Goal: Task Accomplishment & Management: Use online tool/utility

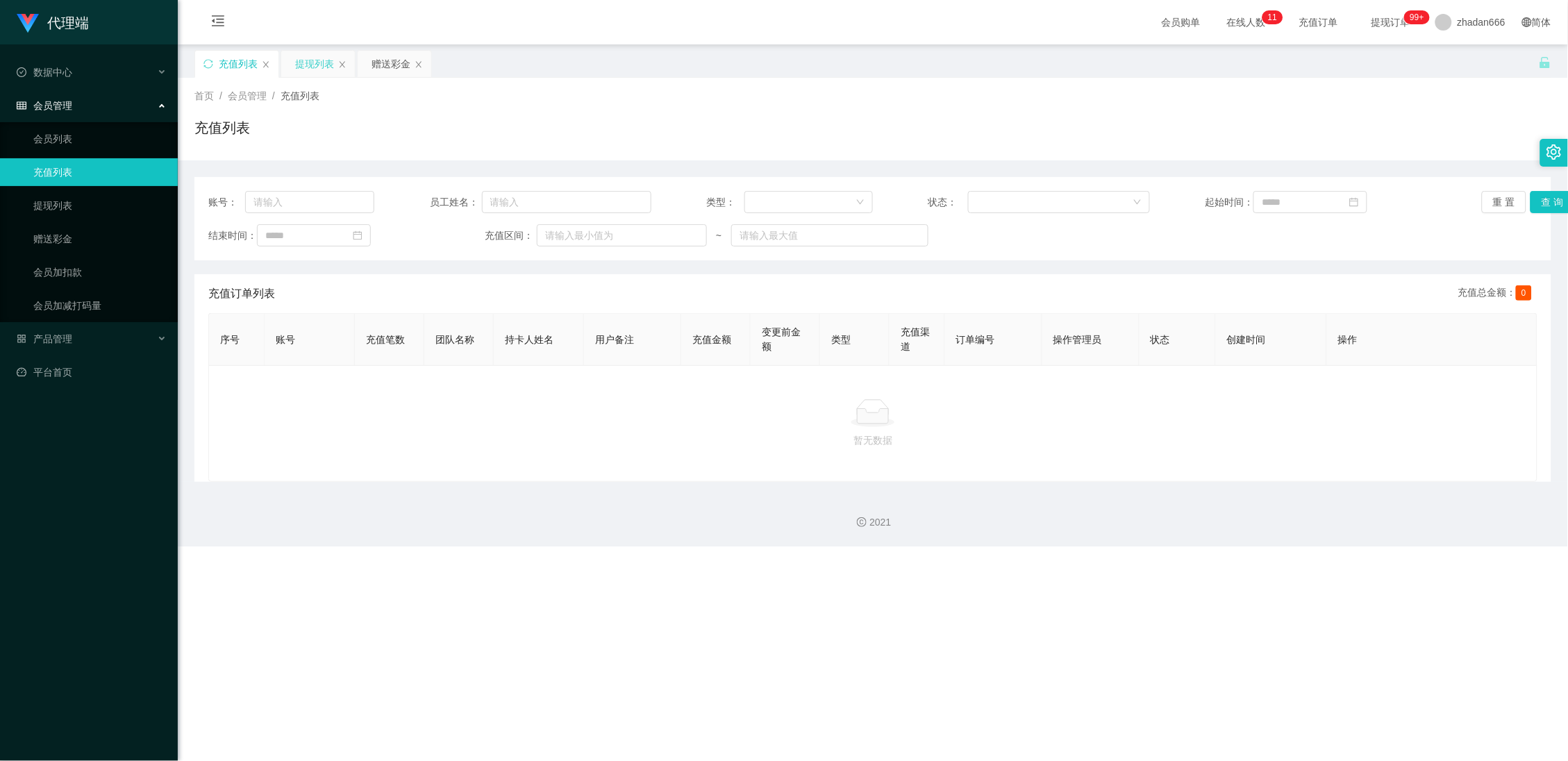
click at [321, 63] on div "提现列表" at bounding box center [314, 63] width 39 height 26
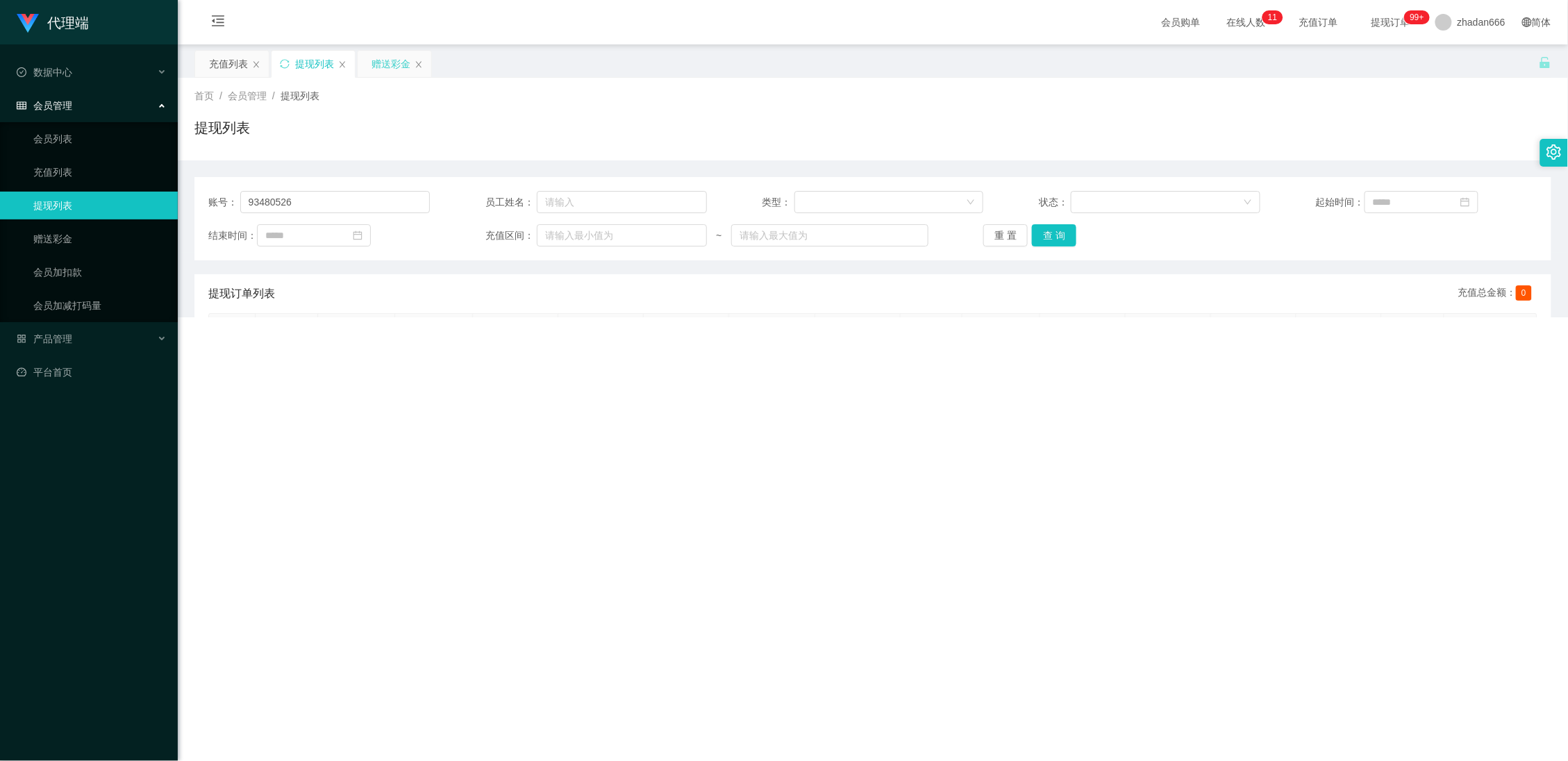
click at [396, 67] on div "赠送彩金" at bounding box center [391, 63] width 39 height 26
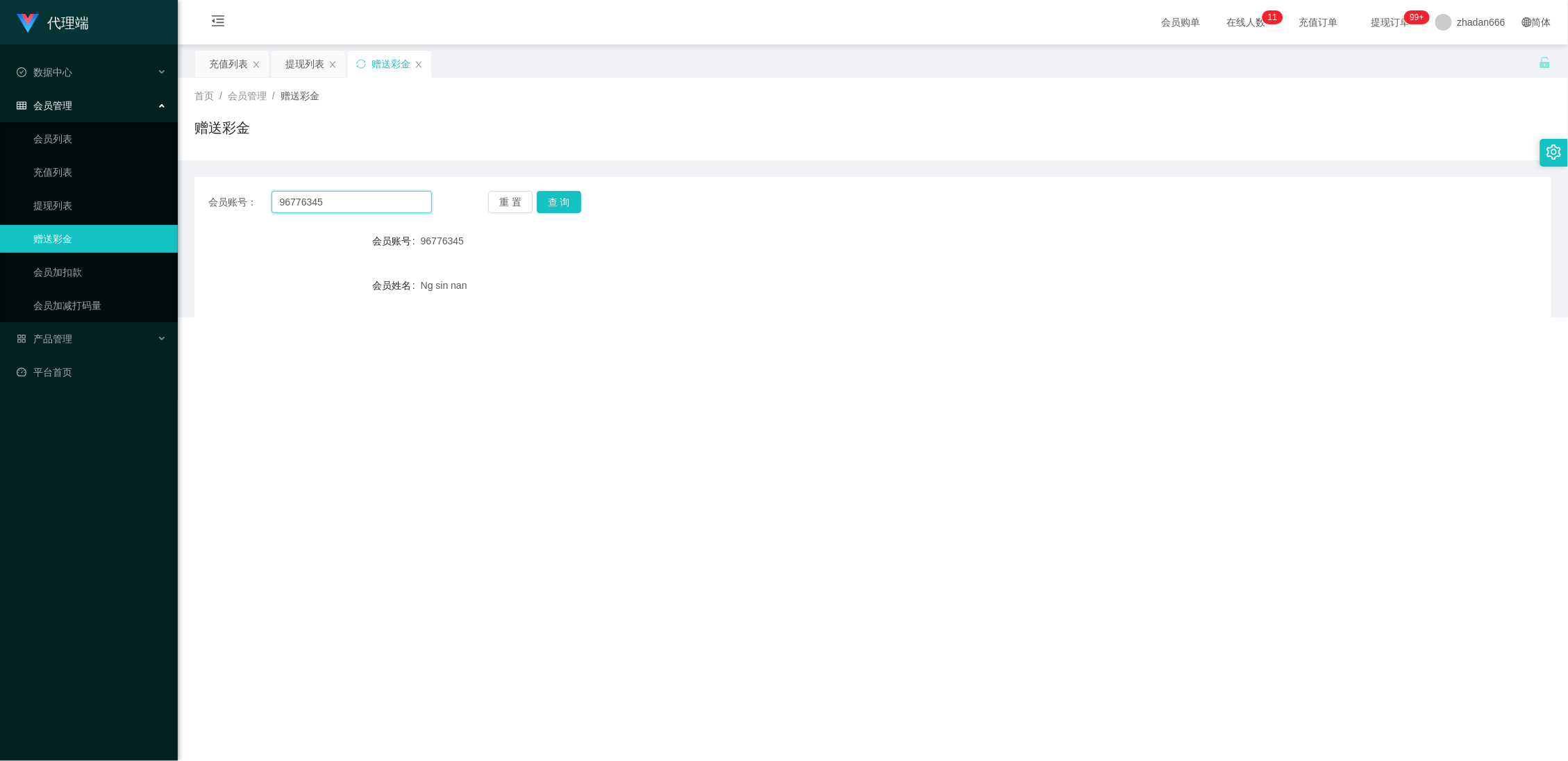
click at [332, 211] on input "96776345" at bounding box center [351, 202] width 161 height 22
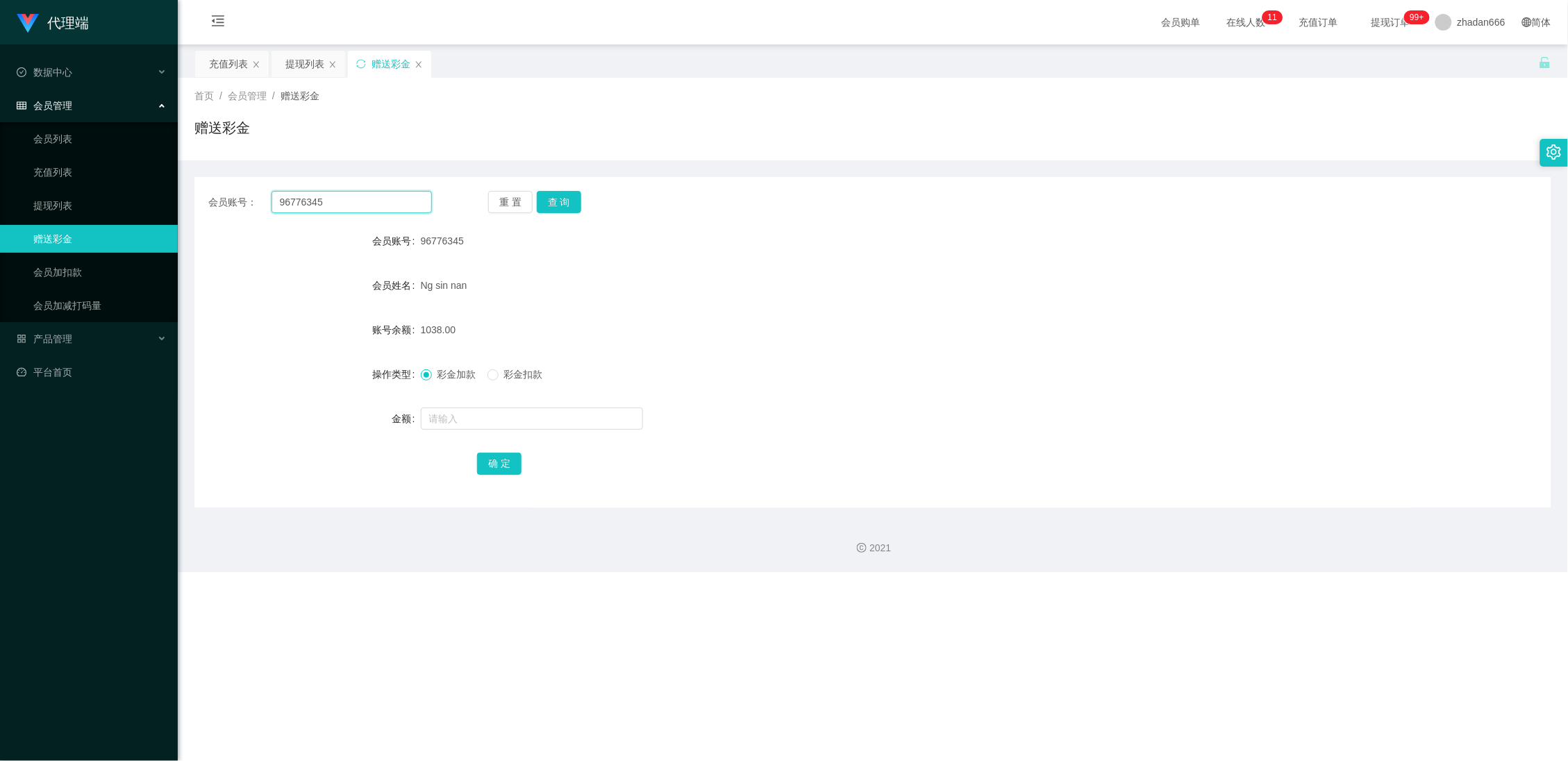
click at [336, 211] on input "96776345" at bounding box center [351, 202] width 161 height 22
click at [340, 204] on input "96776345" at bounding box center [351, 202] width 161 height 22
paste input "这是你注册的升级账号，请记住账号跟密码！"
click at [397, 193] on input "这是你注册的升级账号，请记住账号跟密码！" at bounding box center [351, 202] width 161 height 22
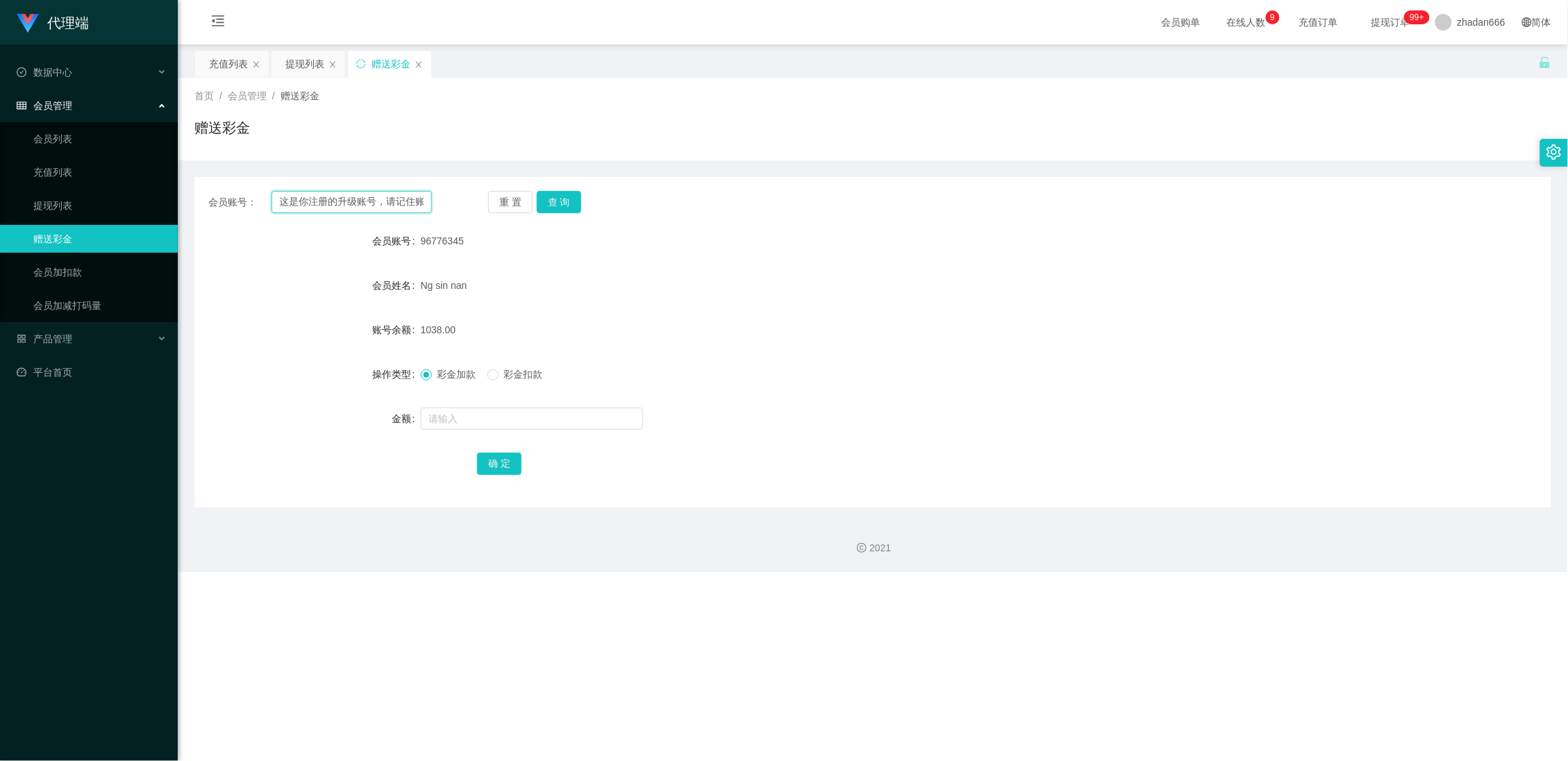
click at [397, 193] on input "这是你注册的升级账号，请记住账号跟密码！" at bounding box center [351, 202] width 161 height 22
paste input "Louistey"
type input "Louistey"
click at [581, 202] on div "重 置 查 询" at bounding box center [600, 202] width 224 height 22
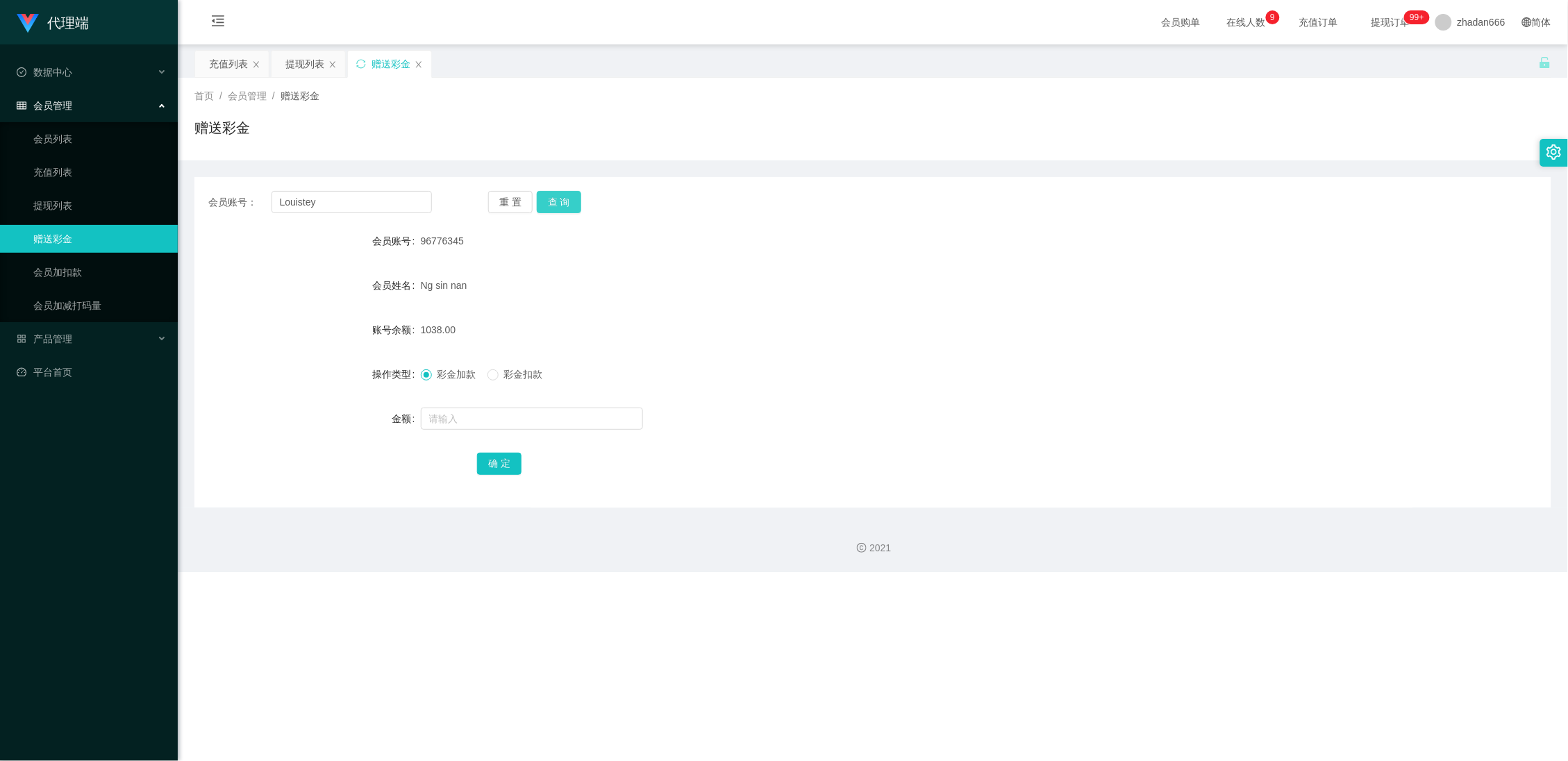
click at [561, 202] on button "查 询" at bounding box center [558, 202] width 45 height 22
click at [470, 409] on input "text" at bounding box center [532, 418] width 222 height 22
type input "100"
click at [492, 459] on button "确 定" at bounding box center [499, 463] width 45 height 22
click at [334, 187] on div "会员账号： Louistey 重 置 查 询 会员账号 Louistey 会员姓名 账号余额 100.00 操作类型 彩金加款 彩金扣款 金额 确 定" at bounding box center [873, 342] width 1357 height 330
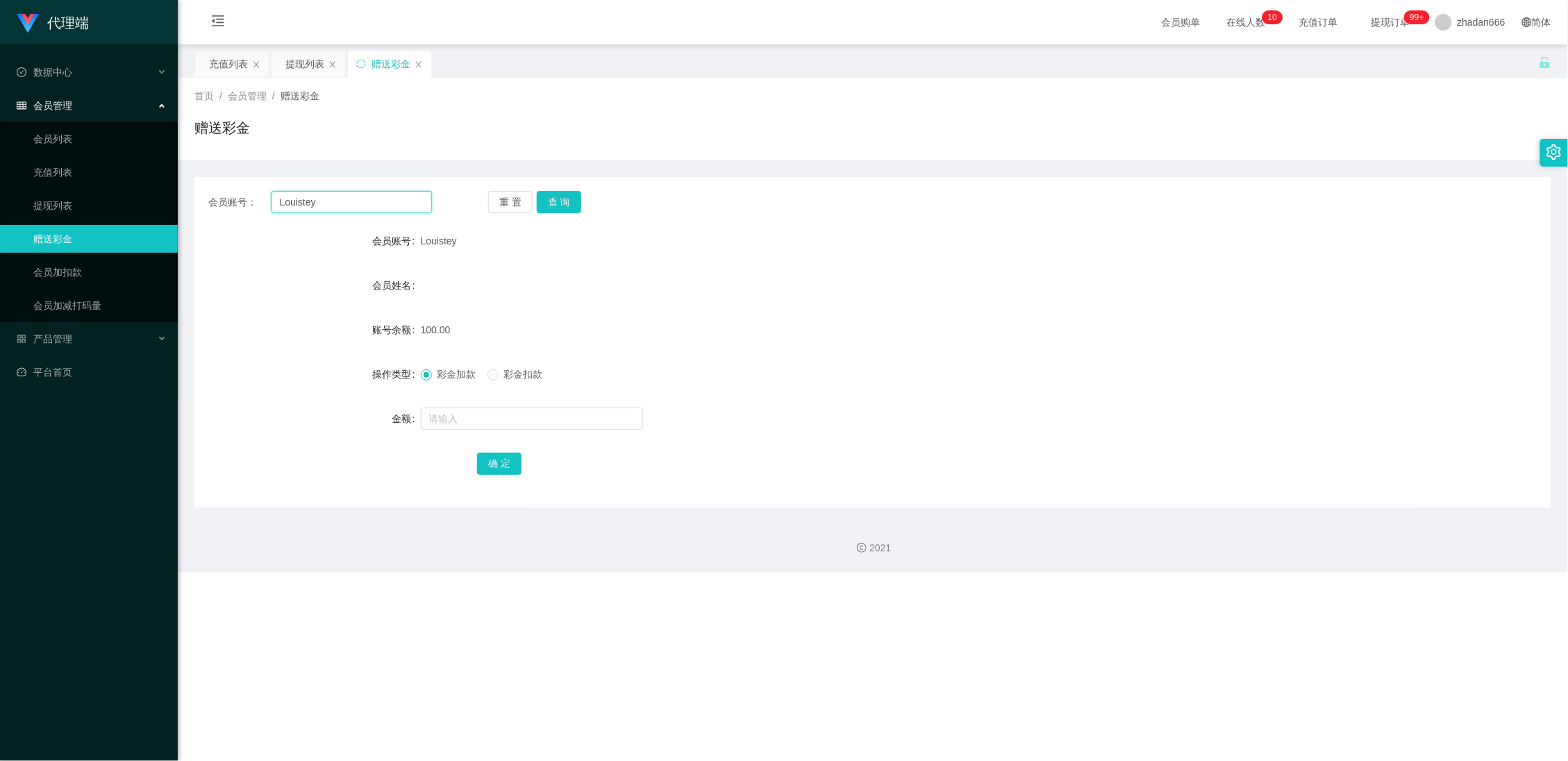
click at [330, 200] on input "Louistey" at bounding box center [351, 202] width 161 height 22
paste input "98760219"
type input "98760219"
drag, startPoint x: 557, startPoint y: 206, endPoint x: 538, endPoint y: 255, distance: 52.6
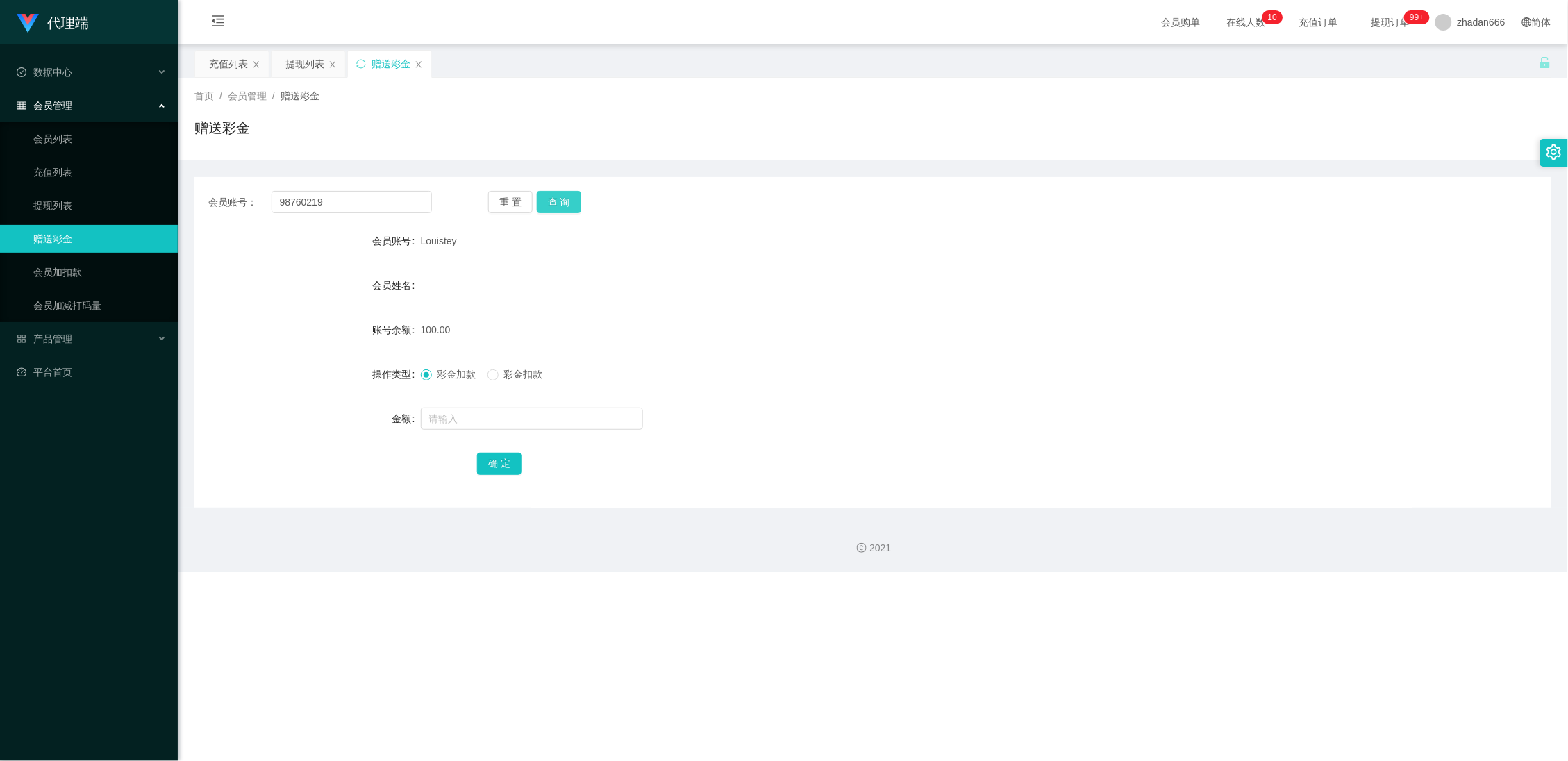
click at [557, 206] on button "查 询" at bounding box center [558, 202] width 45 height 22
click at [459, 407] on div at bounding box center [817, 419] width 792 height 28
click at [460, 415] on input "text" at bounding box center [532, 418] width 222 height 22
type input "100"
click at [487, 456] on button "确 定" at bounding box center [499, 463] width 45 height 22
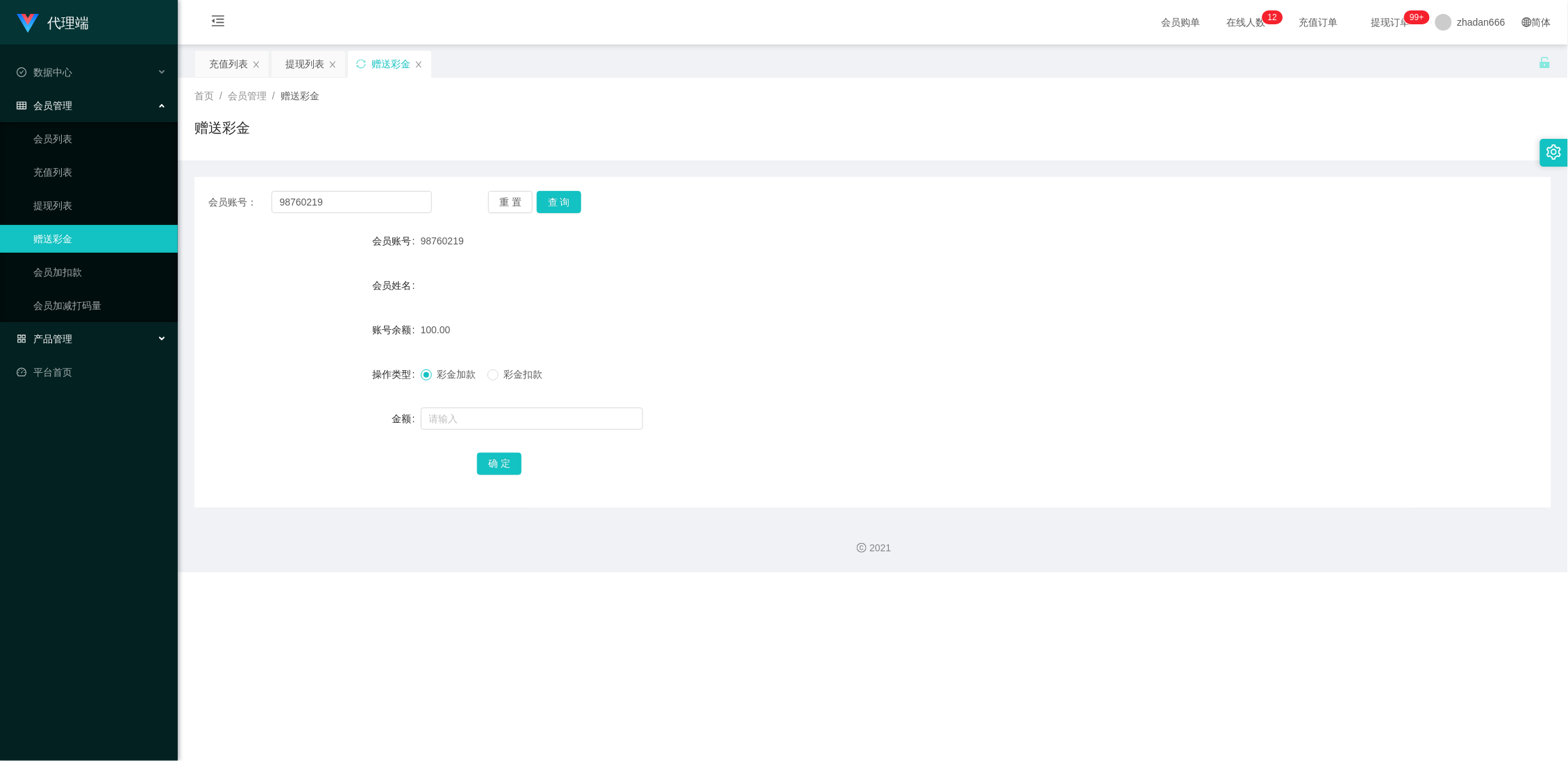
click at [55, 330] on div "产品管理" at bounding box center [88, 339] width 178 height 28
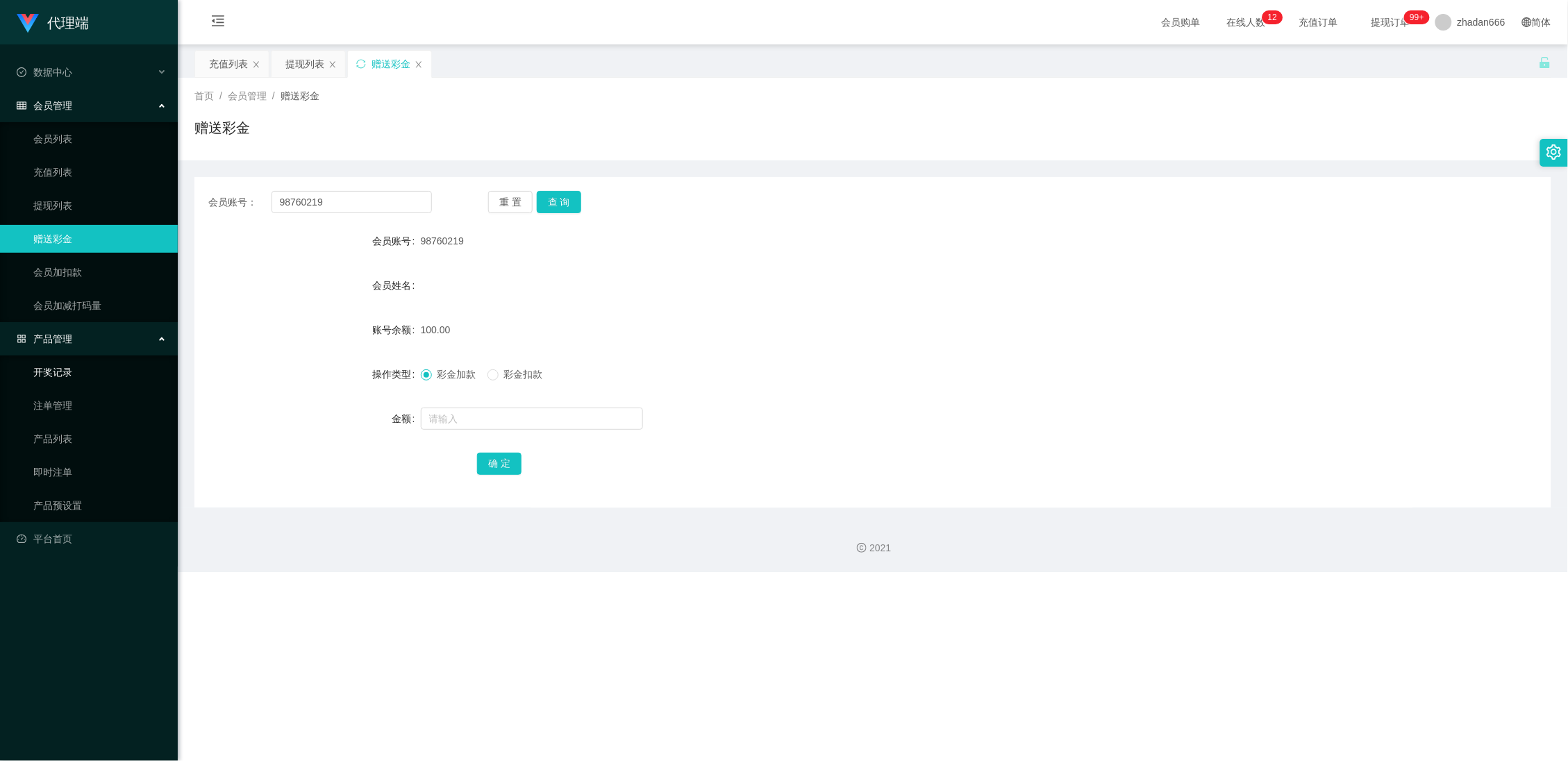
click at [72, 373] on link "开奖记录" at bounding box center [100, 372] width 133 height 28
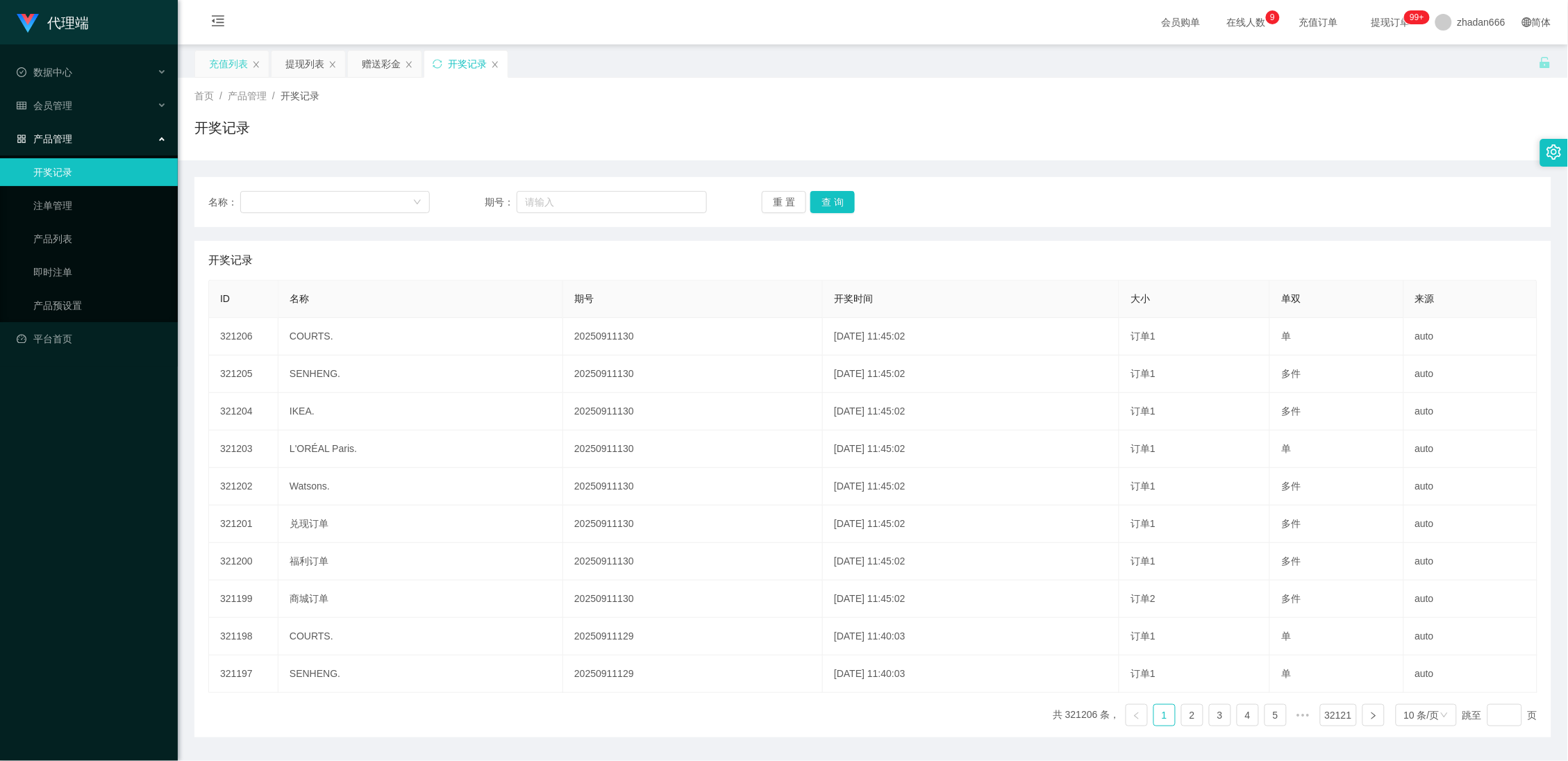
click at [235, 65] on div "充值列表" at bounding box center [228, 63] width 39 height 26
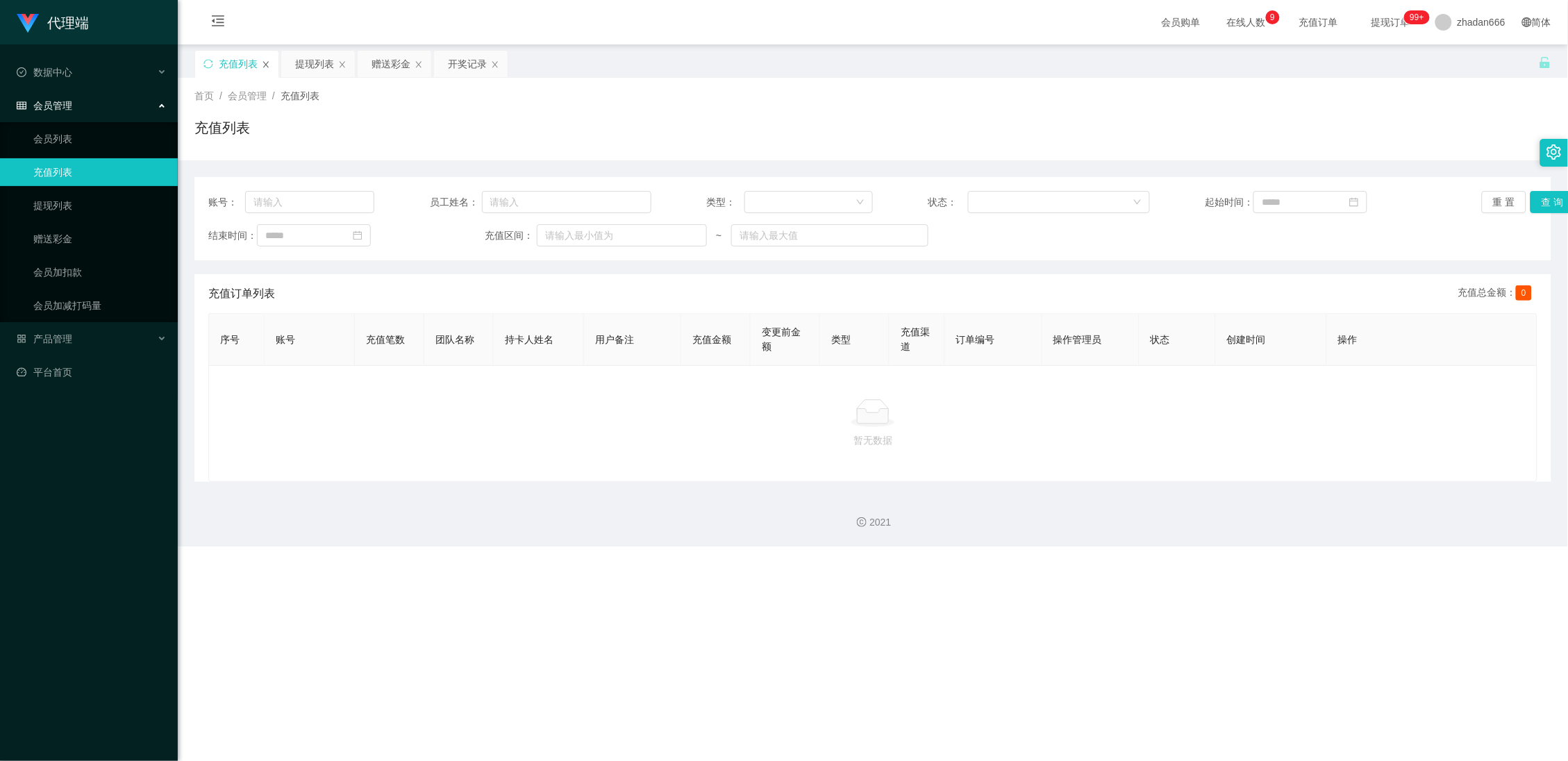
click at [264, 62] on icon "图标: close" at bounding box center [265, 64] width 8 height 8
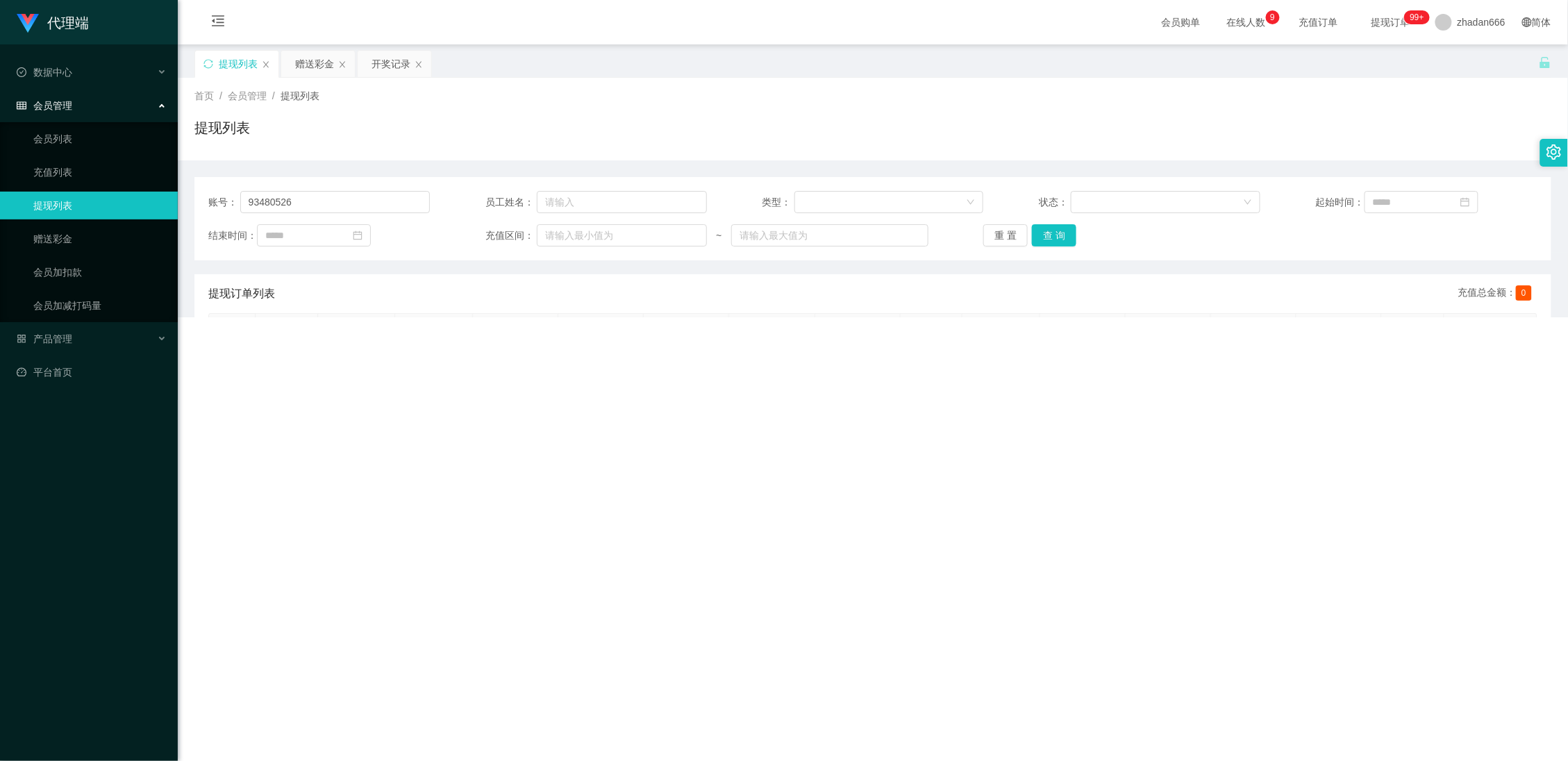
click at [249, 67] on div "提现列表" at bounding box center [238, 63] width 39 height 26
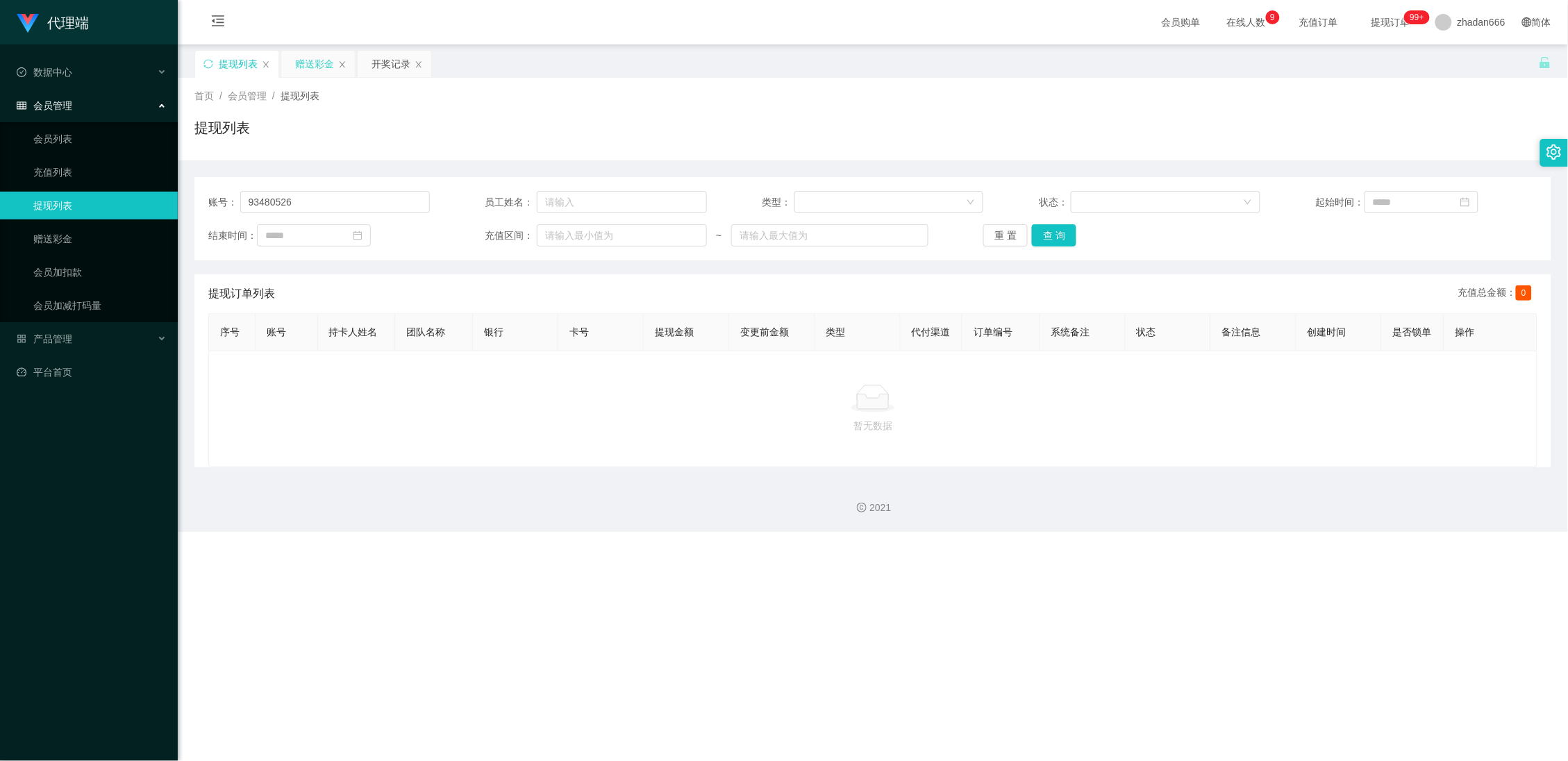
click at [321, 59] on div "赠送彩金" at bounding box center [314, 63] width 39 height 26
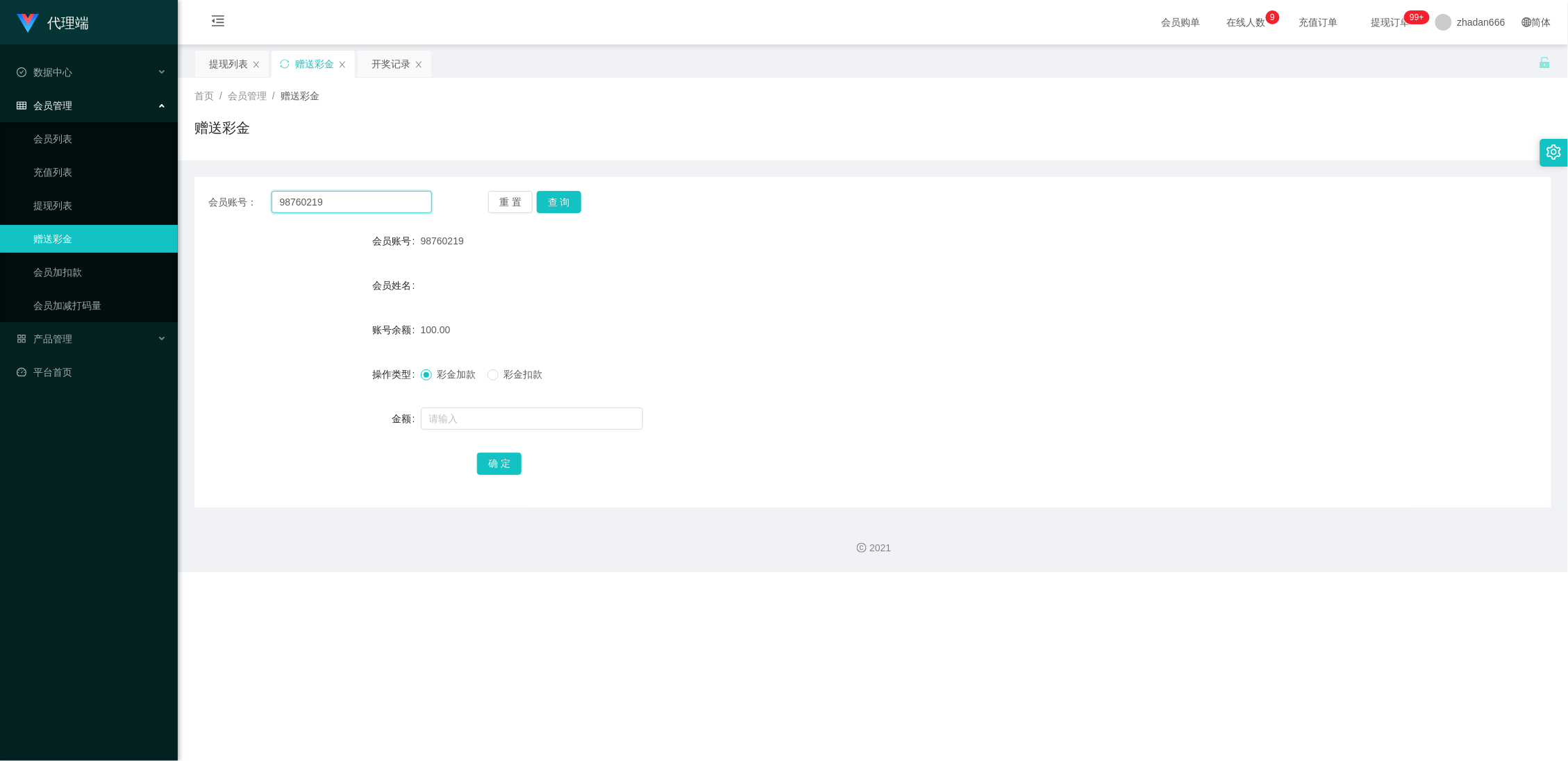
click at [334, 202] on input "98760219" at bounding box center [351, 202] width 161 height 22
click at [567, 215] on div "会员账号： 98760219 重 置 查 询 会员账号 98760219 会员姓名 账号余额 100.00 操作类型 彩金加款 彩金扣款 金额 确 定" at bounding box center [873, 342] width 1357 height 330
click at [562, 205] on button "查 询" at bounding box center [558, 202] width 45 height 22
click at [332, 197] on input "98760219" at bounding box center [351, 202] width 161 height 22
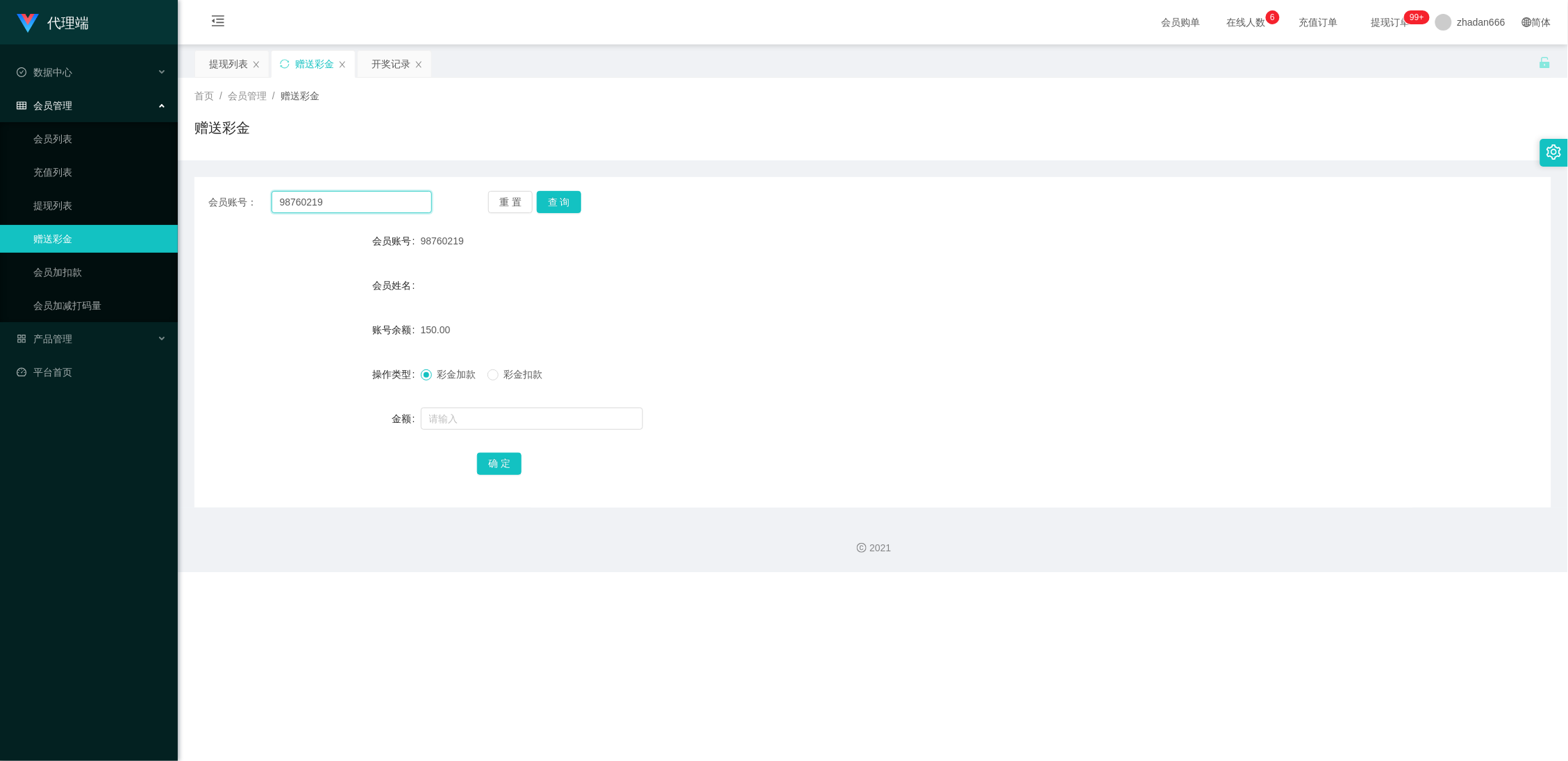
click at [332, 197] on input "98760219" at bounding box center [351, 202] width 161 height 22
paste input "Louistey"
type input "Louistey"
click at [569, 201] on button "查 询" at bounding box center [558, 202] width 45 height 22
drag, startPoint x: 331, startPoint y: 202, endPoint x: 484, endPoint y: 204, distance: 153.0
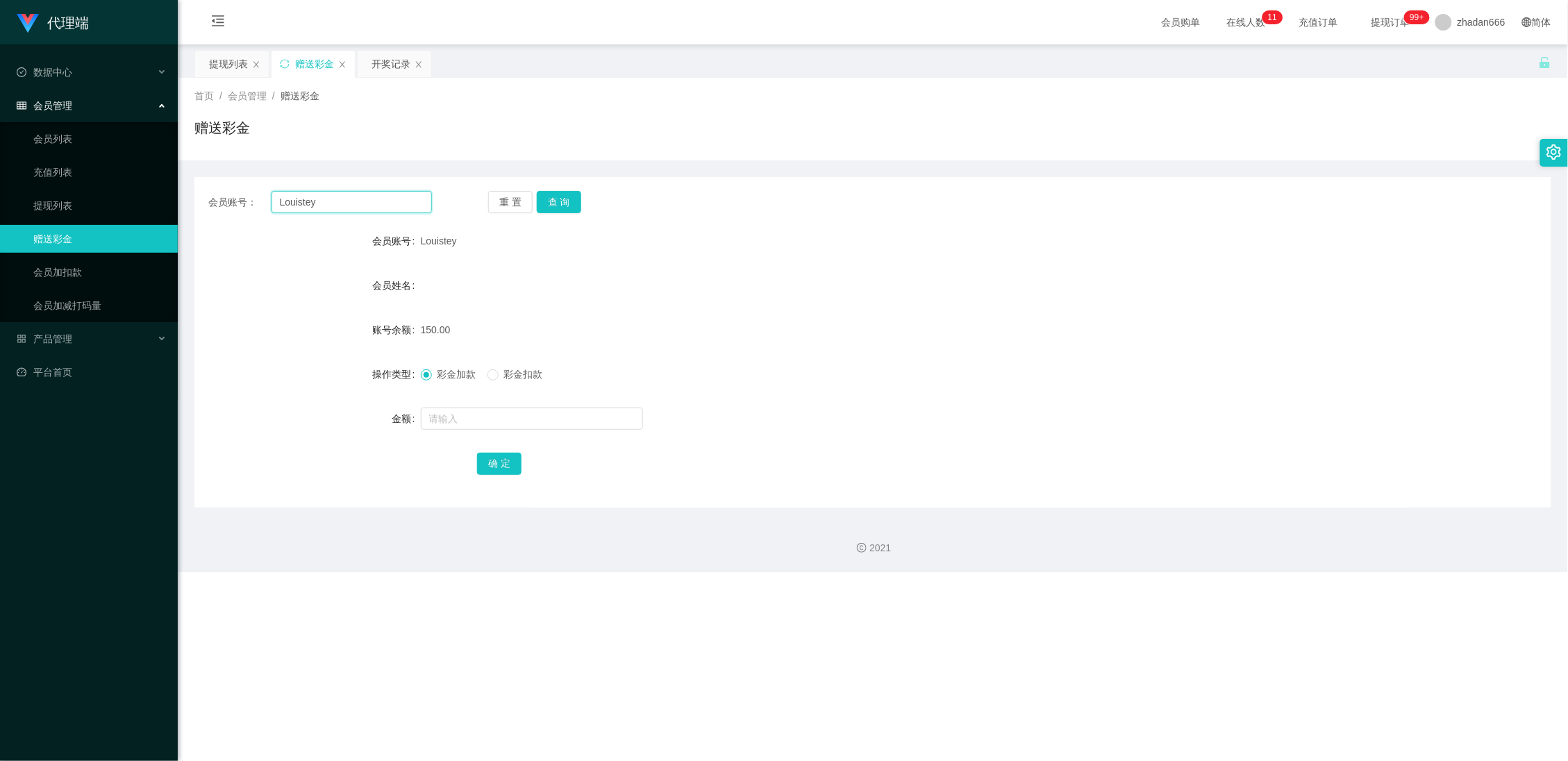
click at [332, 203] on input "Louistey" at bounding box center [351, 202] width 161 height 22
click at [562, 201] on button "查 询" at bounding box center [558, 202] width 45 height 22
click at [286, 197] on input "Louistey" at bounding box center [351, 202] width 161 height 22
click at [287, 198] on input "Louistey" at bounding box center [351, 202] width 161 height 22
click at [233, 73] on div "提现列表" at bounding box center [228, 63] width 39 height 26
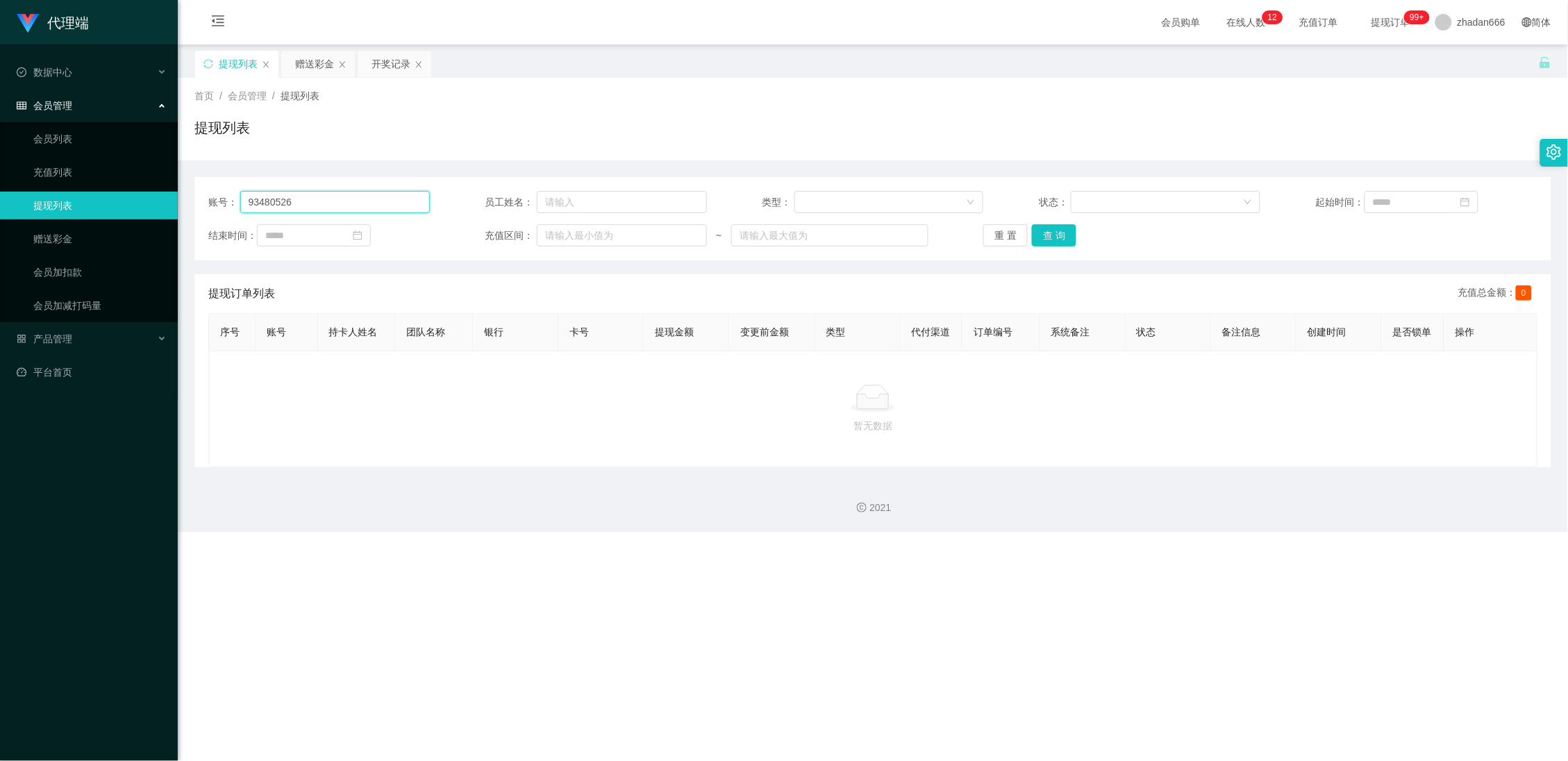
click at [328, 204] on input "93480526" at bounding box center [335, 202] width 190 height 22
paste input "Louistey"
type input "Louistey"
click at [1054, 233] on button "查 询" at bounding box center [1054, 235] width 45 height 22
click at [330, 68] on div "赠送彩金" at bounding box center [314, 63] width 39 height 26
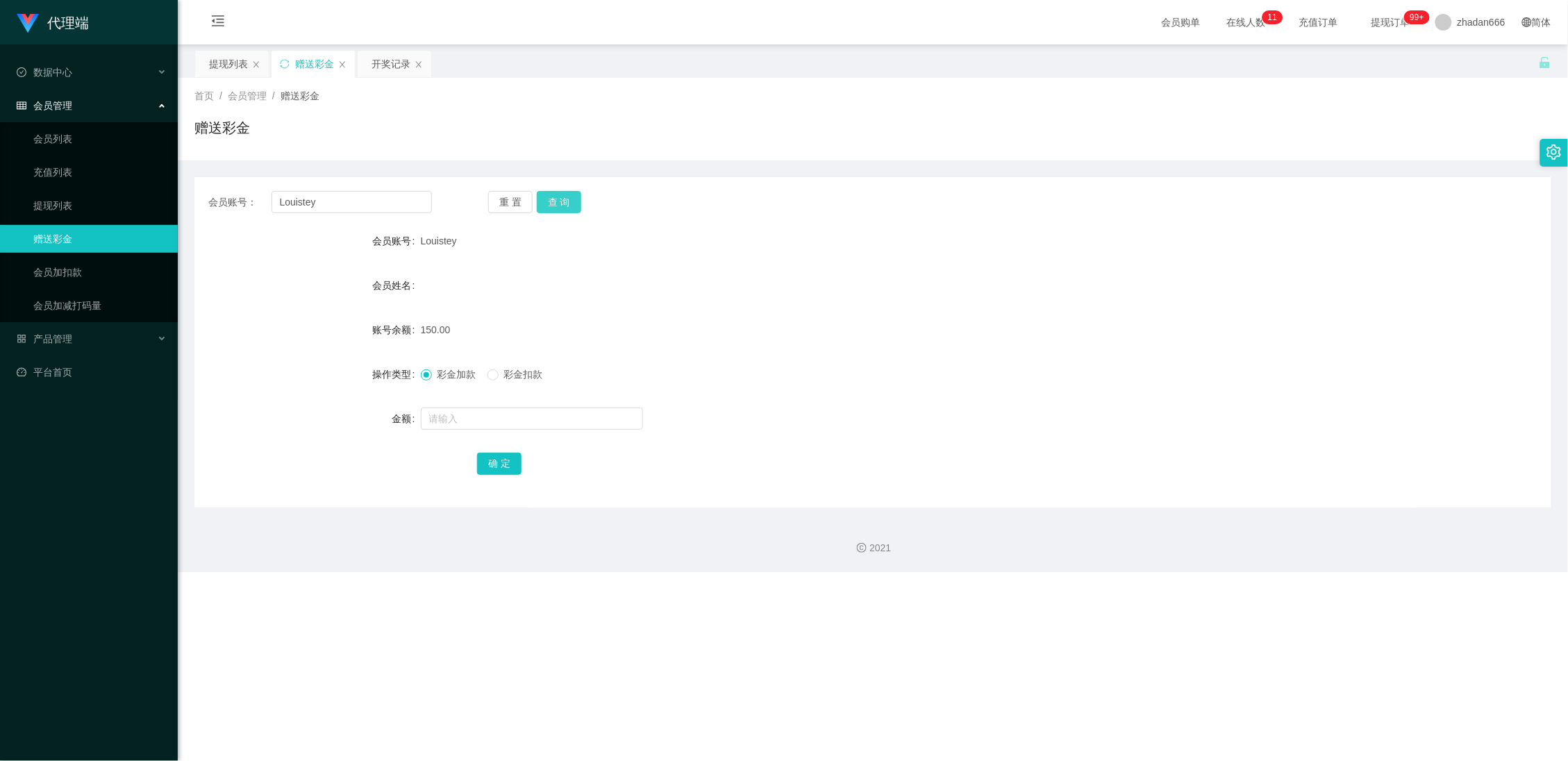
click at [577, 202] on button "查 询" at bounding box center [558, 202] width 45 height 22
click at [575, 204] on button "查 询" at bounding box center [558, 202] width 45 height 22
click at [377, 64] on div "开奖记录" at bounding box center [391, 63] width 39 height 26
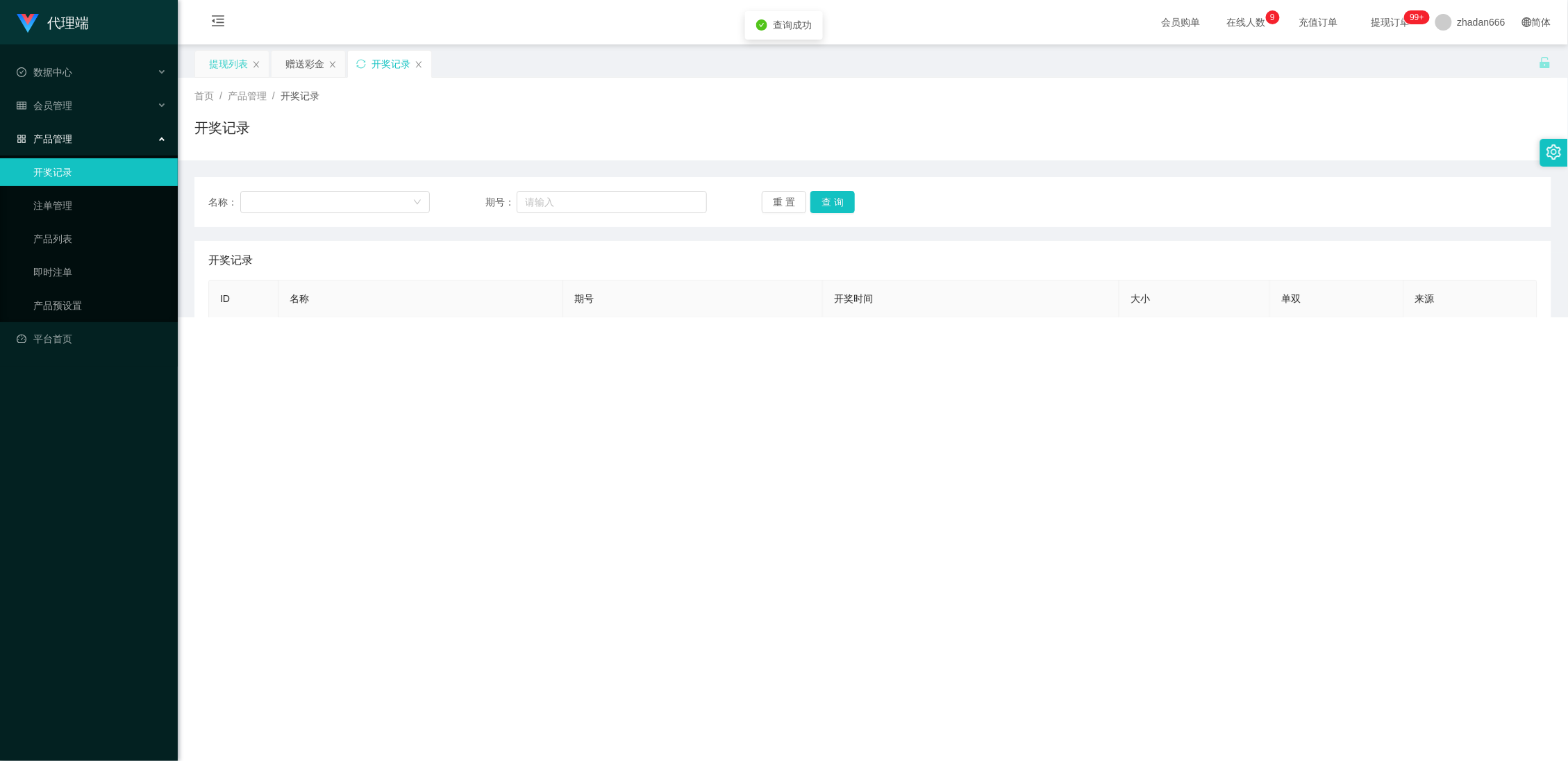
click at [235, 69] on div "提现列表" at bounding box center [228, 63] width 39 height 26
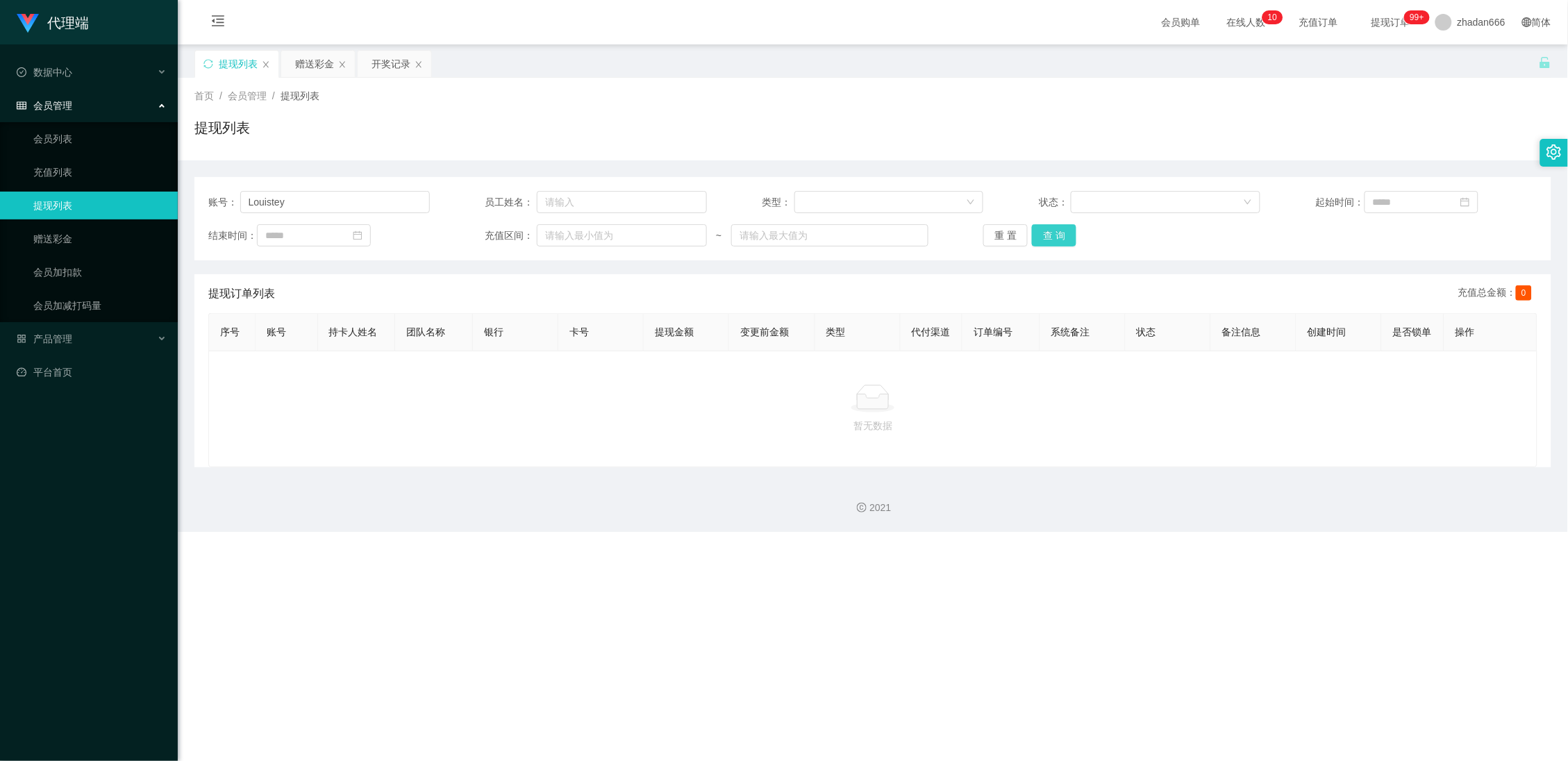
click at [1059, 240] on button "查 询" at bounding box center [1054, 235] width 45 height 22
click at [1050, 239] on button "查 询" at bounding box center [1054, 235] width 45 height 22
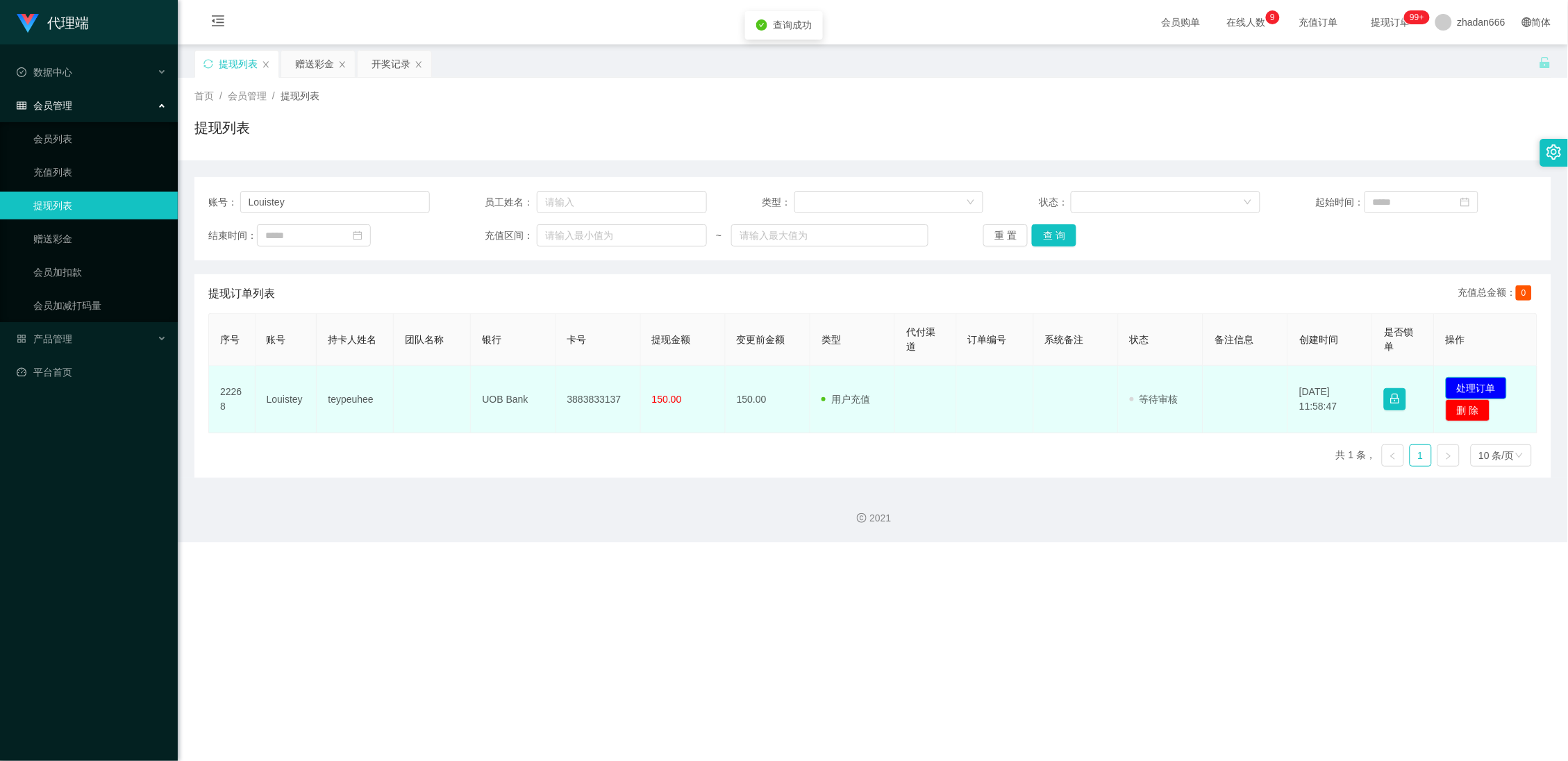
click at [1476, 382] on button "处理订单" at bounding box center [1476, 388] width 61 height 22
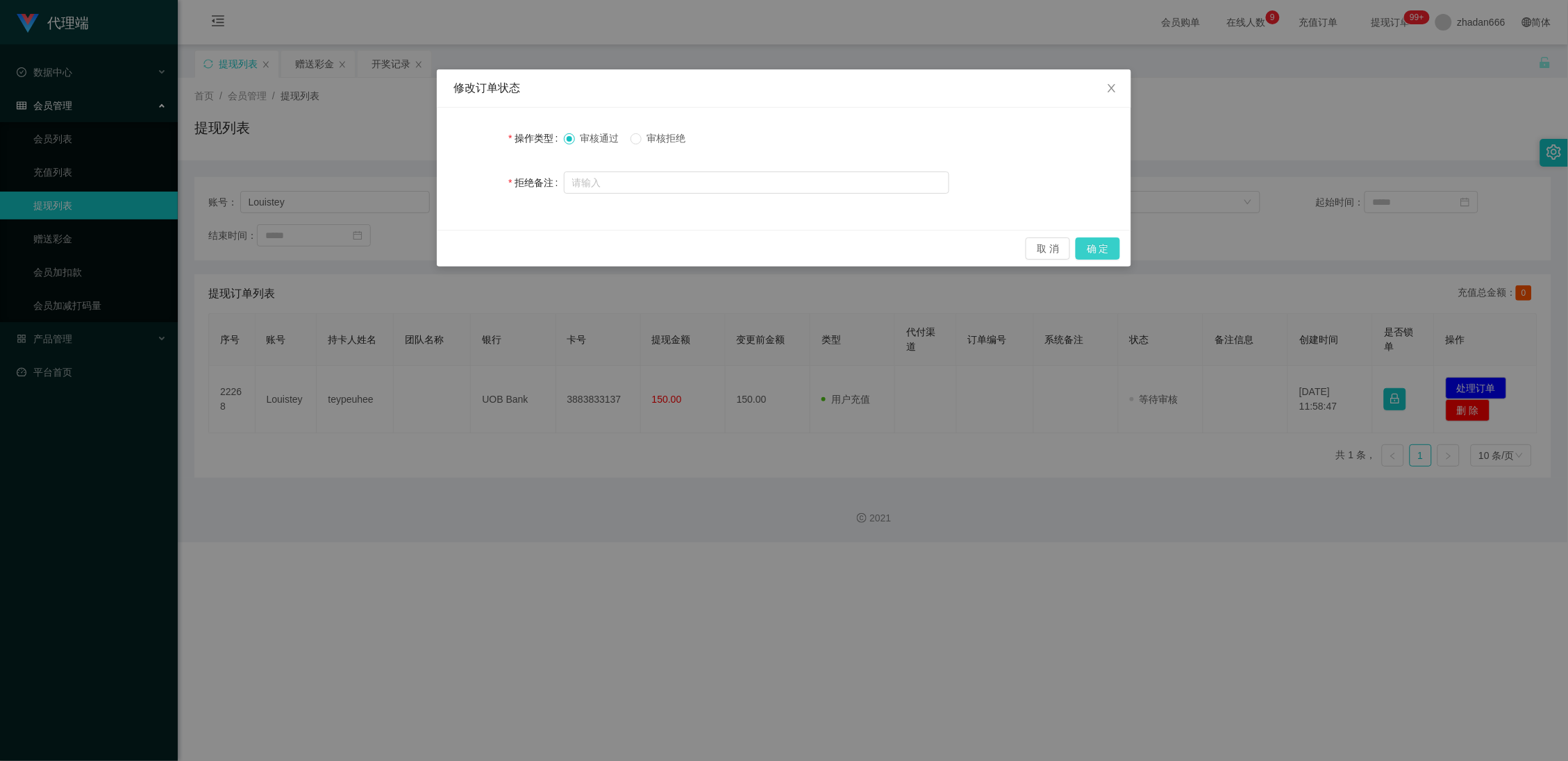
click at [1090, 244] on button "确 定" at bounding box center [1098, 248] width 45 height 22
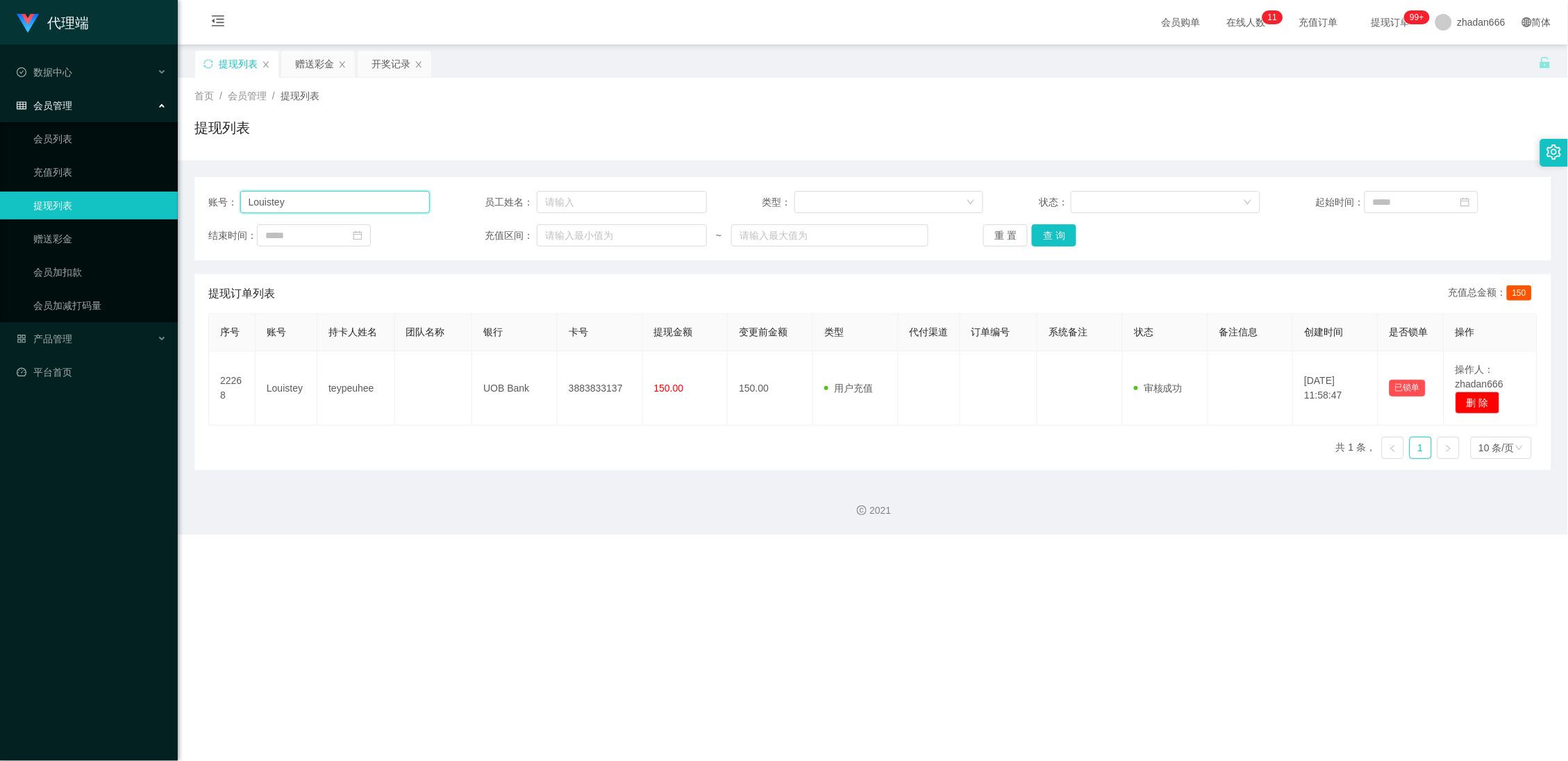
click at [307, 200] on input "Louistey" at bounding box center [335, 202] width 190 height 22
paste input "estheresther020290"
type input "estheresther020290"
drag, startPoint x: 1047, startPoint y: 239, endPoint x: 1034, endPoint y: 243, distance: 13.6
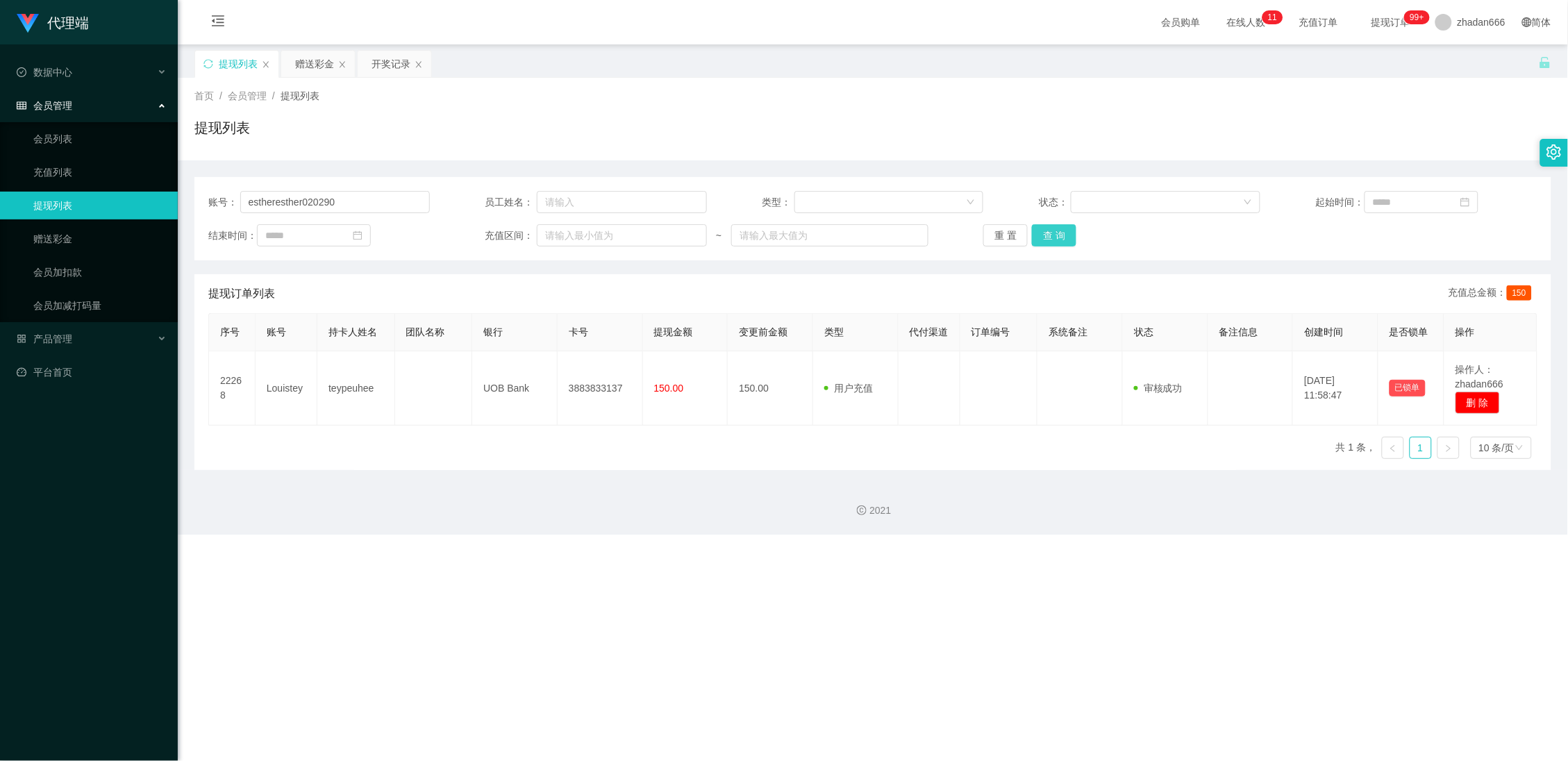
click at [1047, 239] on button "查 询" at bounding box center [1054, 235] width 45 height 22
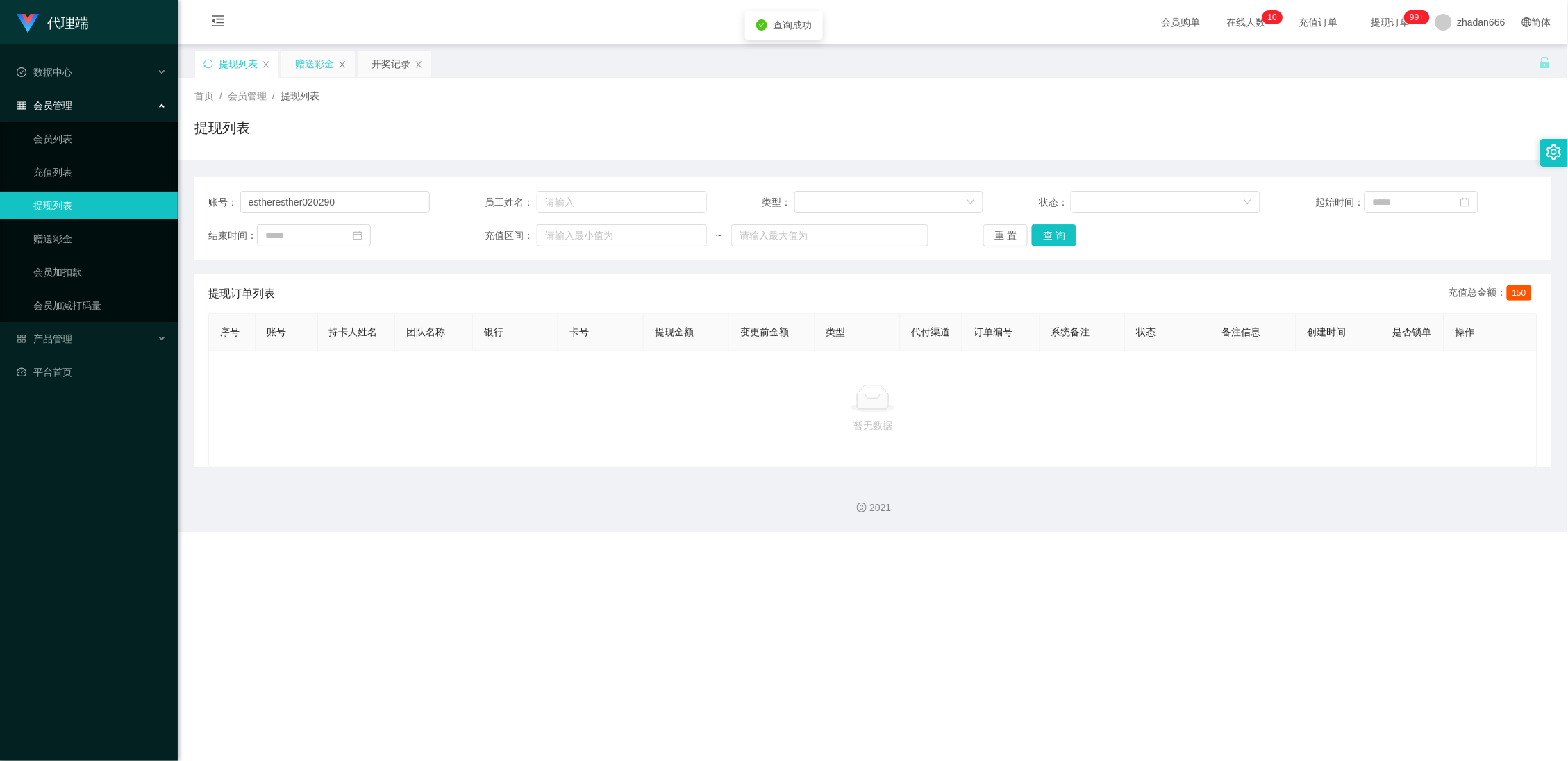
click at [313, 73] on div "赠送彩金" at bounding box center [314, 63] width 39 height 26
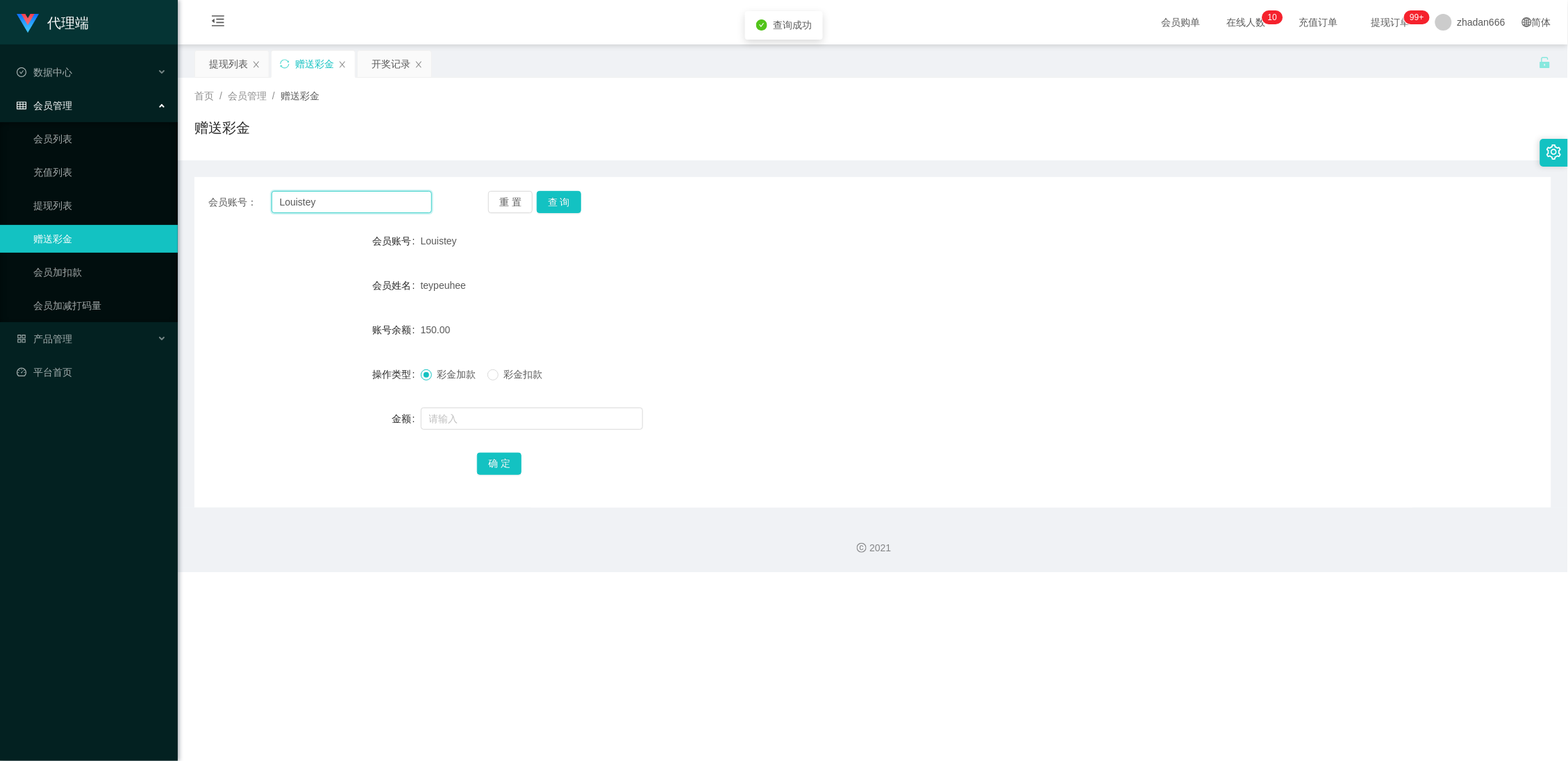
click at [319, 200] on input "Louistey" at bounding box center [351, 202] width 161 height 22
paste input "estheresther020290"
type input "estheresther020290"
click at [553, 197] on button "查 询" at bounding box center [558, 202] width 45 height 22
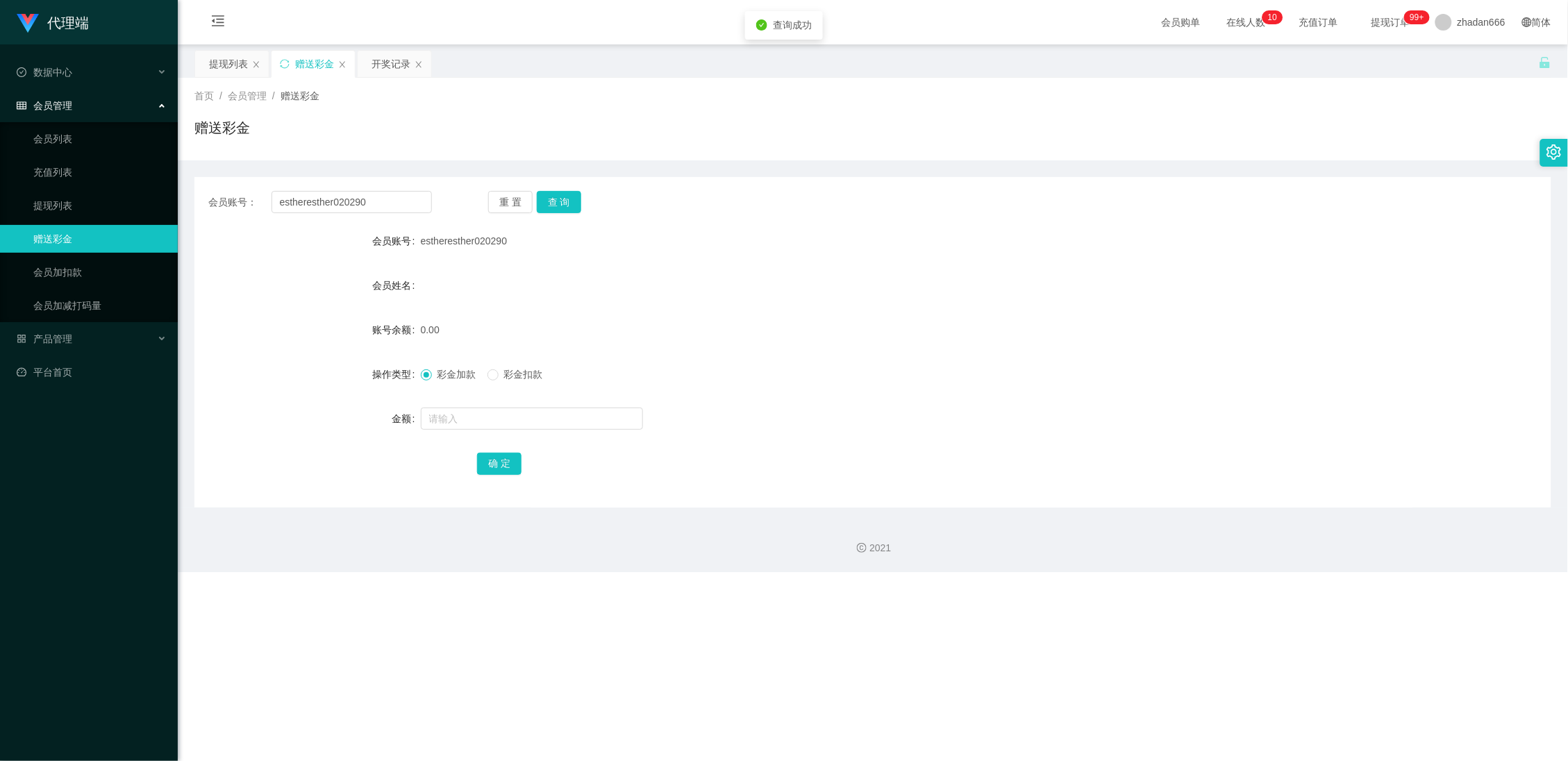
click at [480, 407] on div at bounding box center [817, 419] width 792 height 28
drag, startPoint x: 483, startPoint y: 422, endPoint x: 490, endPoint y: 441, distance: 20.2
click at [483, 422] on input "text" at bounding box center [532, 418] width 222 height 22
type input "100"
click at [493, 467] on button "确 定" at bounding box center [499, 463] width 45 height 22
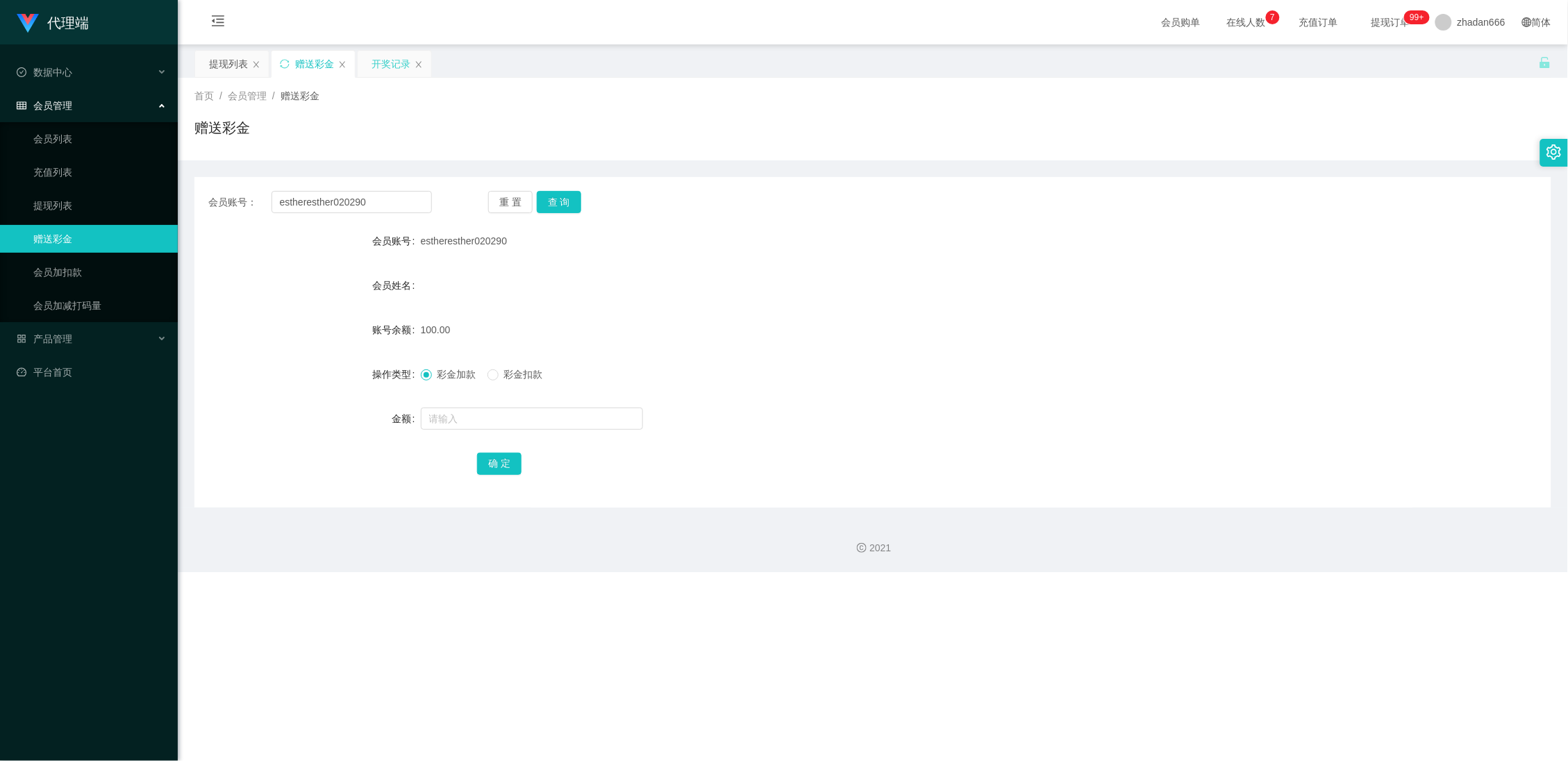
click at [397, 63] on div "开奖记录" at bounding box center [391, 63] width 39 height 26
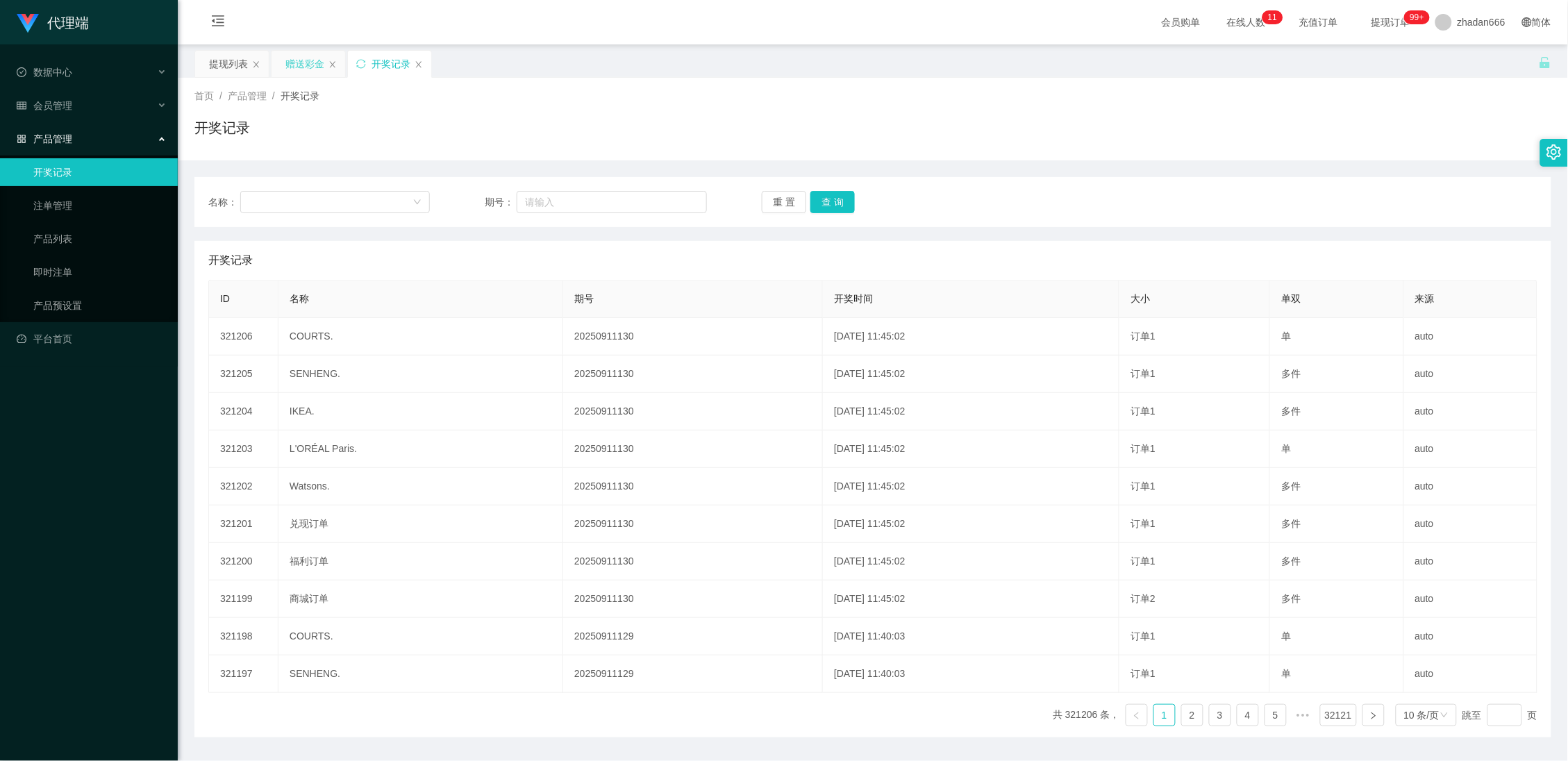
click at [317, 70] on div "赠送彩金" at bounding box center [305, 63] width 39 height 26
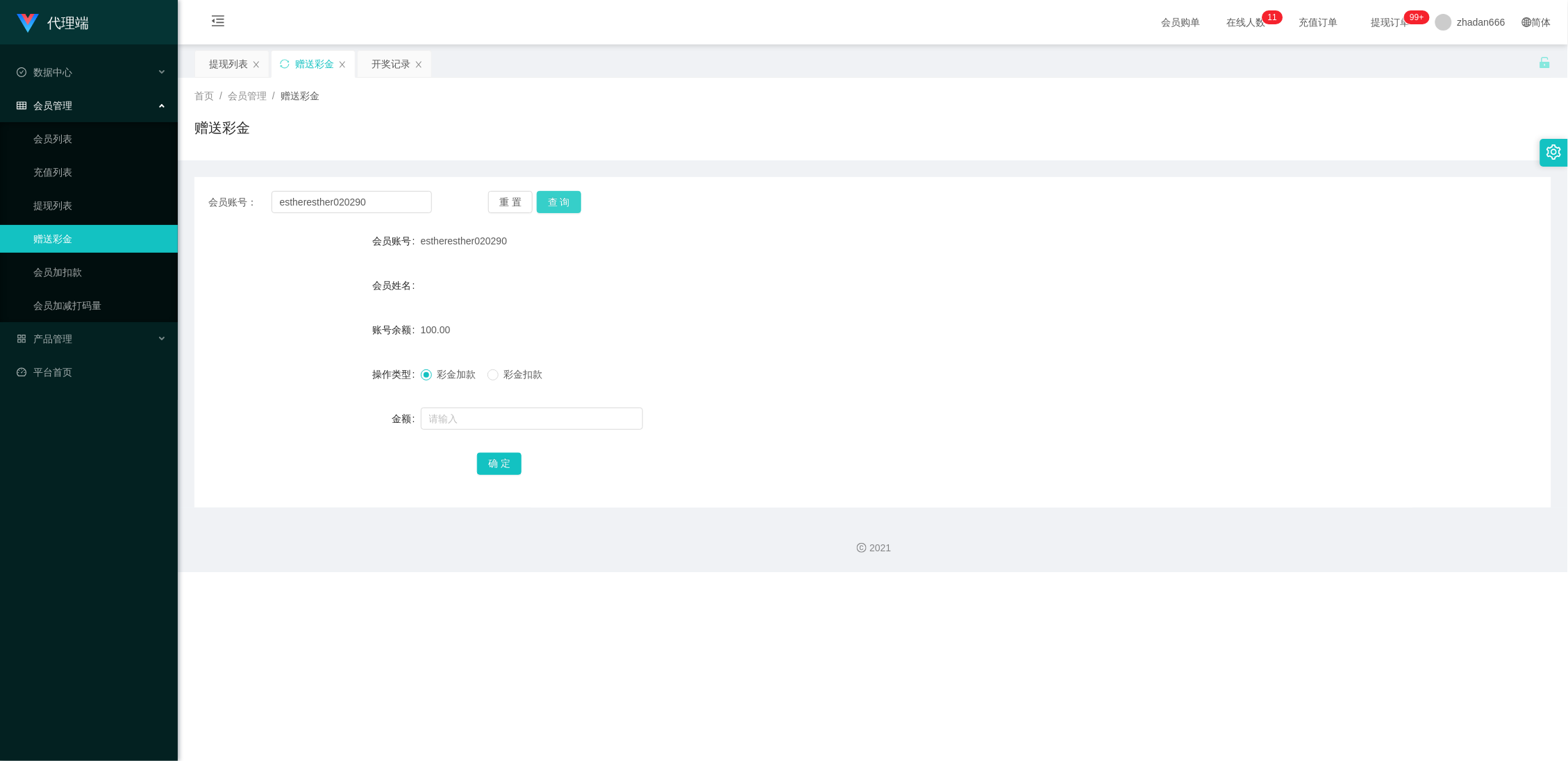
click at [569, 195] on button "查 询" at bounding box center [558, 202] width 45 height 22
click at [553, 205] on button "查 询" at bounding box center [558, 202] width 45 height 22
click at [564, 202] on button "查 询" at bounding box center [558, 202] width 45 height 22
click at [237, 64] on div "提现列表" at bounding box center [228, 63] width 39 height 26
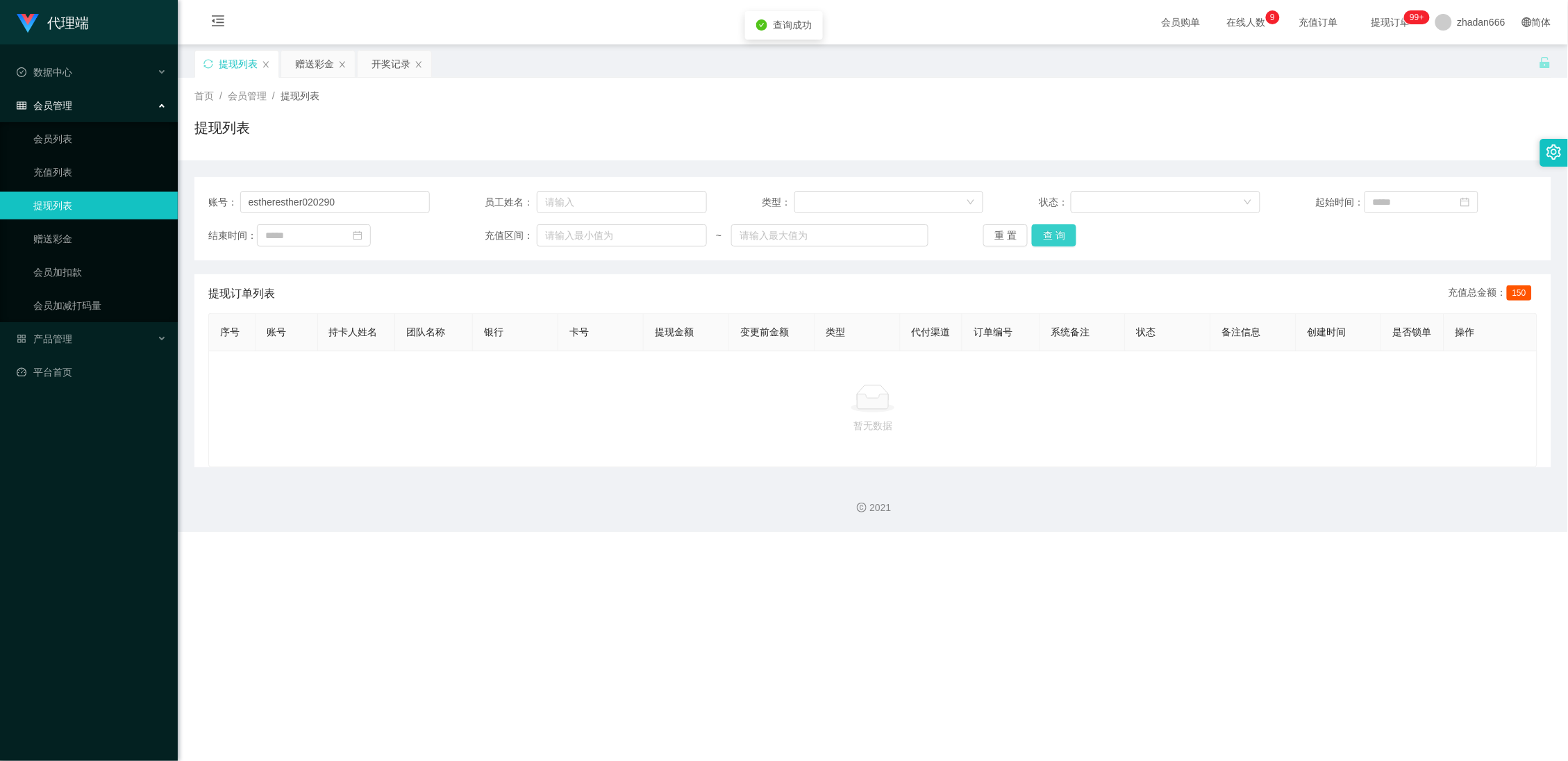
click at [1043, 241] on button "查 询" at bounding box center [1054, 235] width 45 height 22
click at [1056, 239] on button "查 询" at bounding box center [1054, 235] width 45 height 22
click at [312, 66] on div "赠送彩金" at bounding box center [314, 63] width 39 height 26
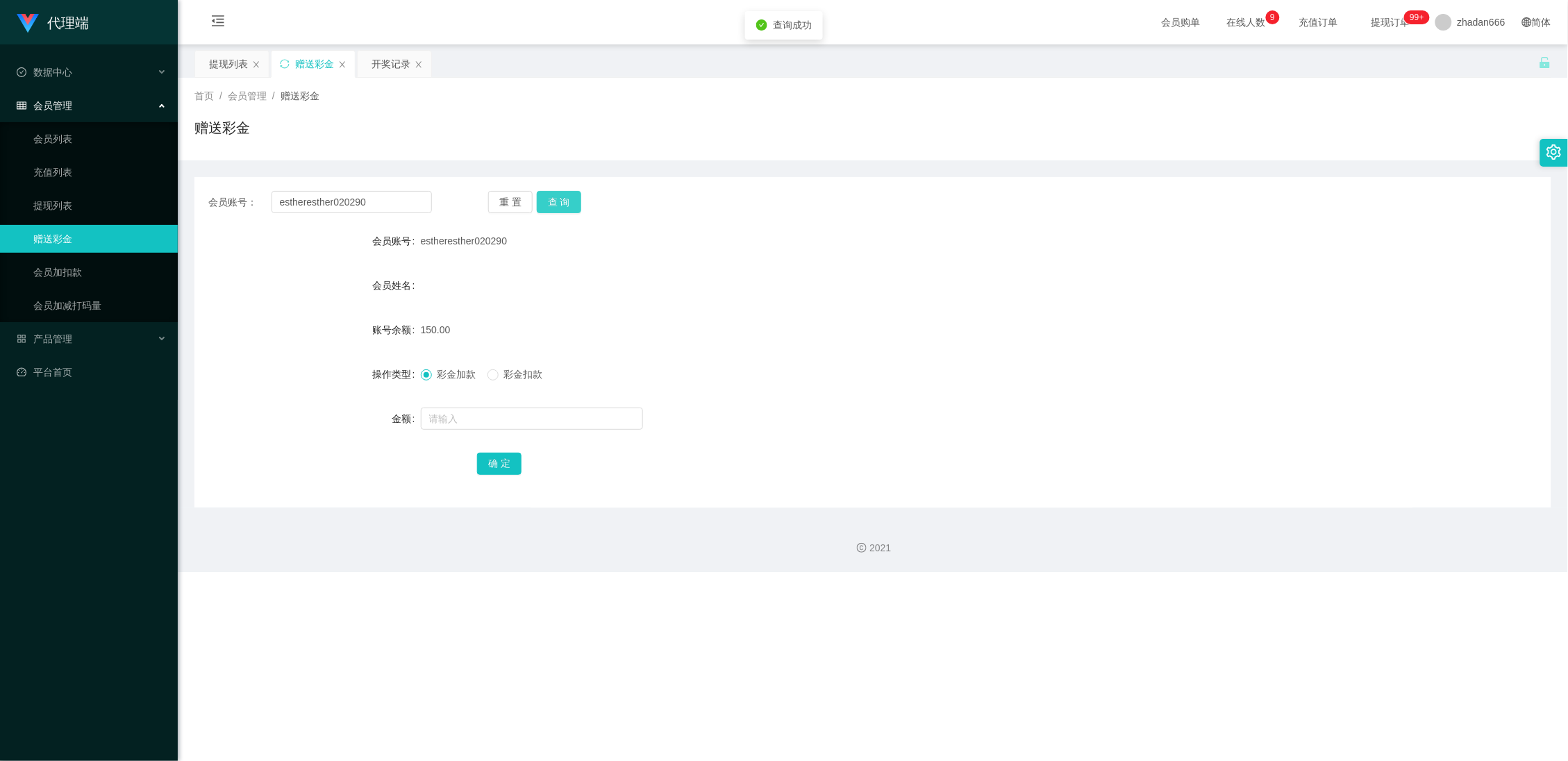
click at [568, 201] on button "查 询" at bounding box center [558, 202] width 45 height 22
click at [218, 69] on div "提现列表" at bounding box center [228, 63] width 39 height 26
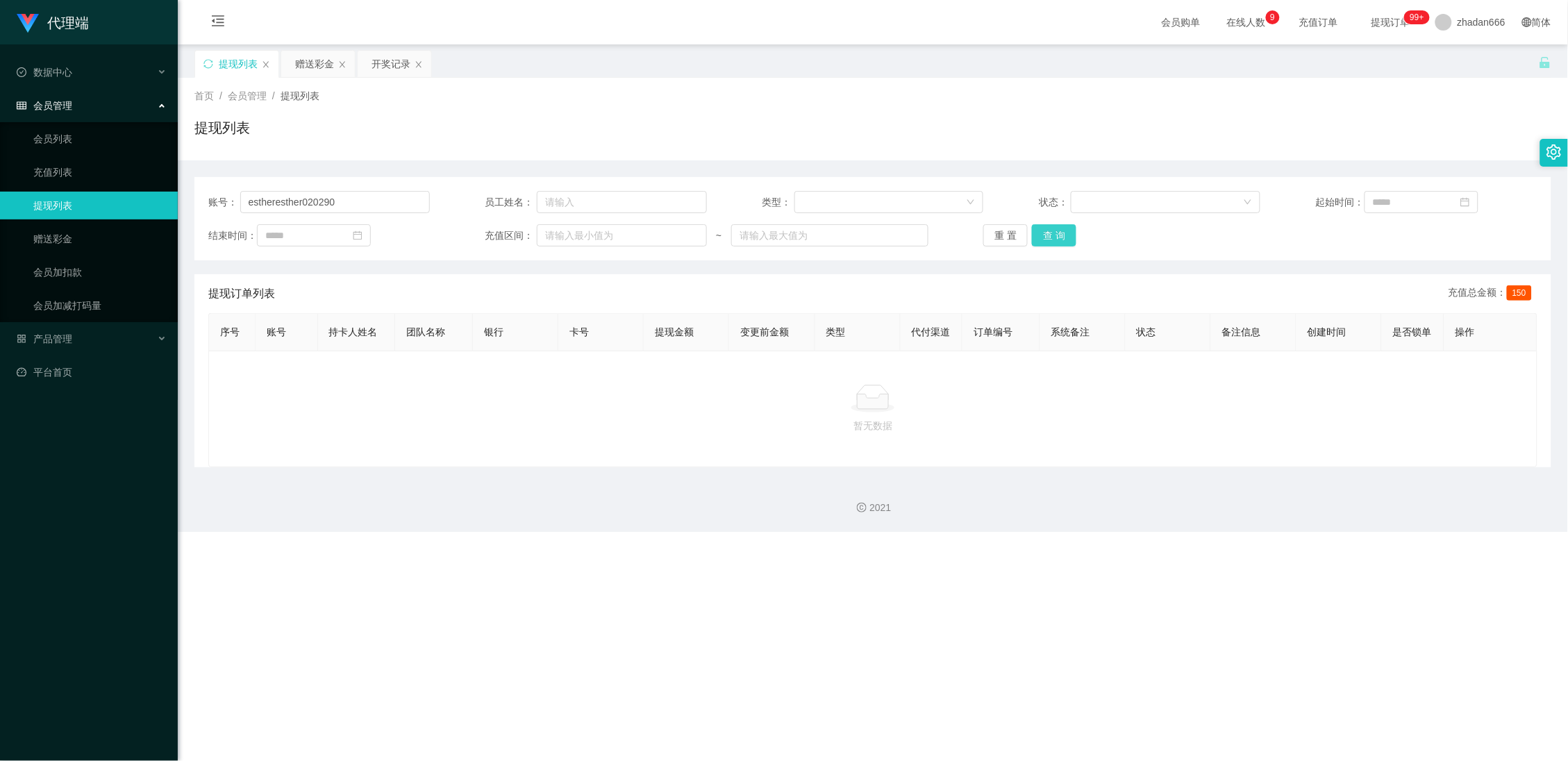
click at [1069, 243] on button "查 询" at bounding box center [1054, 235] width 45 height 22
click at [1038, 237] on button "查 询" at bounding box center [1054, 235] width 45 height 22
click at [1056, 230] on button "查 询" at bounding box center [1054, 235] width 45 height 22
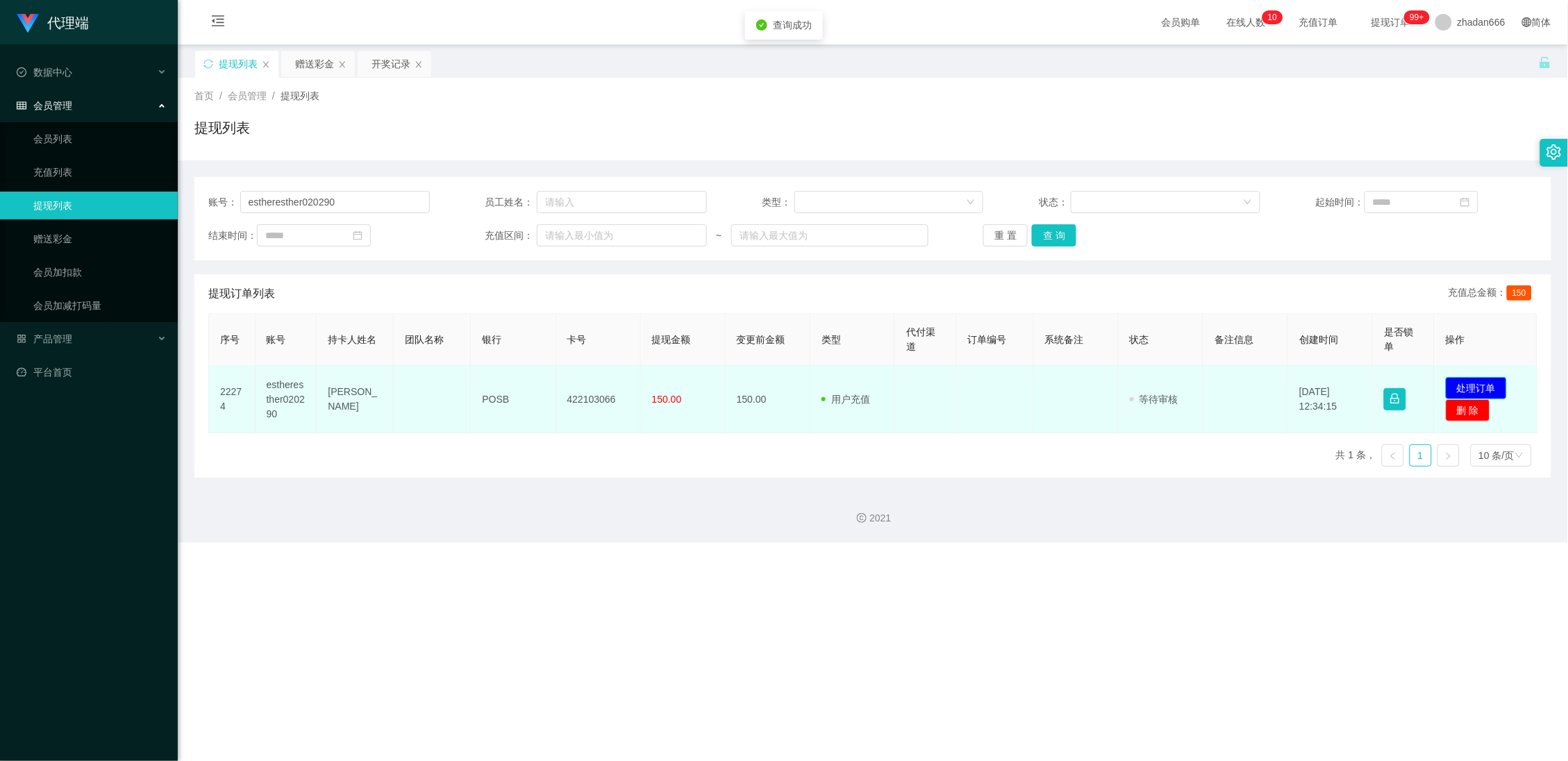
click at [1471, 381] on button "处理订单" at bounding box center [1476, 388] width 61 height 22
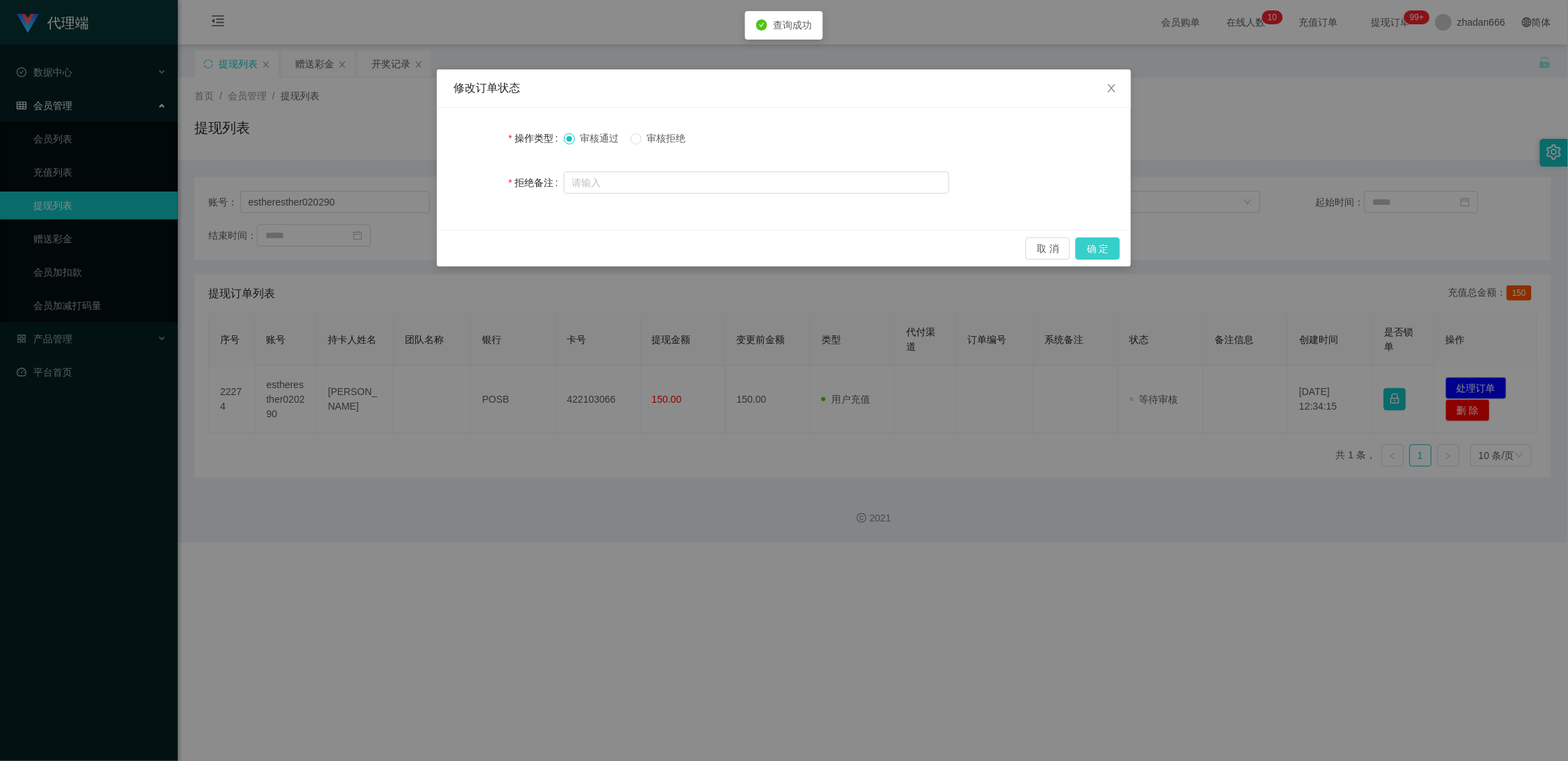
click at [1103, 247] on button "确 定" at bounding box center [1098, 248] width 45 height 22
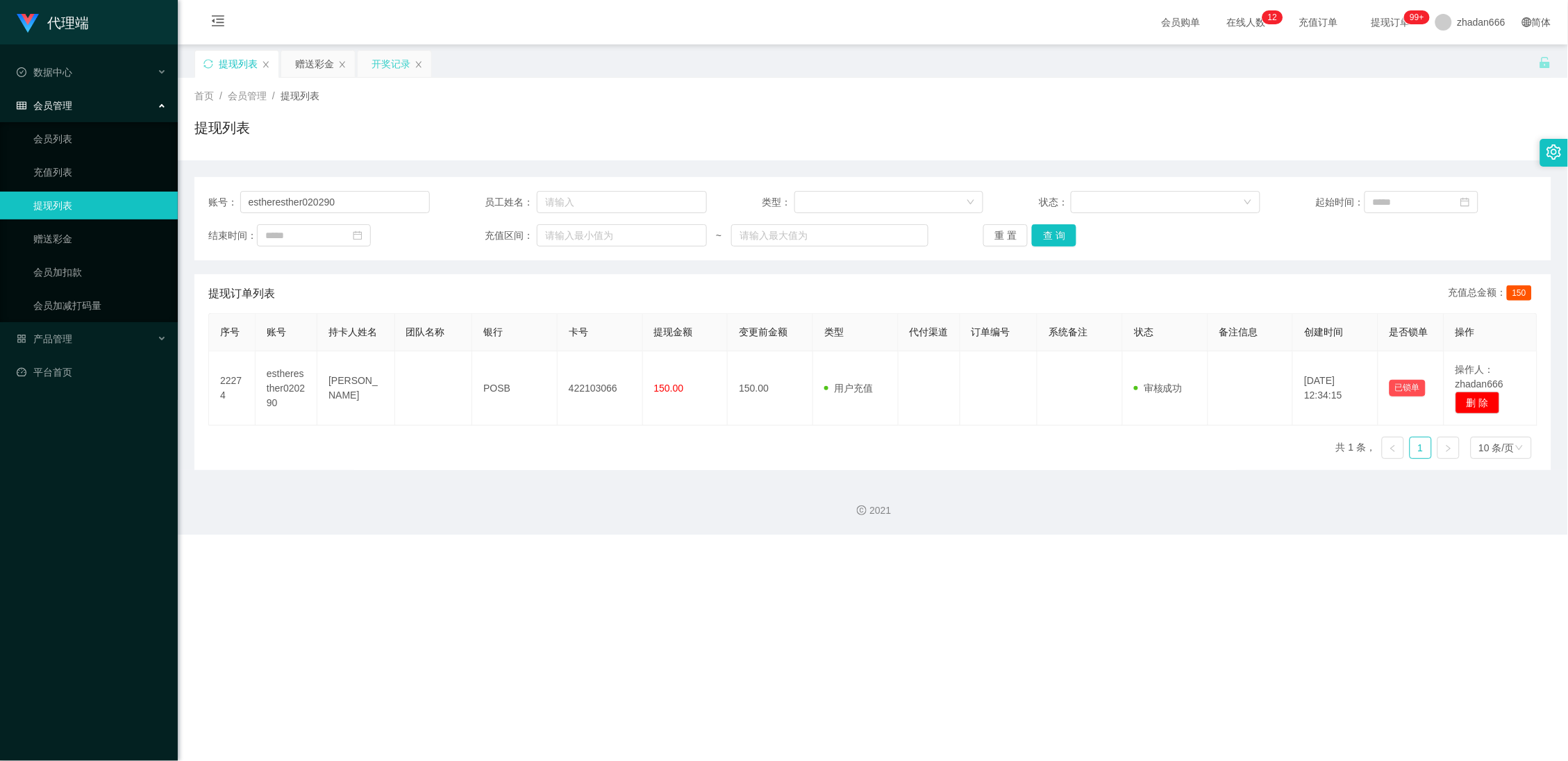
click at [380, 68] on div "开奖记录" at bounding box center [391, 63] width 39 height 26
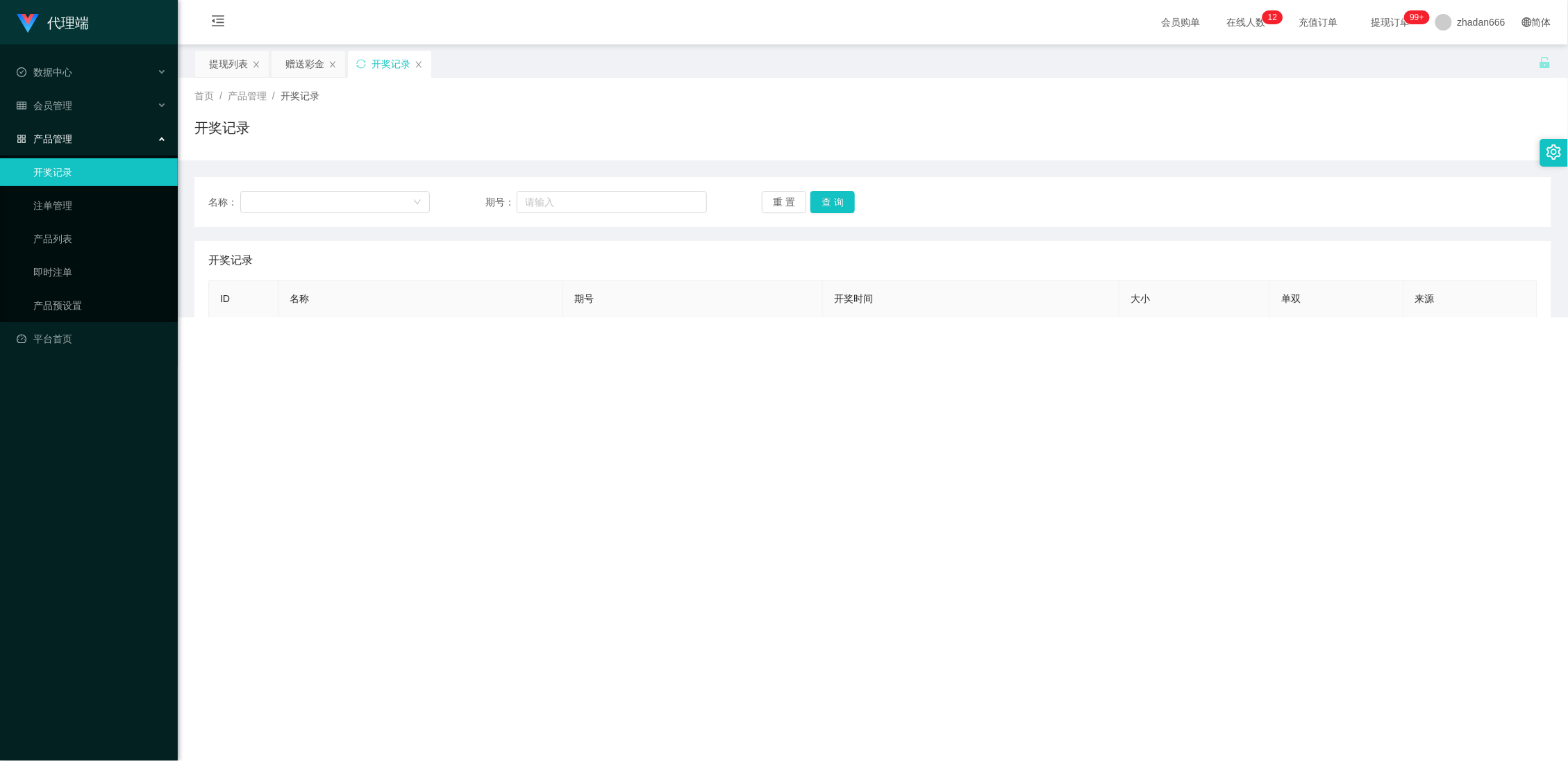
click at [364, 73] on div "开奖记录" at bounding box center [389, 63] width 83 height 26
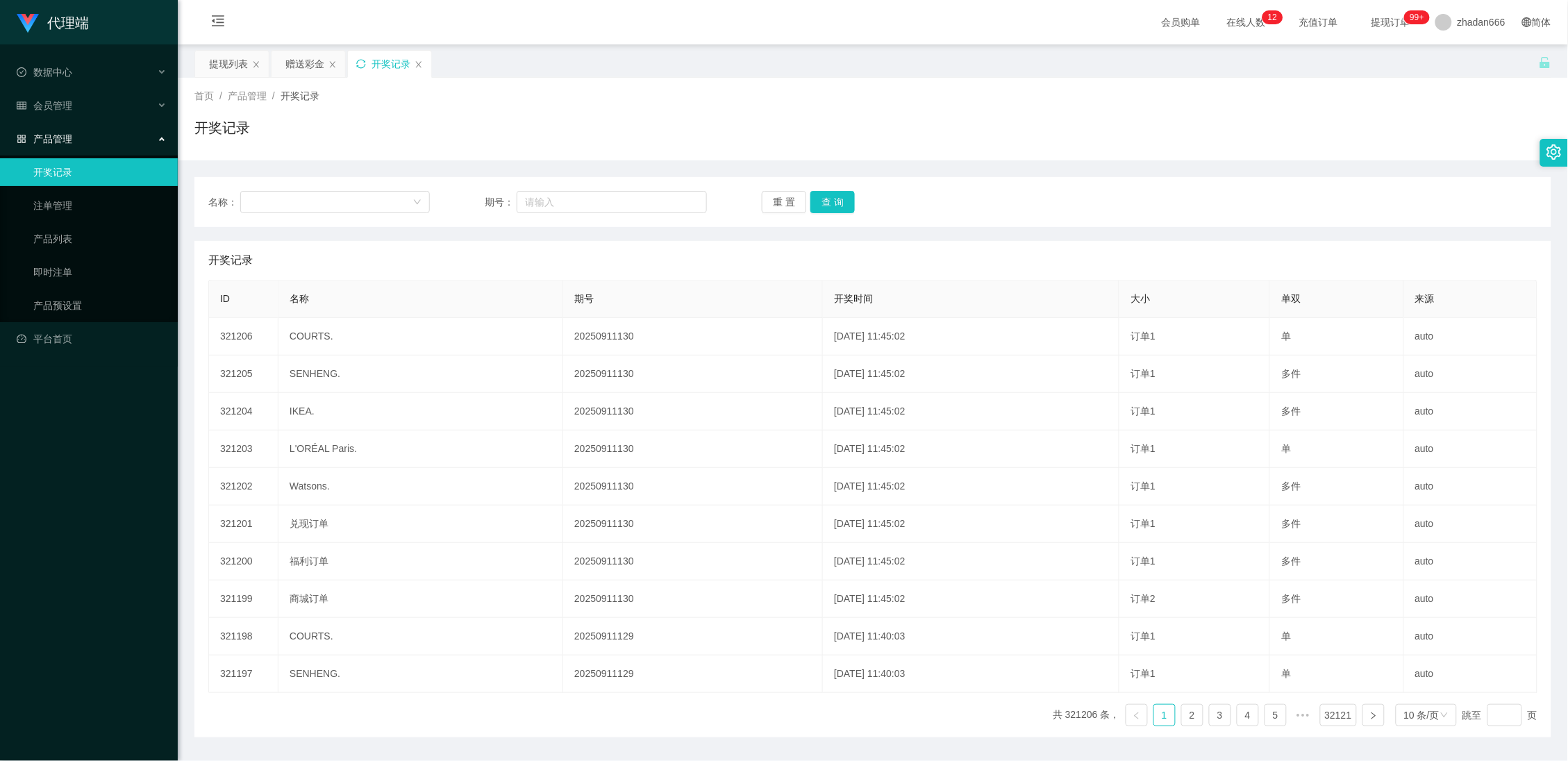
click at [360, 67] on icon "图标: sync" at bounding box center [360, 63] width 10 height 10
click at [224, 67] on div "提现列表" at bounding box center [228, 63] width 39 height 26
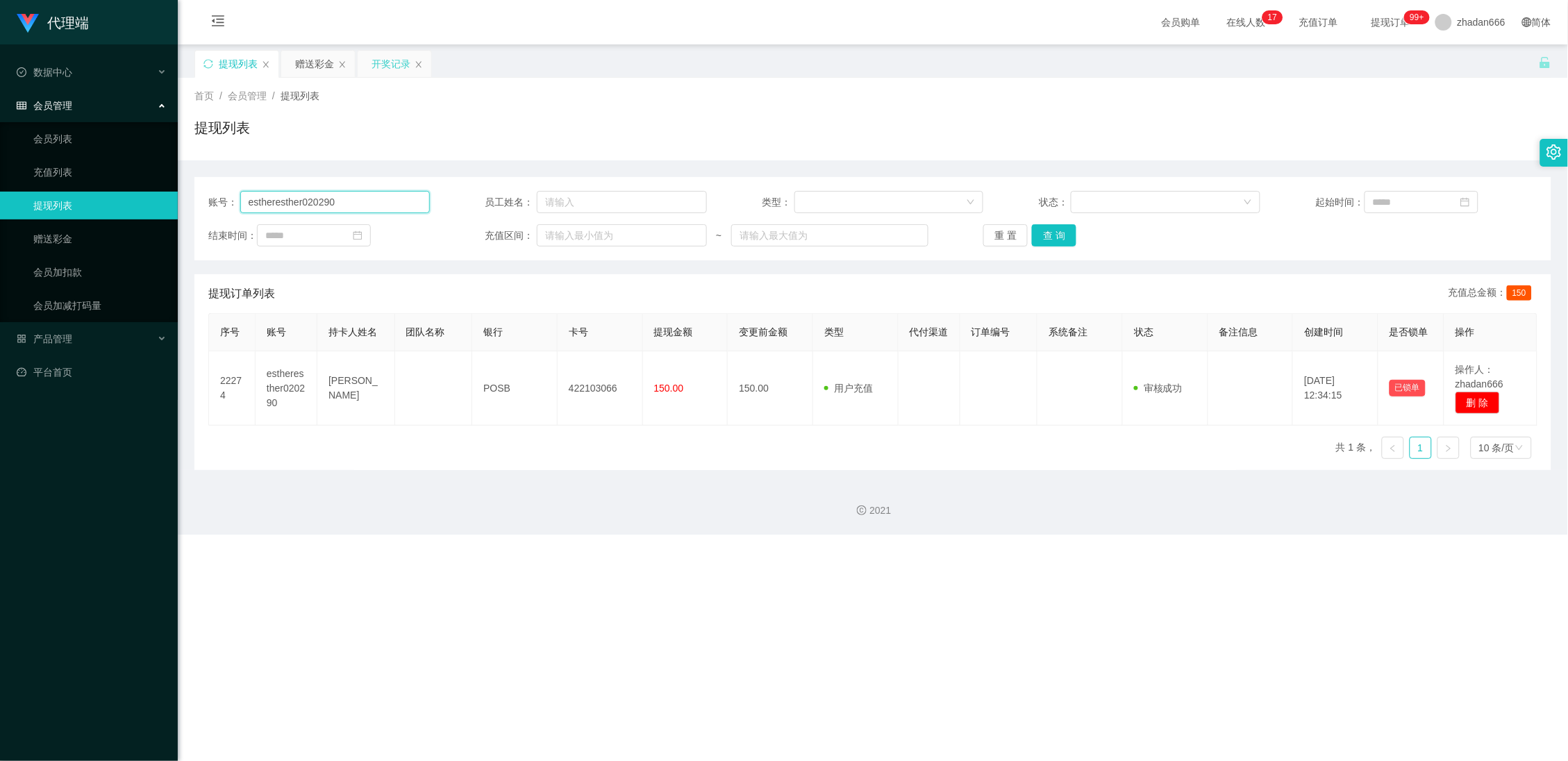
click at [336, 196] on input "estheresther020290" at bounding box center [335, 202] width 190 height 22
paste input "HJW2025"
type input "HJW2025"
click at [1051, 241] on button "查 询" at bounding box center [1054, 235] width 45 height 22
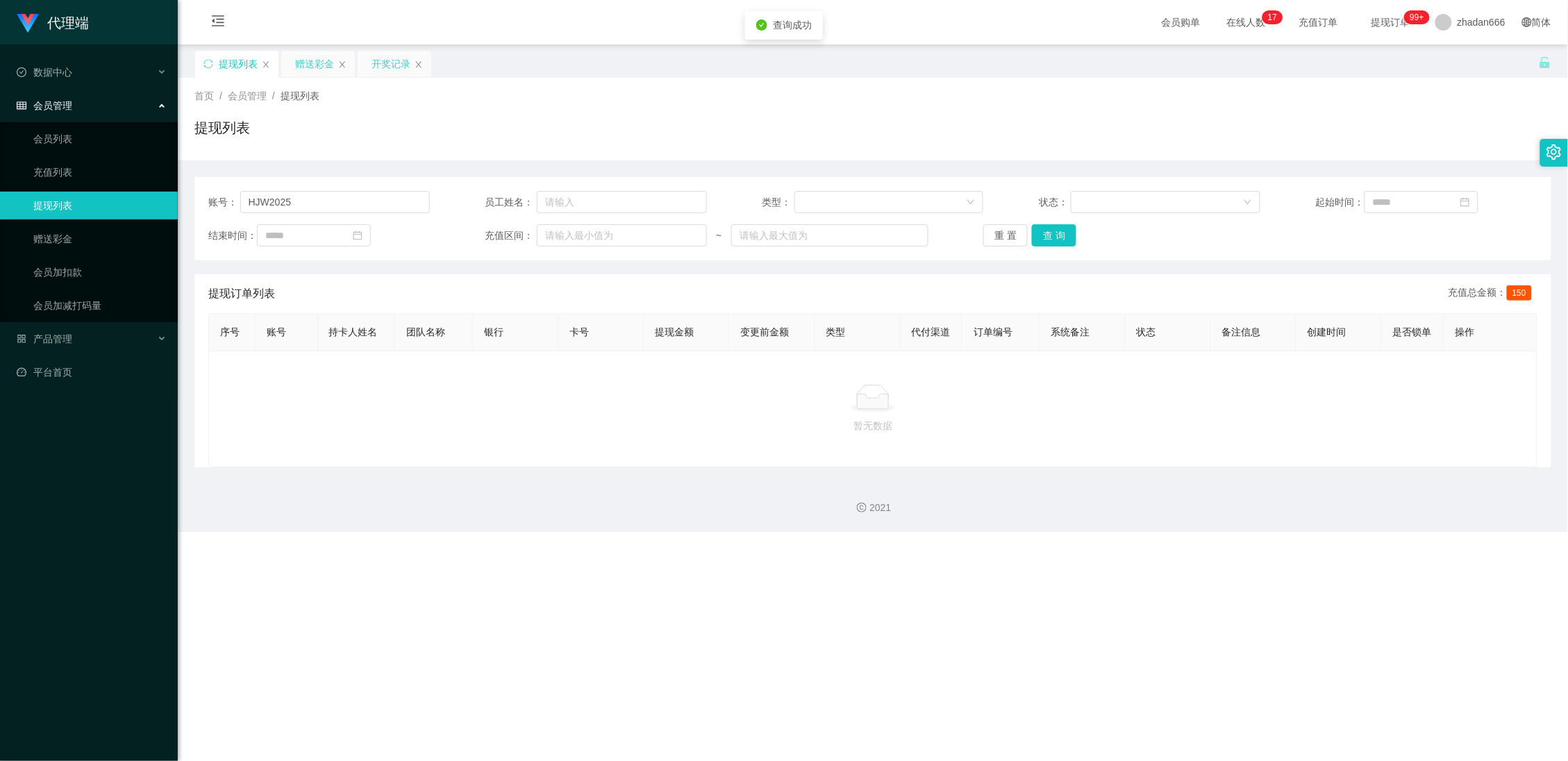
click at [299, 56] on div "赠送彩金" at bounding box center [314, 63] width 39 height 26
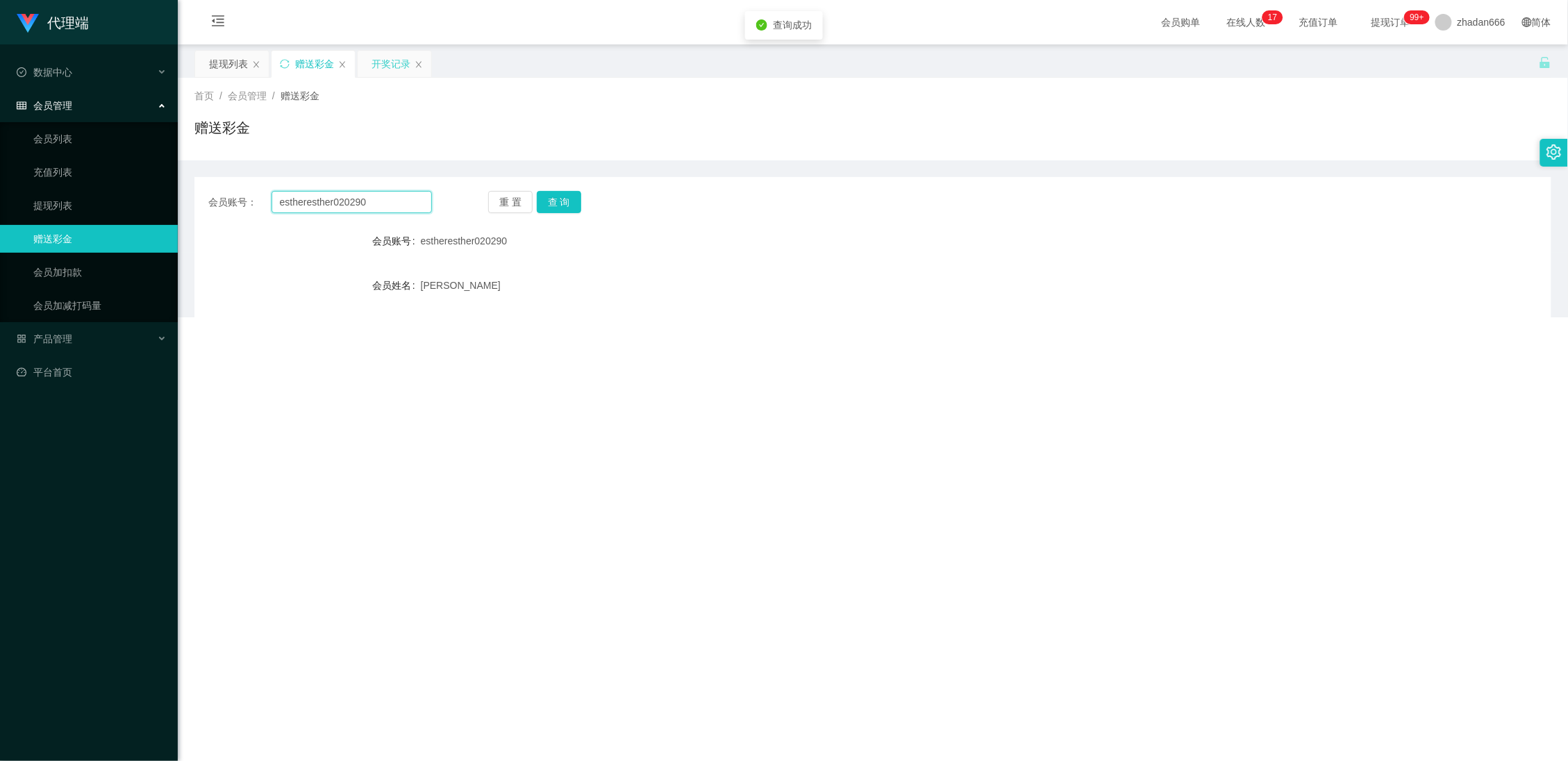
click at [313, 206] on input "estheresther020290" at bounding box center [351, 202] width 161 height 22
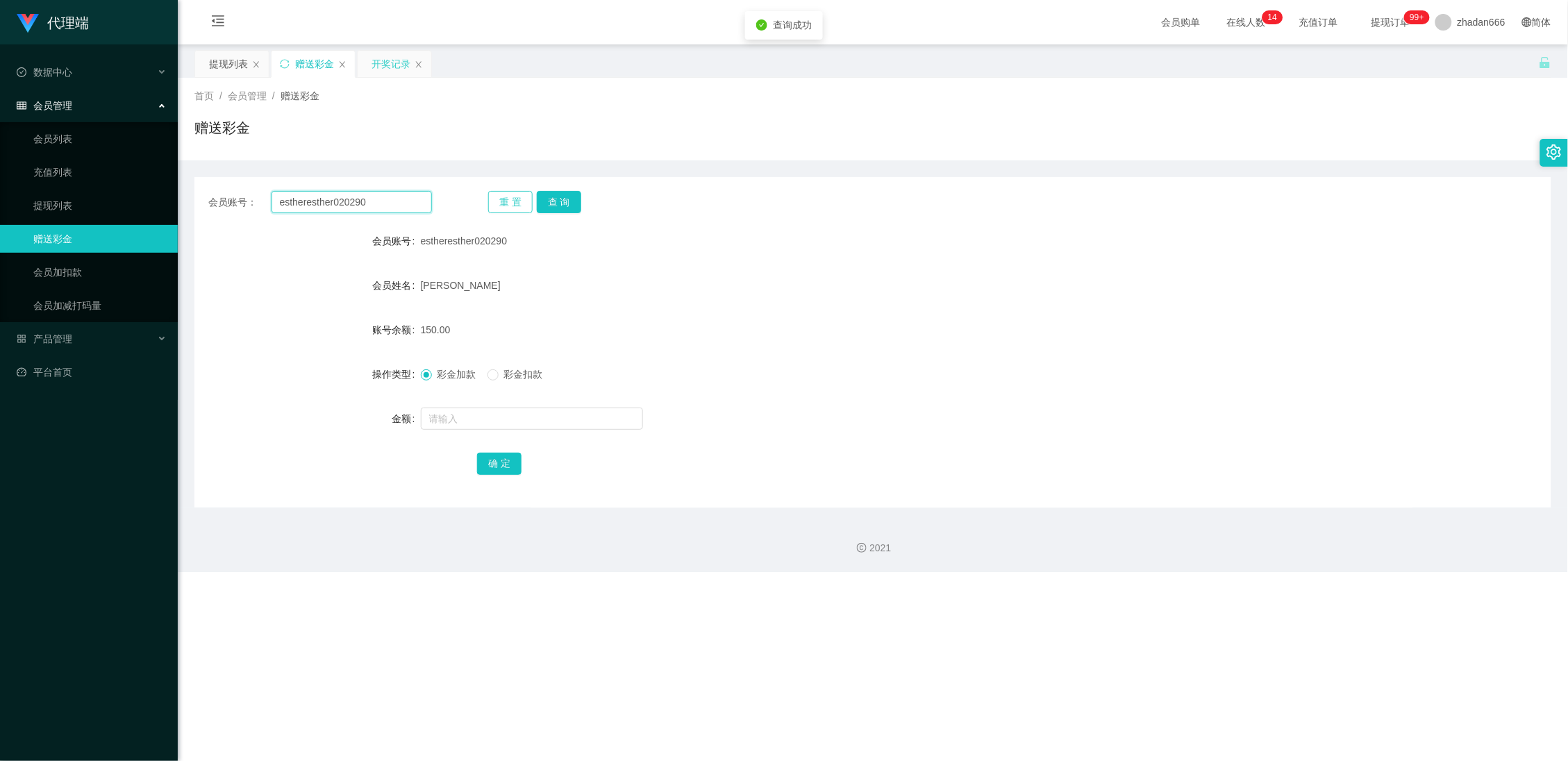
paste input "HJW2025"
type input "HJW2025"
click at [566, 196] on button "查 询" at bounding box center [558, 202] width 45 height 22
click at [356, 206] on input "HJW2025" at bounding box center [351, 202] width 161 height 22
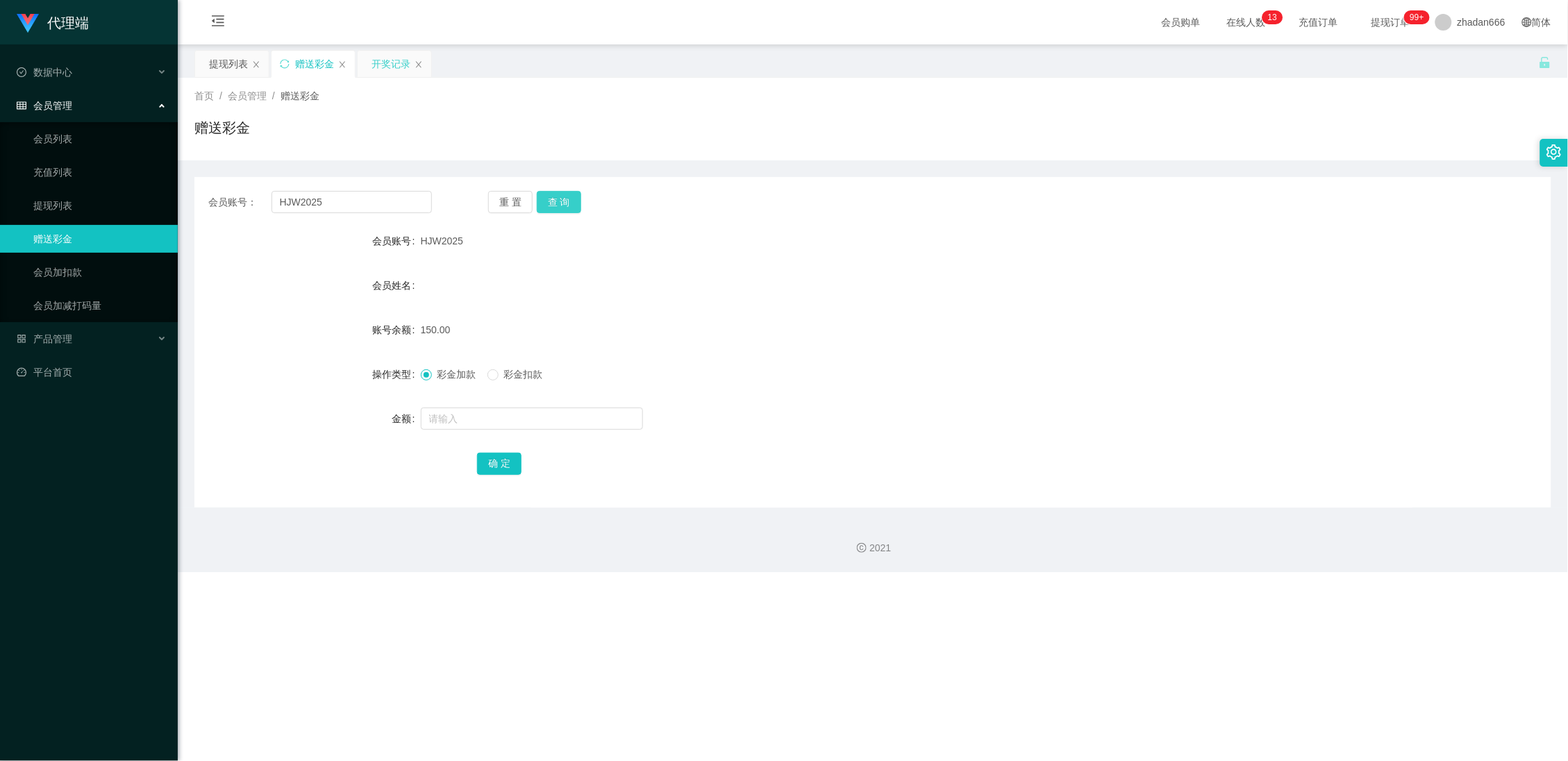
click at [568, 206] on button "查 询" at bounding box center [558, 202] width 45 height 22
click at [308, 201] on input "HJW2025" at bounding box center [351, 202] width 161 height 22
click at [309, 201] on input "HJW2025" at bounding box center [351, 202] width 161 height 22
paste input "enn331"
type input "Henn331"
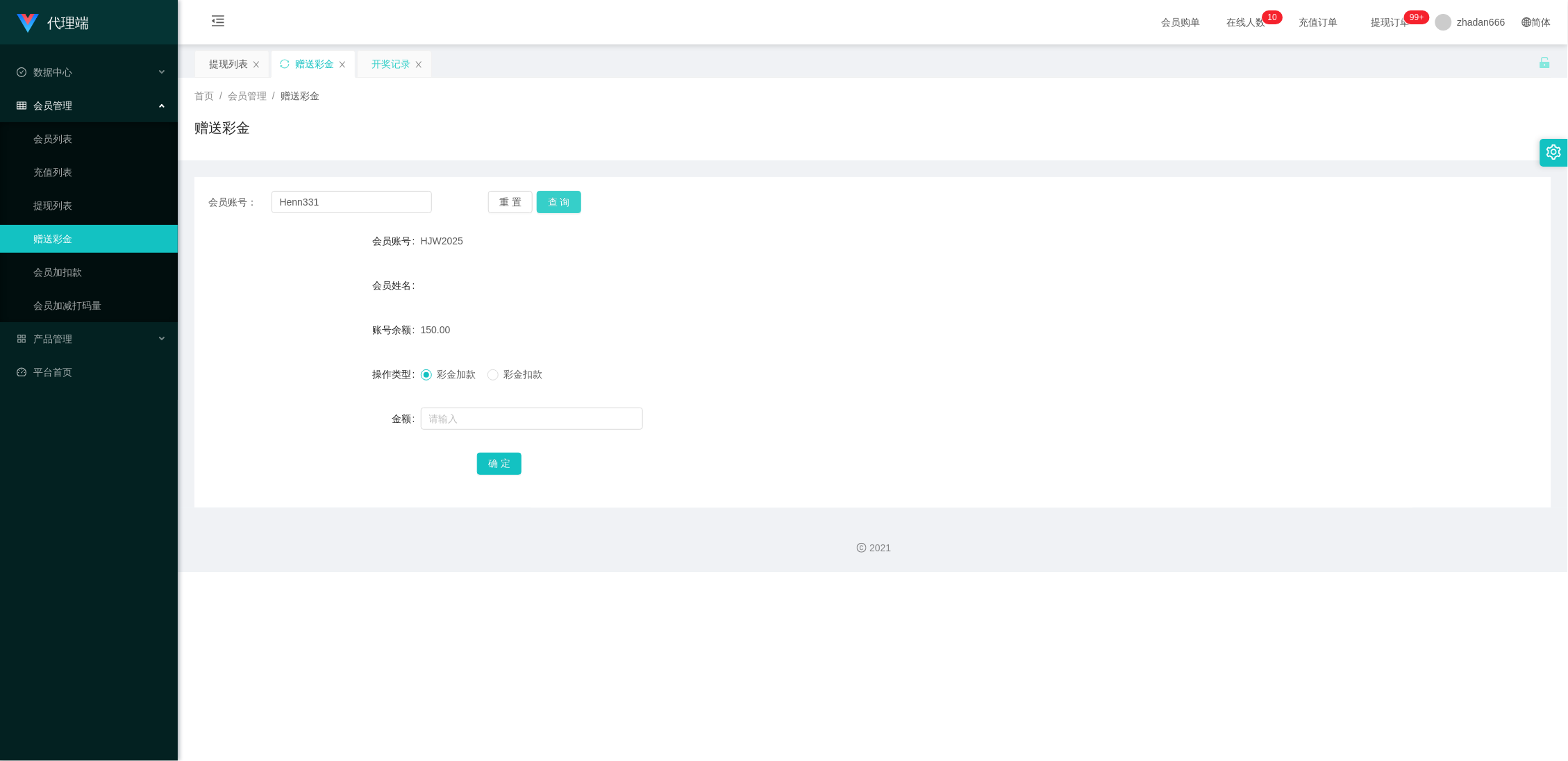
click at [571, 210] on button "查 询" at bounding box center [558, 202] width 45 height 22
click at [566, 200] on button "查 询" at bounding box center [558, 202] width 45 height 22
click at [569, 209] on button "查 询" at bounding box center [558, 202] width 45 height 22
click at [566, 207] on button "查 询" at bounding box center [558, 202] width 45 height 22
drag, startPoint x: 386, startPoint y: 71, endPoint x: 374, endPoint y: 76, distance: 13.0
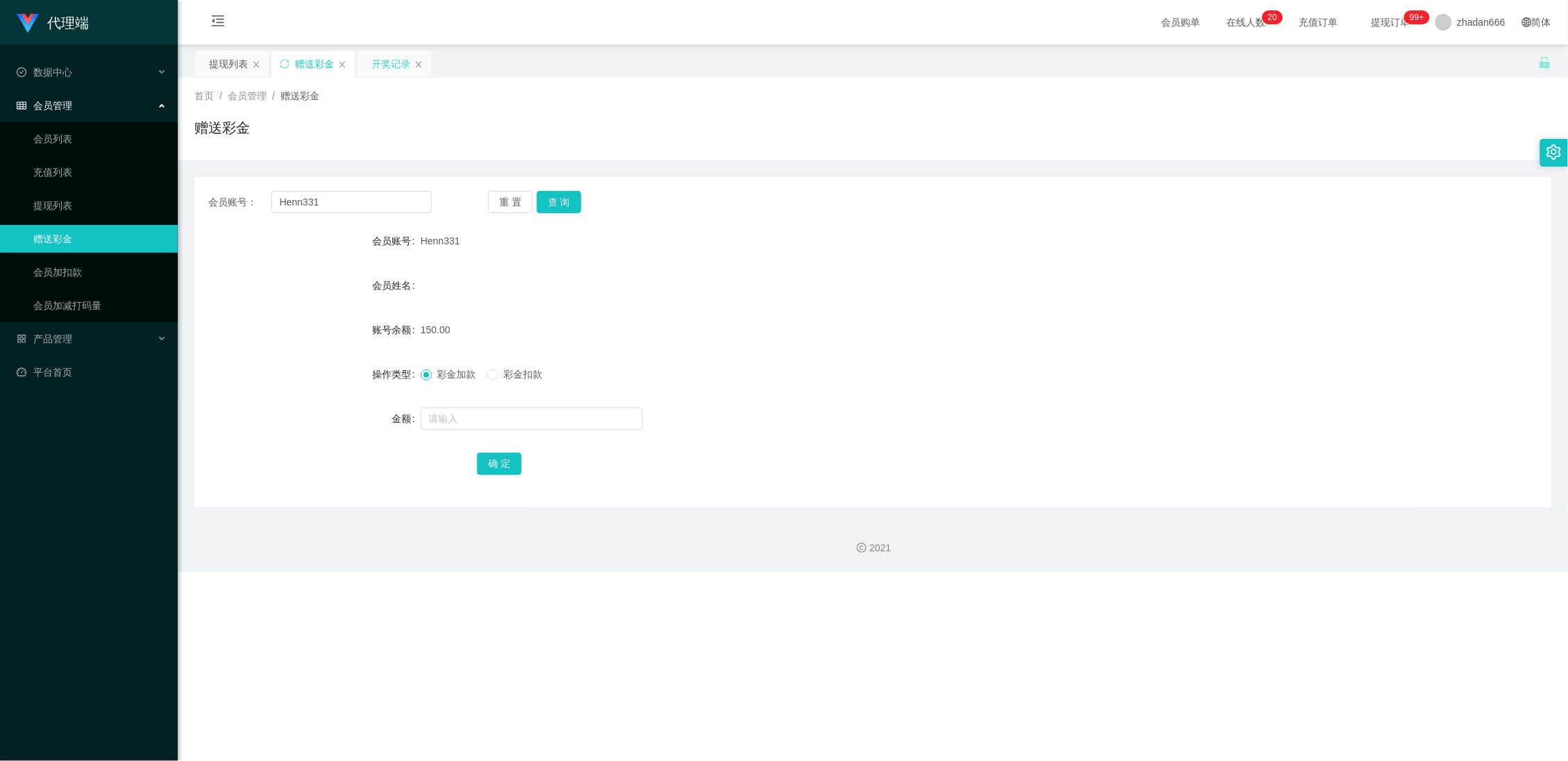
click at [386, 70] on div "开奖记录" at bounding box center [391, 63] width 39 height 26
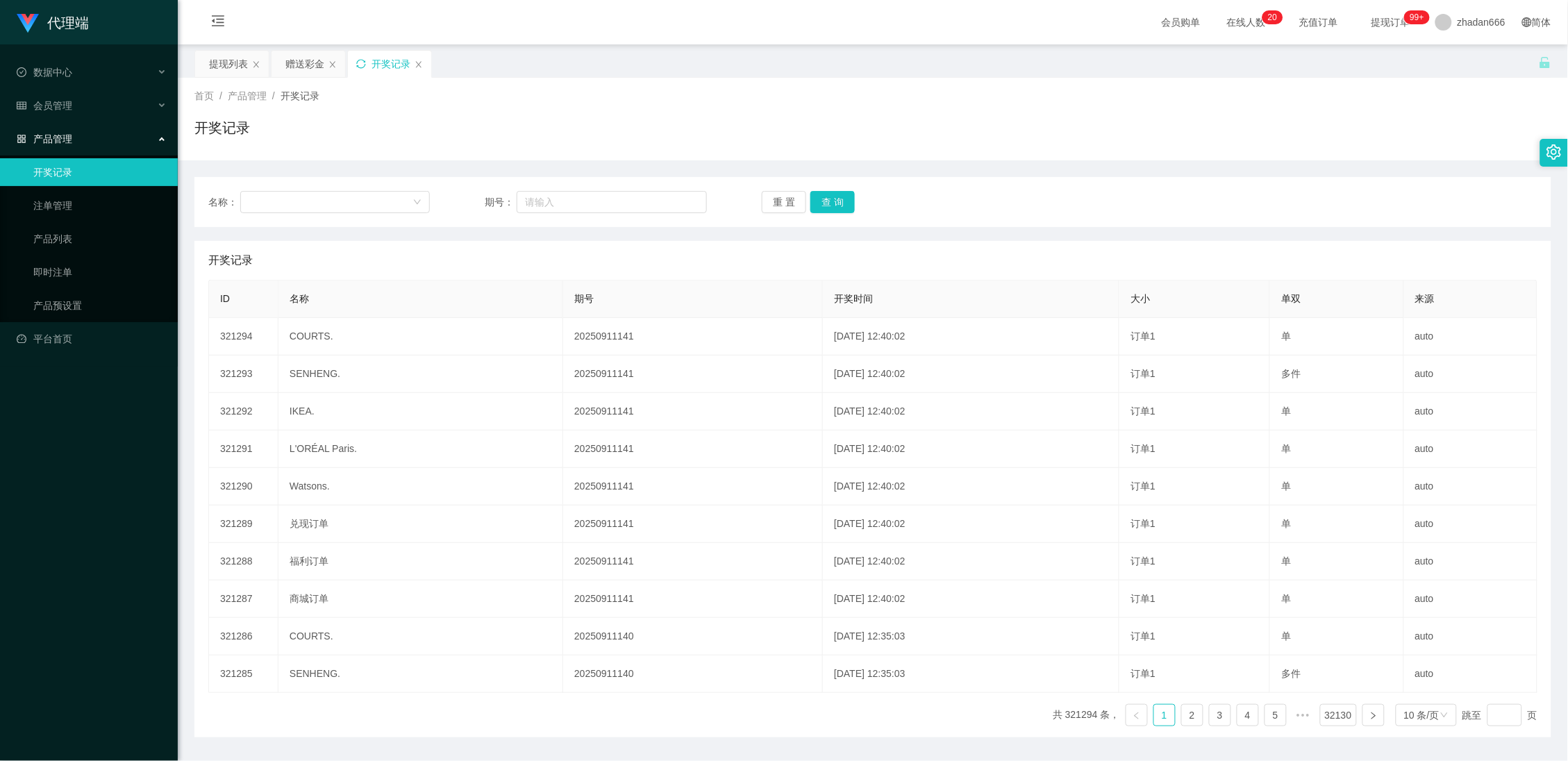
click at [357, 68] on icon "图标: sync" at bounding box center [360, 63] width 10 height 10
click at [280, 69] on div "赠送彩金" at bounding box center [308, 63] width 73 height 26
click at [364, 67] on icon "图标: sync" at bounding box center [360, 63] width 9 height 9
click at [235, 59] on div "提现列表" at bounding box center [228, 63] width 39 height 26
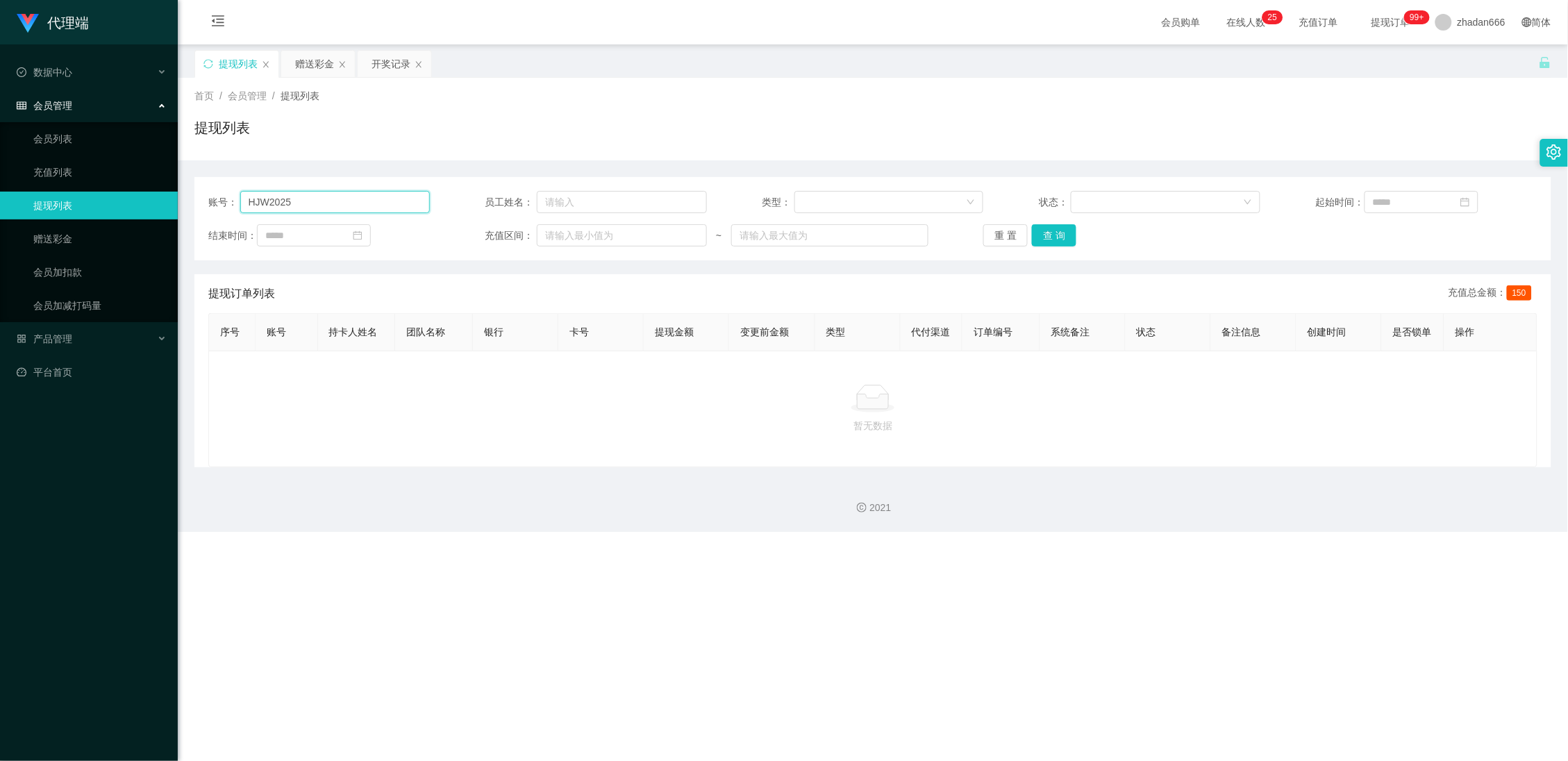
click at [297, 204] on input "HJW2025" at bounding box center [335, 202] width 190 height 22
paste input "88635683"
type input "88635683"
click at [1050, 243] on button "查 询" at bounding box center [1054, 235] width 45 height 22
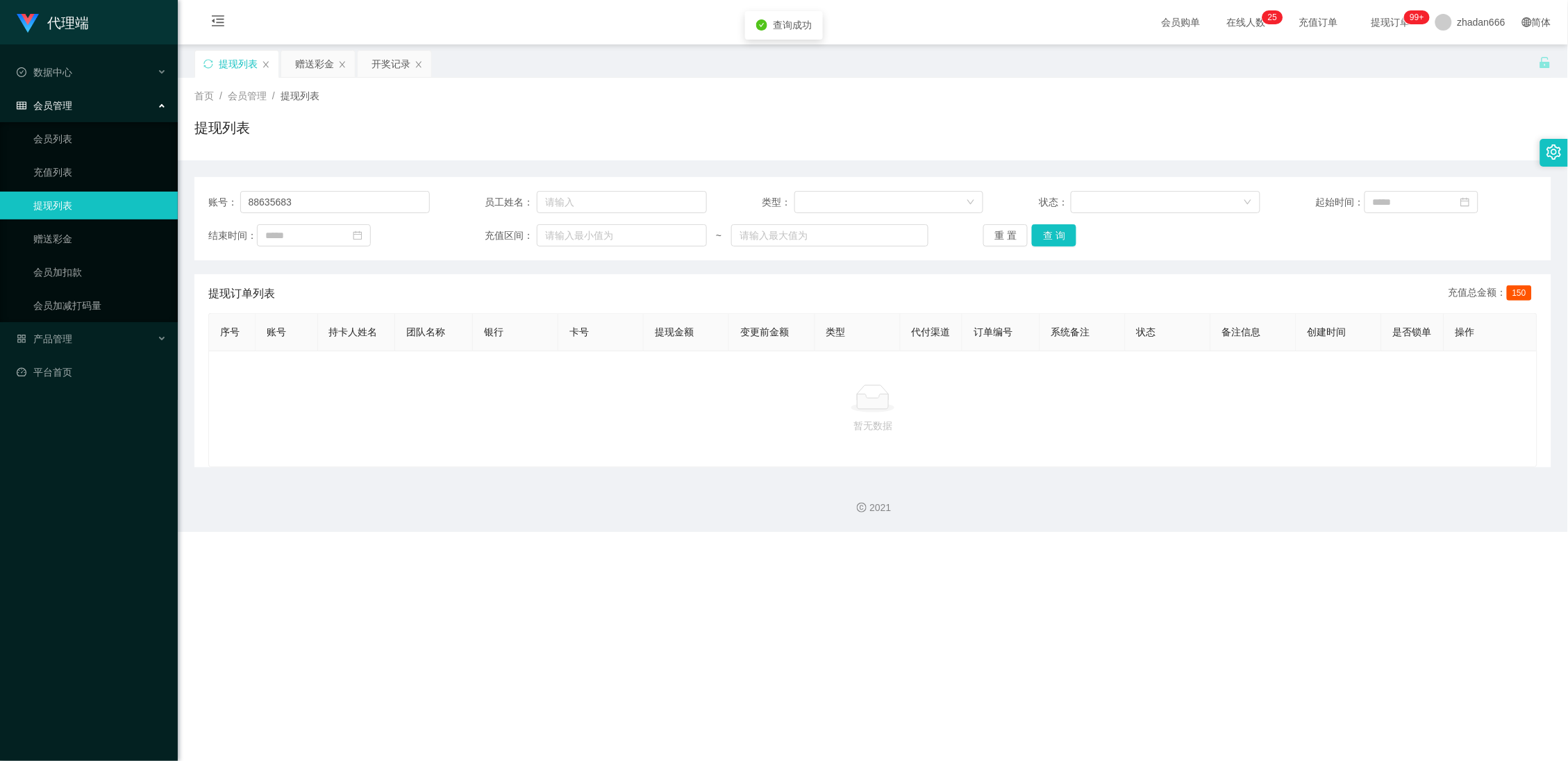
click at [308, 48] on main "关闭左侧 关闭右侧 关闭其它 刷新页面 提现列表 赠送彩金 开奖记录 首页 / 会员管理 / 提现列表 / 提现列表 账号： 88635683 员工姓名： 类…" at bounding box center [873, 256] width 1390 height 423
click at [315, 67] on div "赠送彩金" at bounding box center [314, 63] width 39 height 26
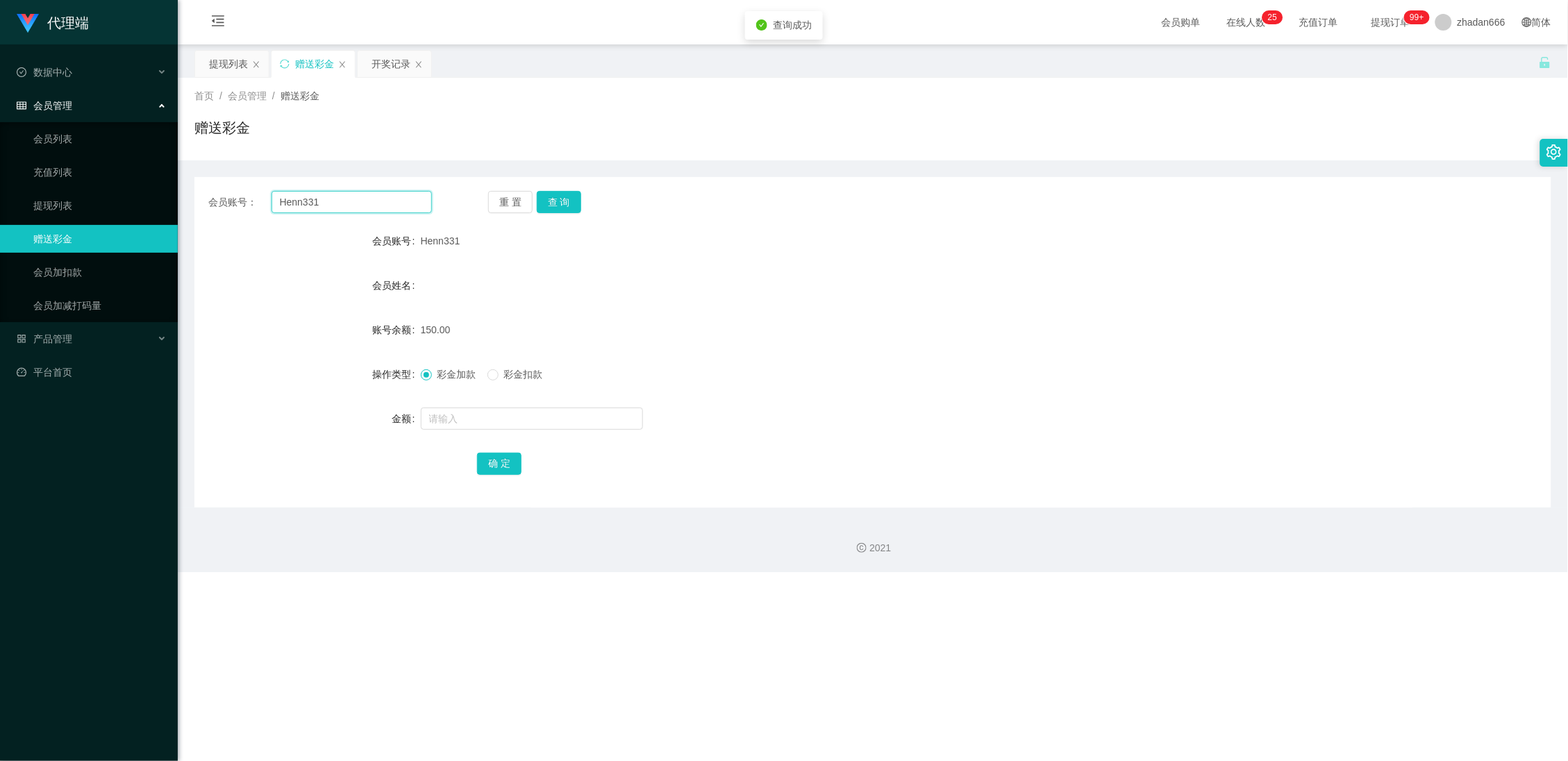
click at [341, 200] on input "Henn331" at bounding box center [351, 202] width 161 height 22
click at [366, 207] on input "Henn331" at bounding box center [351, 202] width 161 height 22
click at [367, 206] on input "Henn331" at bounding box center [351, 202] width 161 height 22
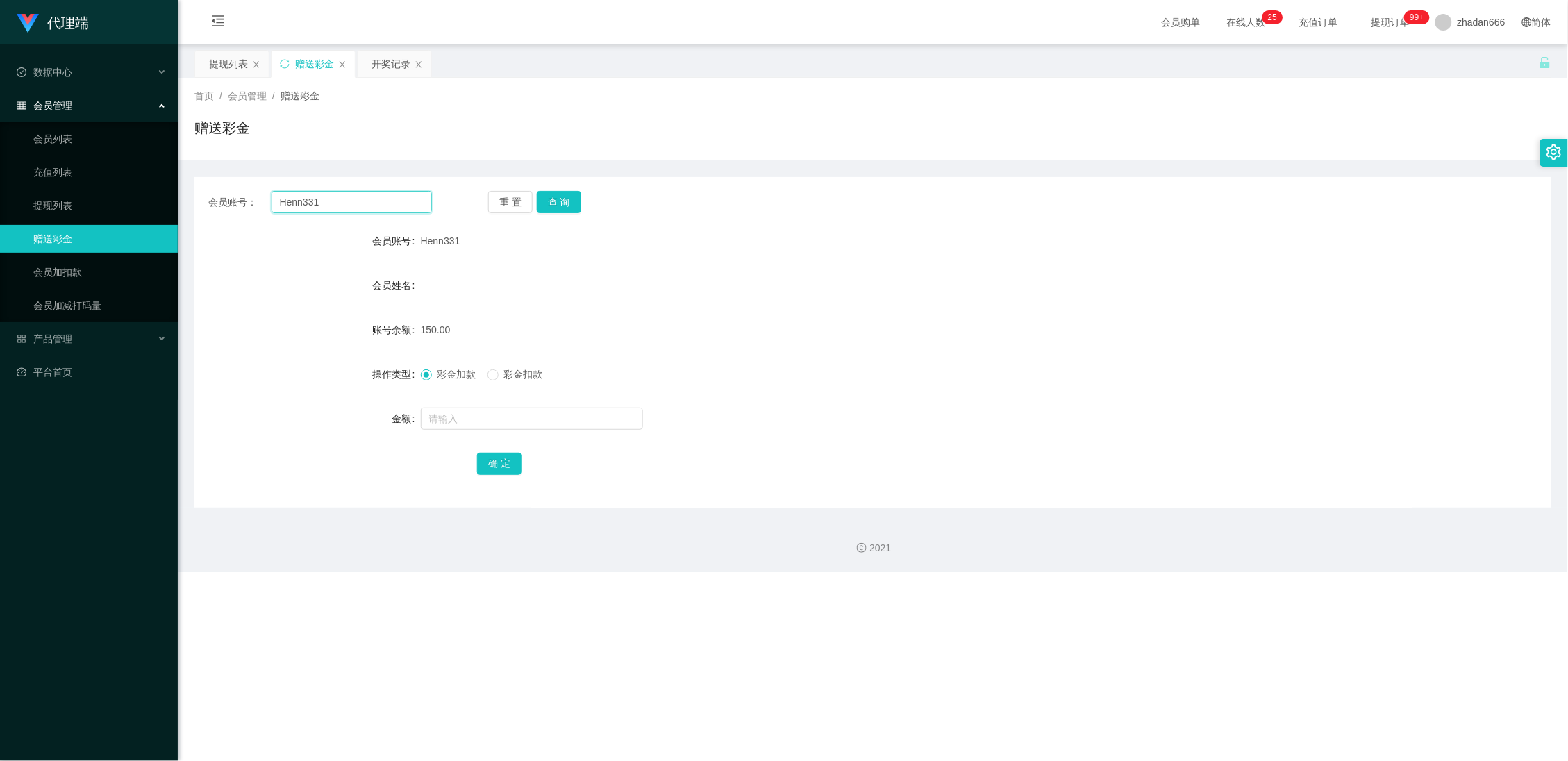
paste input "88635683"
type input "88635683"
click at [555, 206] on button "查 询" at bounding box center [558, 202] width 45 height 22
click at [567, 200] on button "查 询" at bounding box center [558, 202] width 45 height 22
click at [434, 413] on input "text" at bounding box center [532, 418] width 222 height 22
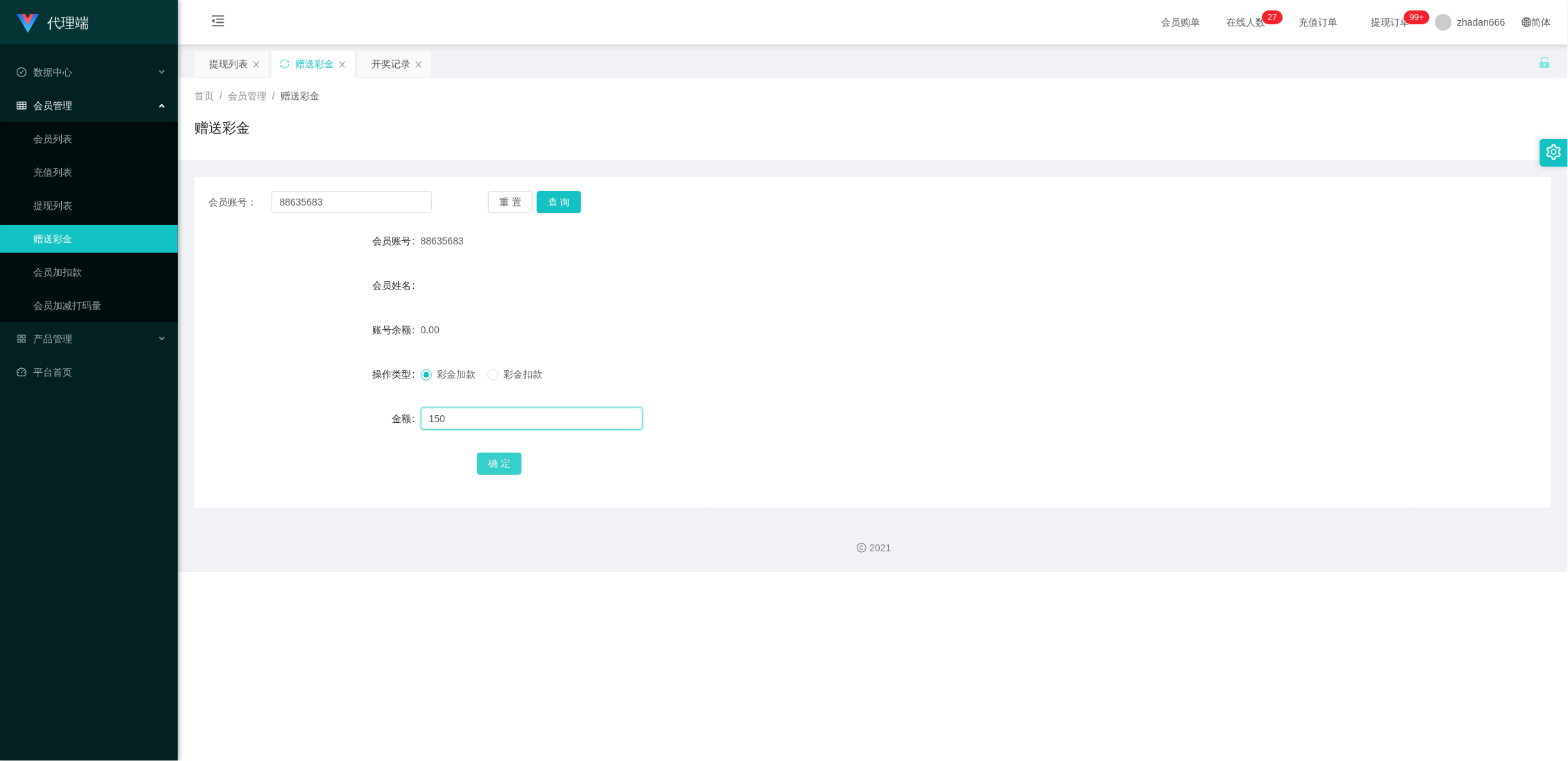
type input "150"
click at [507, 465] on button "确 定" at bounding box center [499, 463] width 45 height 22
click at [373, 63] on div "开奖记录" at bounding box center [391, 63] width 39 height 26
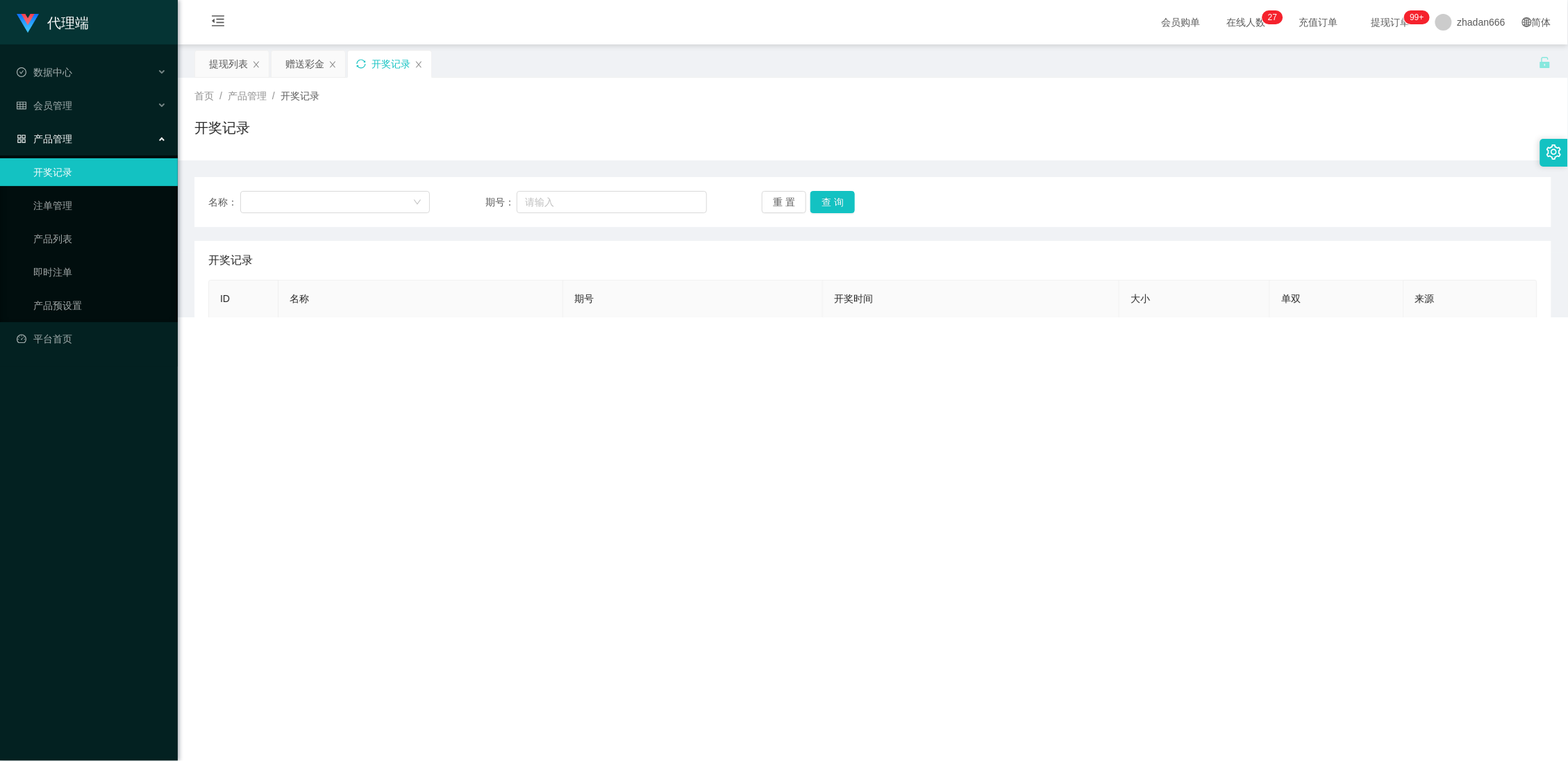
click at [365, 67] on icon "图标: sync" at bounding box center [360, 63] width 10 height 10
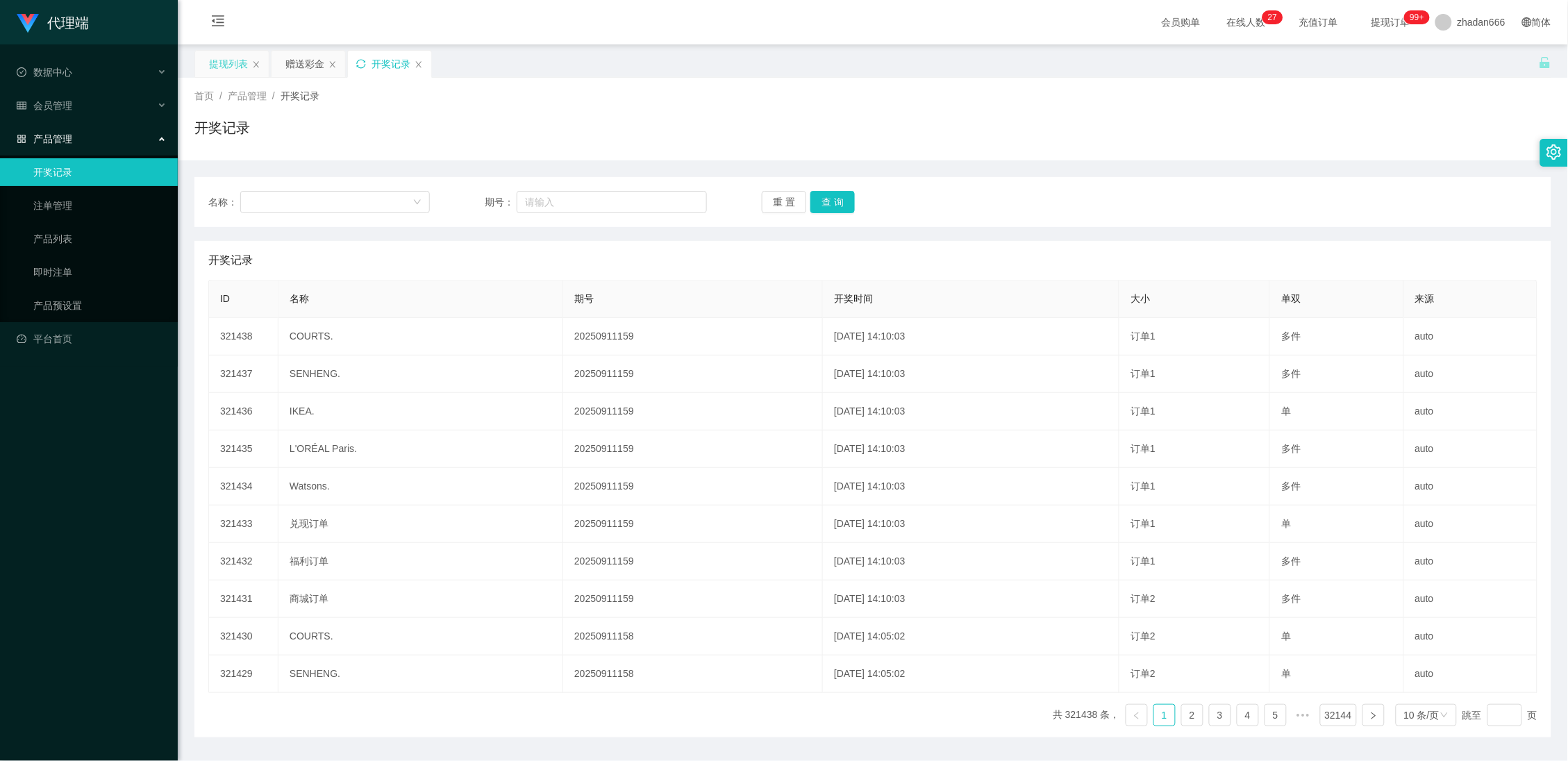
click at [223, 69] on div "提现列表" at bounding box center [228, 63] width 39 height 26
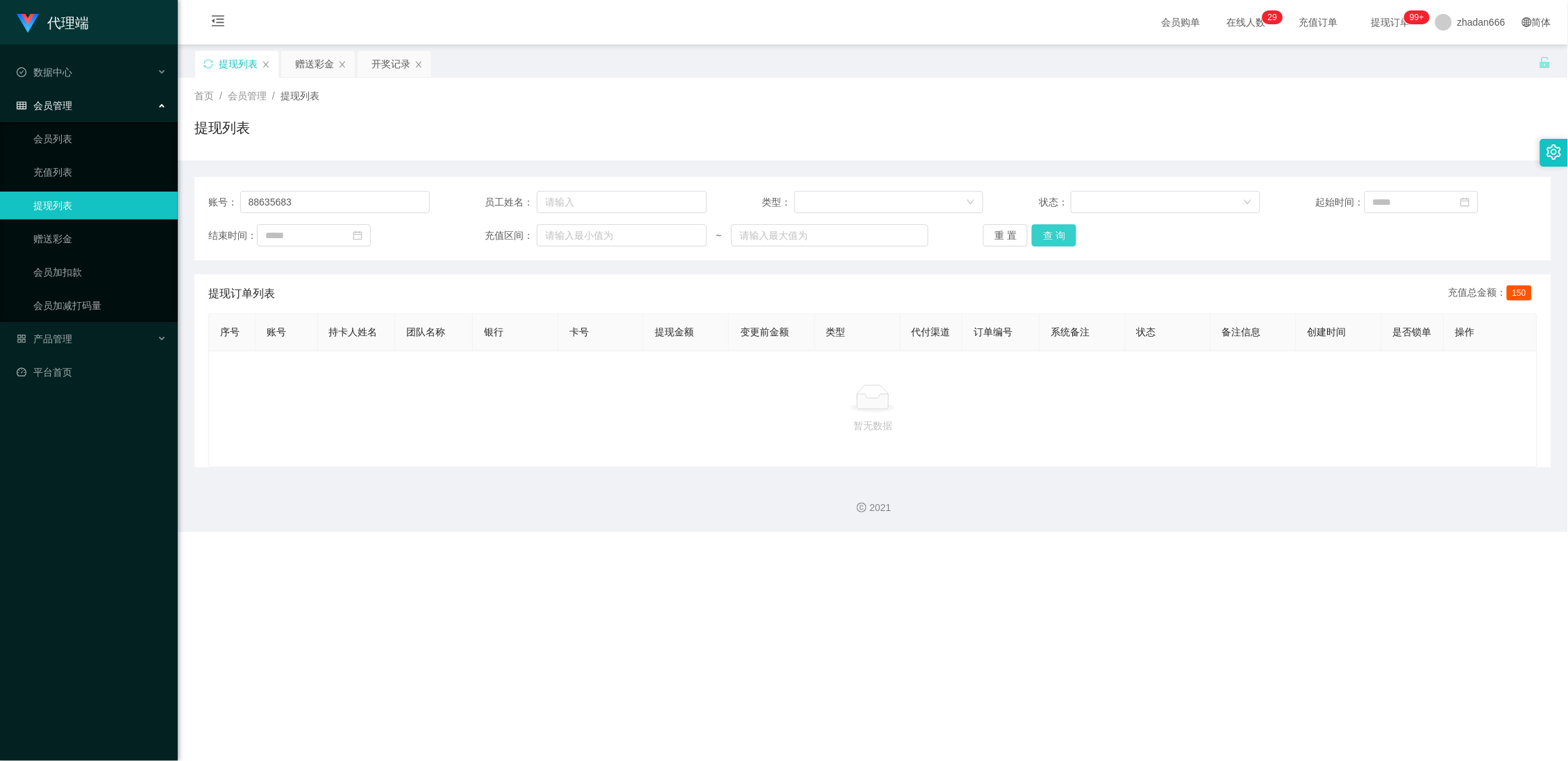
click at [1052, 234] on button "查 询" at bounding box center [1054, 235] width 45 height 22
click at [297, 67] on div "赠送彩金" at bounding box center [314, 63] width 39 height 26
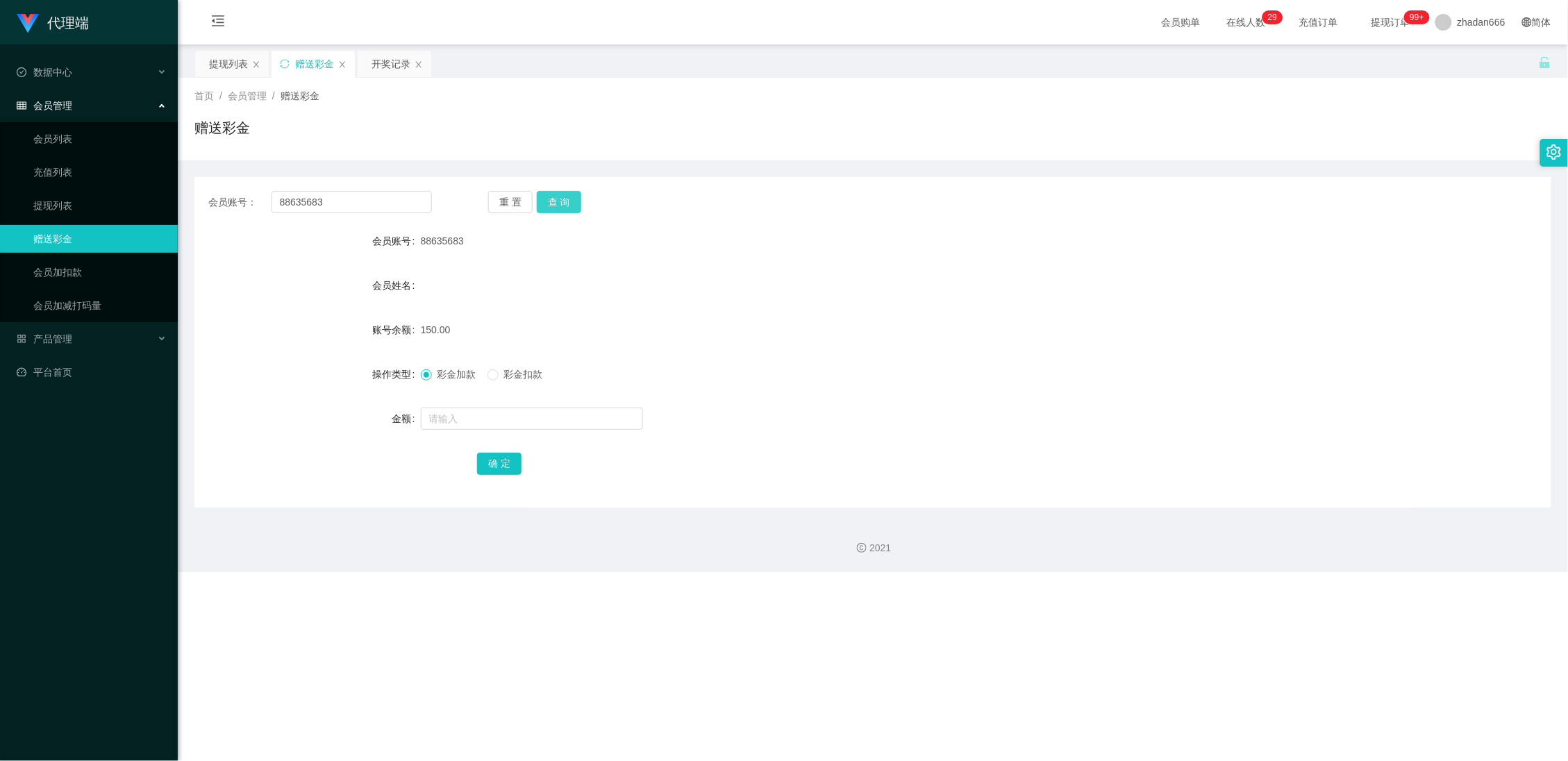
click at [562, 198] on button "查 询" at bounding box center [558, 202] width 45 height 22
click at [571, 205] on button "查 询" at bounding box center [558, 202] width 45 height 22
click at [557, 202] on button "查 询" at bounding box center [558, 202] width 45 height 22
click at [225, 53] on div "提现列表" at bounding box center [228, 63] width 39 height 26
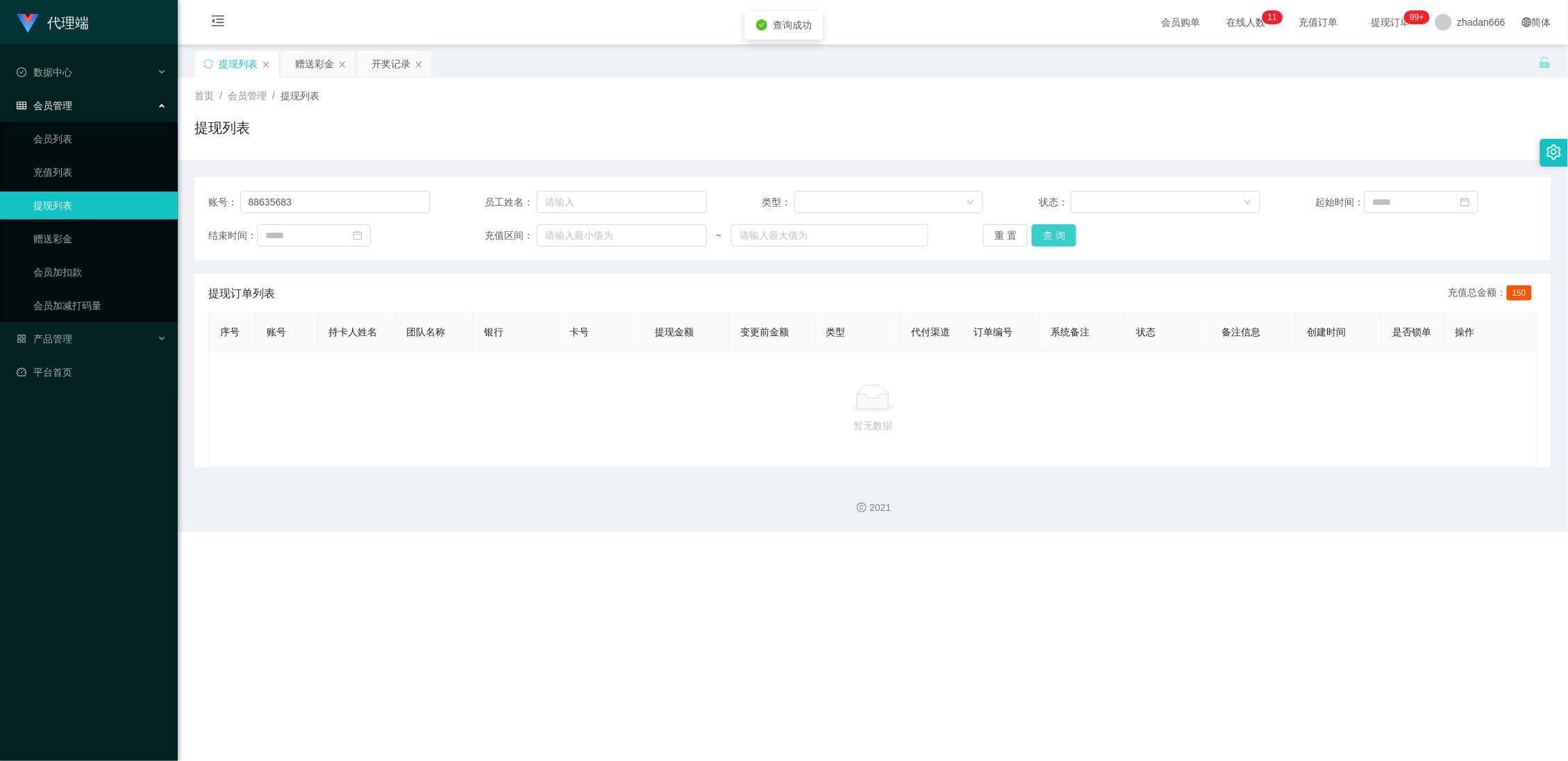
click at [1050, 235] on button "查 询" at bounding box center [1054, 235] width 45 height 22
click at [1069, 245] on button "查 询" at bounding box center [1054, 235] width 45 height 22
click at [318, 53] on div "赠送彩金" at bounding box center [314, 63] width 39 height 26
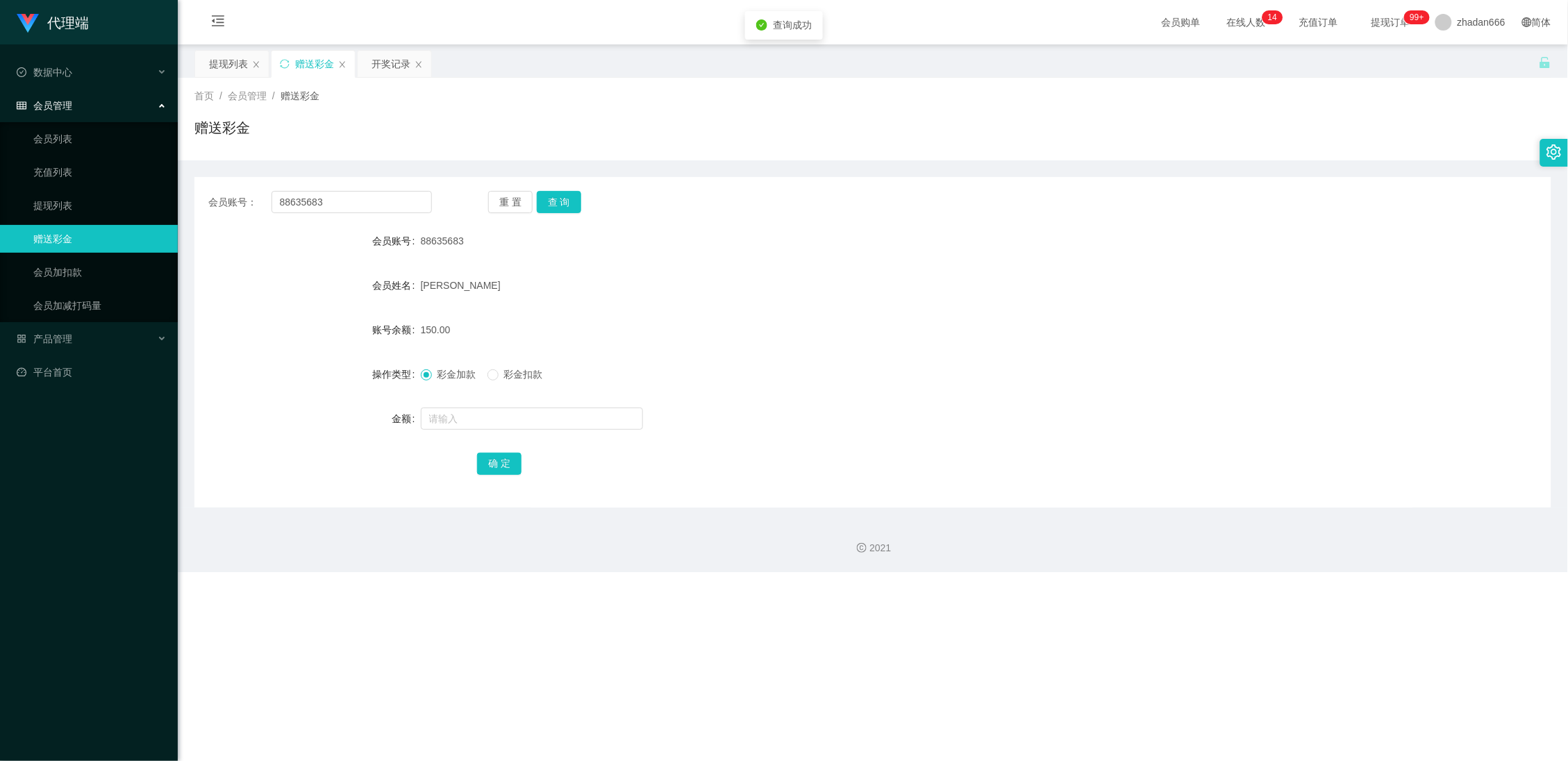
click at [587, 197] on div "重 置 查 询" at bounding box center [600, 202] width 224 height 22
click at [572, 200] on button "查 询" at bounding box center [558, 202] width 45 height 22
click at [386, 192] on input "88635683" at bounding box center [351, 202] width 161 height 22
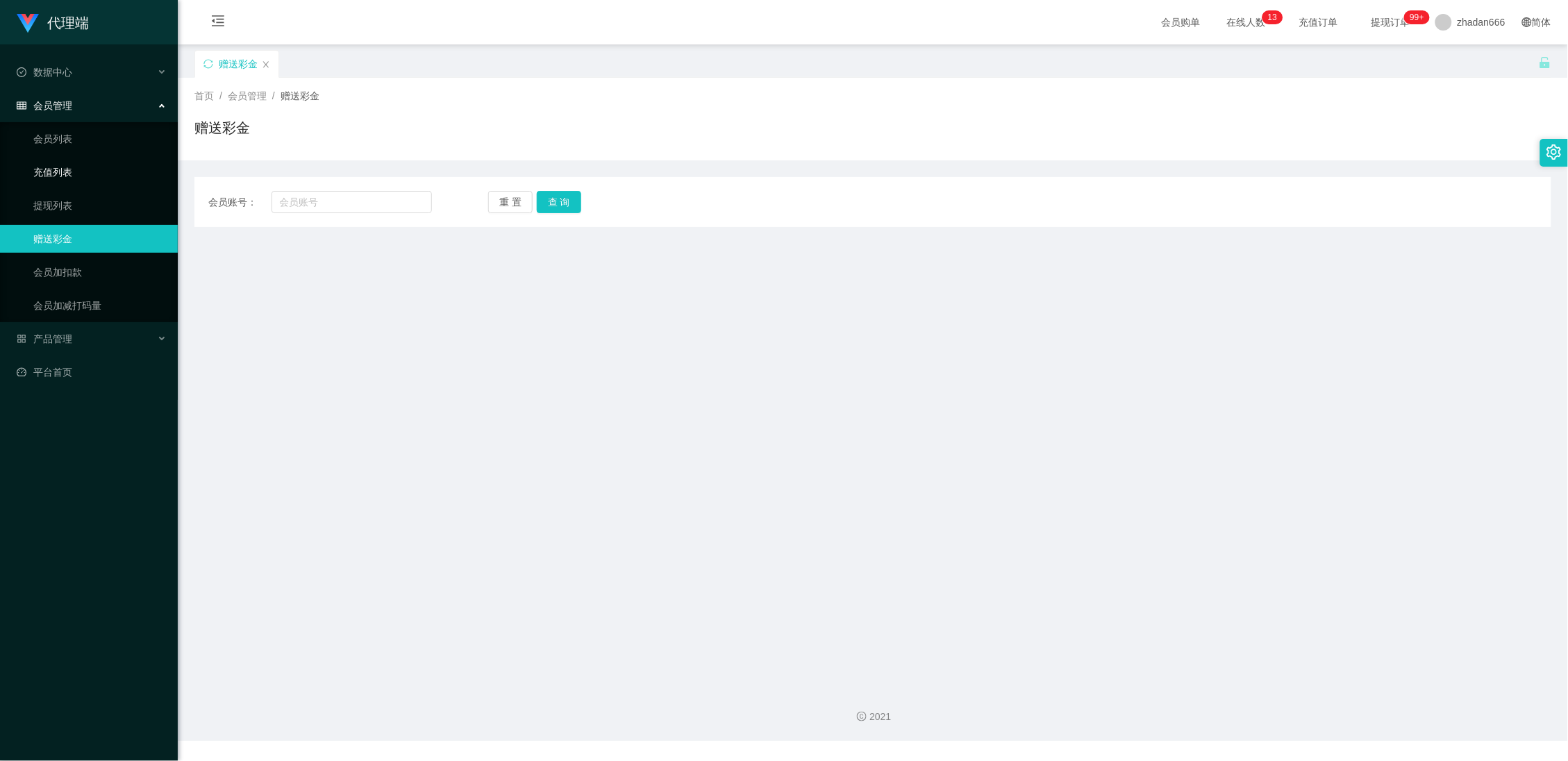
click at [82, 172] on link "充值列表" at bounding box center [100, 172] width 133 height 28
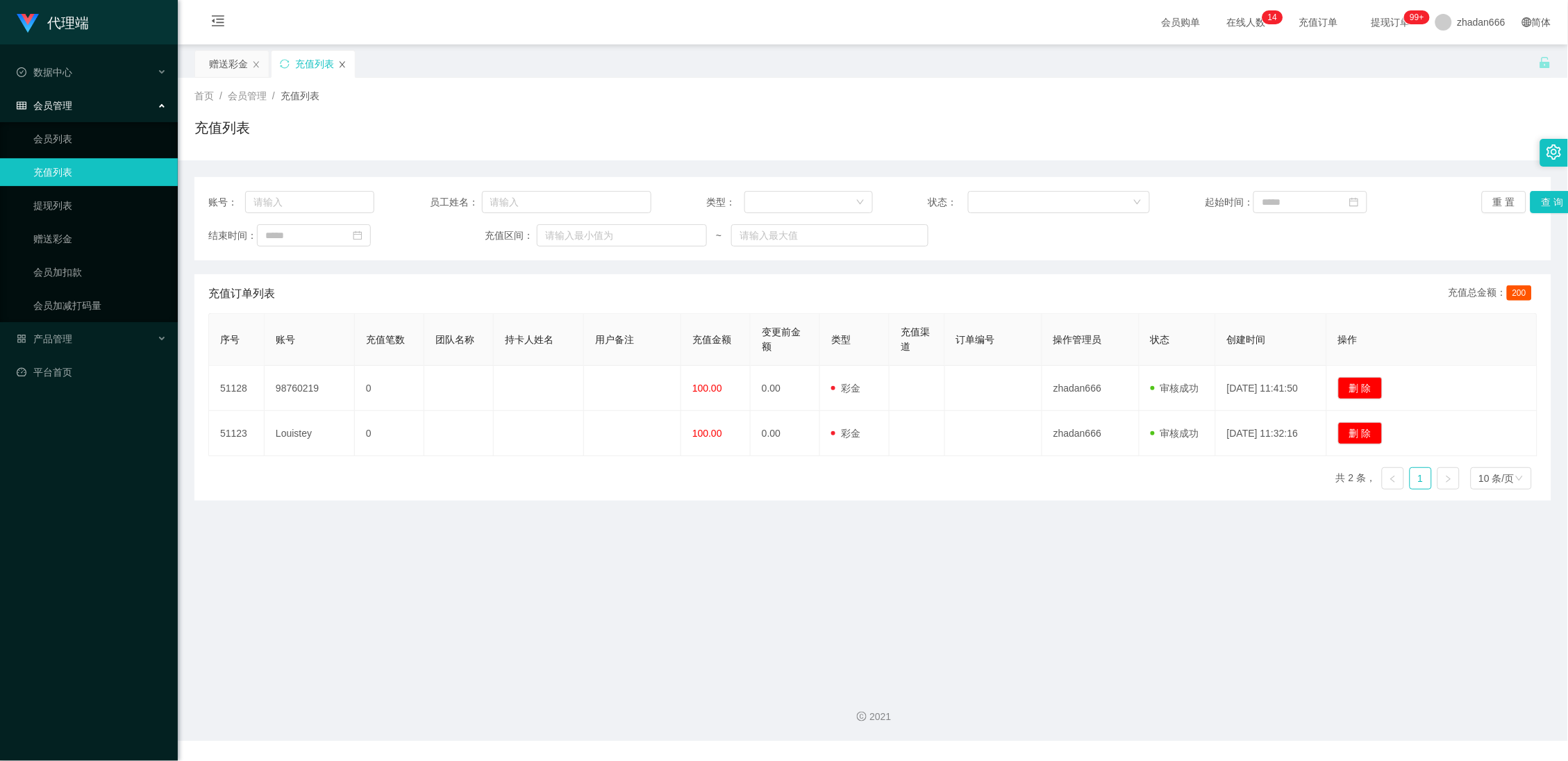
click at [345, 66] on icon "图标: close" at bounding box center [342, 64] width 8 height 8
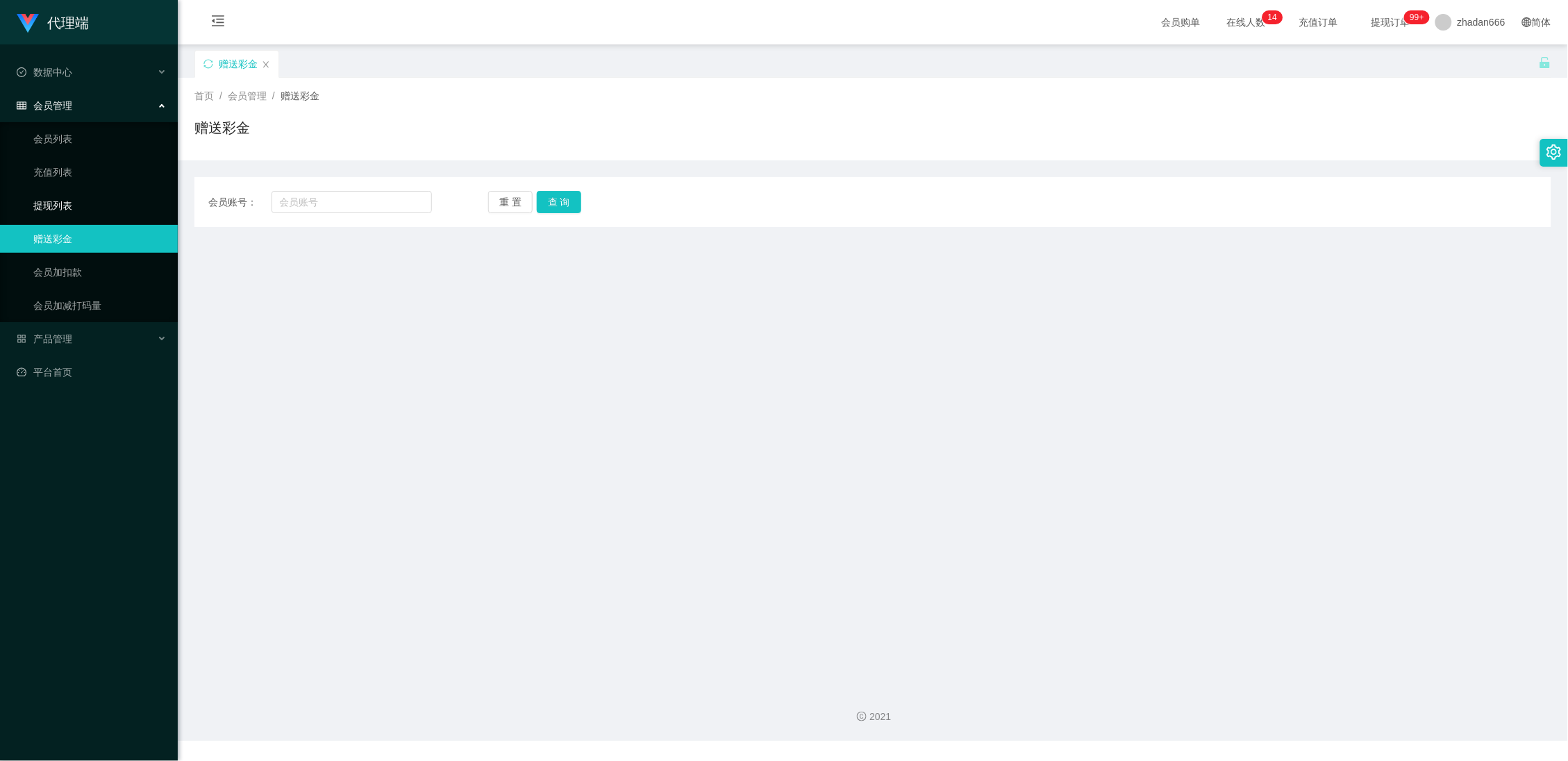
click at [74, 206] on link "提现列表" at bounding box center [100, 206] width 133 height 28
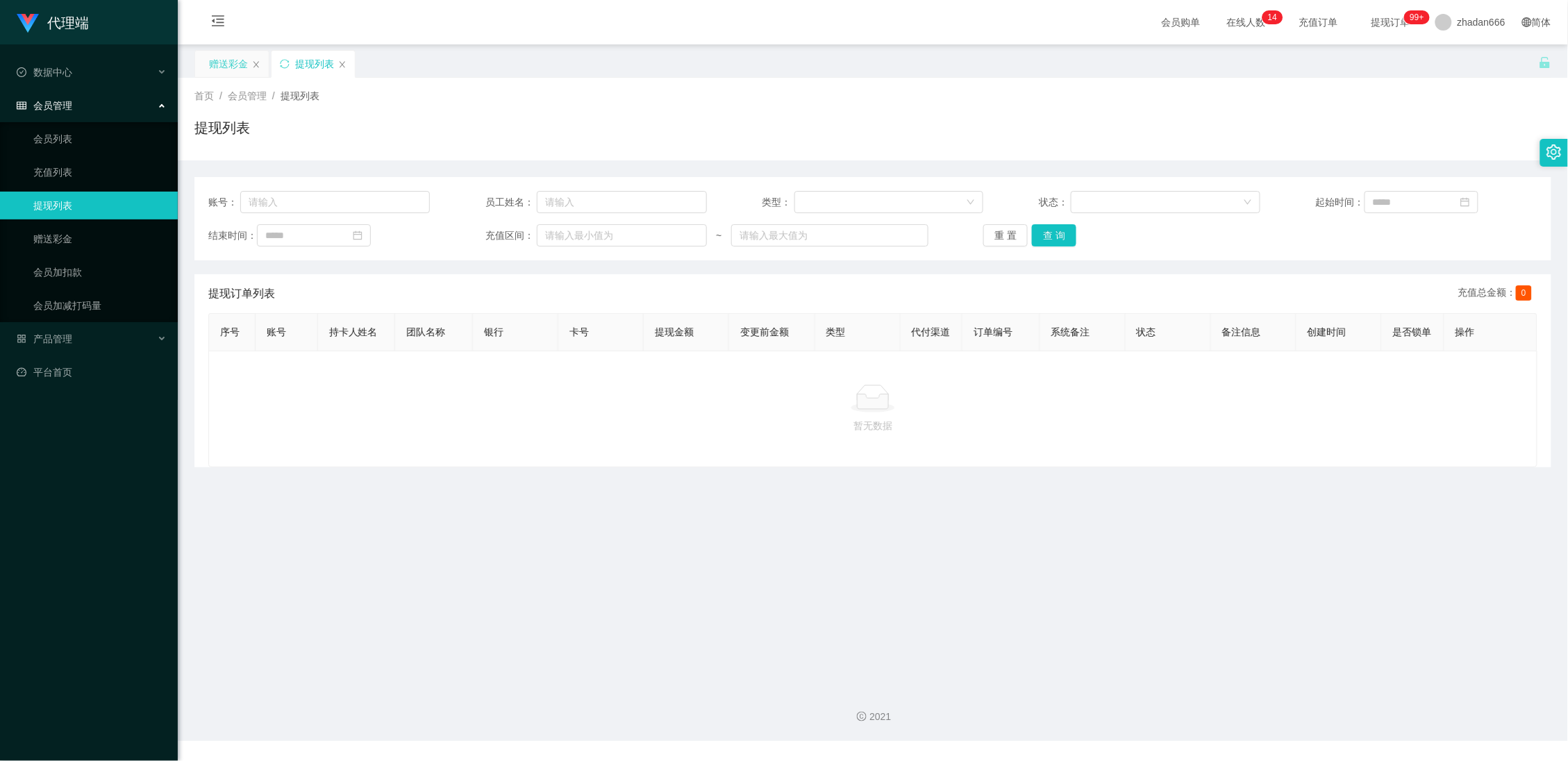
click at [223, 63] on div "赠送彩金" at bounding box center [228, 63] width 39 height 26
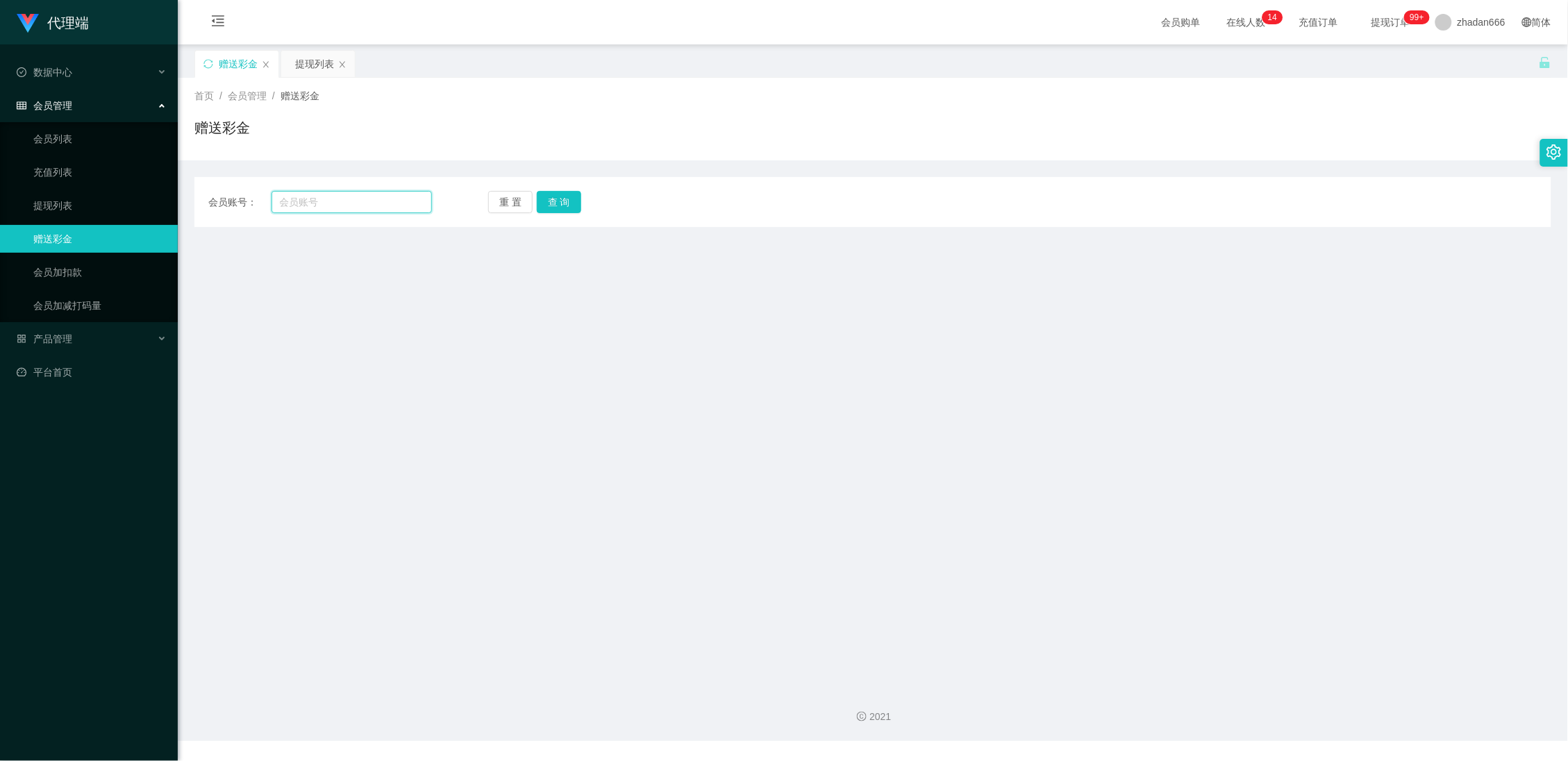
click at [311, 202] on input "text" at bounding box center [351, 202] width 161 height 22
paste input "98760219"
type input "98760219"
click at [546, 207] on button "查 询" at bounding box center [558, 202] width 45 height 22
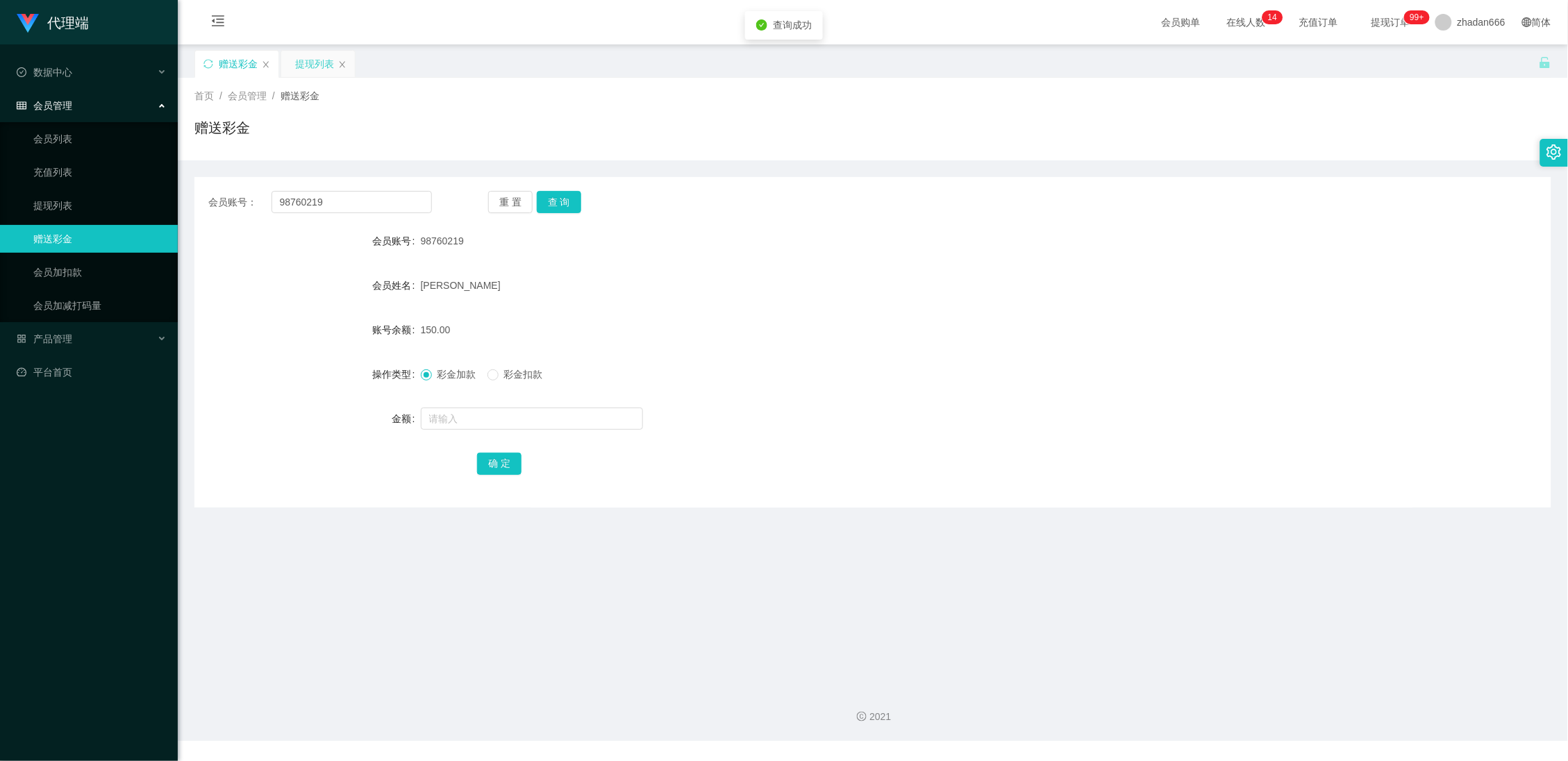
click at [314, 70] on div "提现列表" at bounding box center [314, 63] width 39 height 26
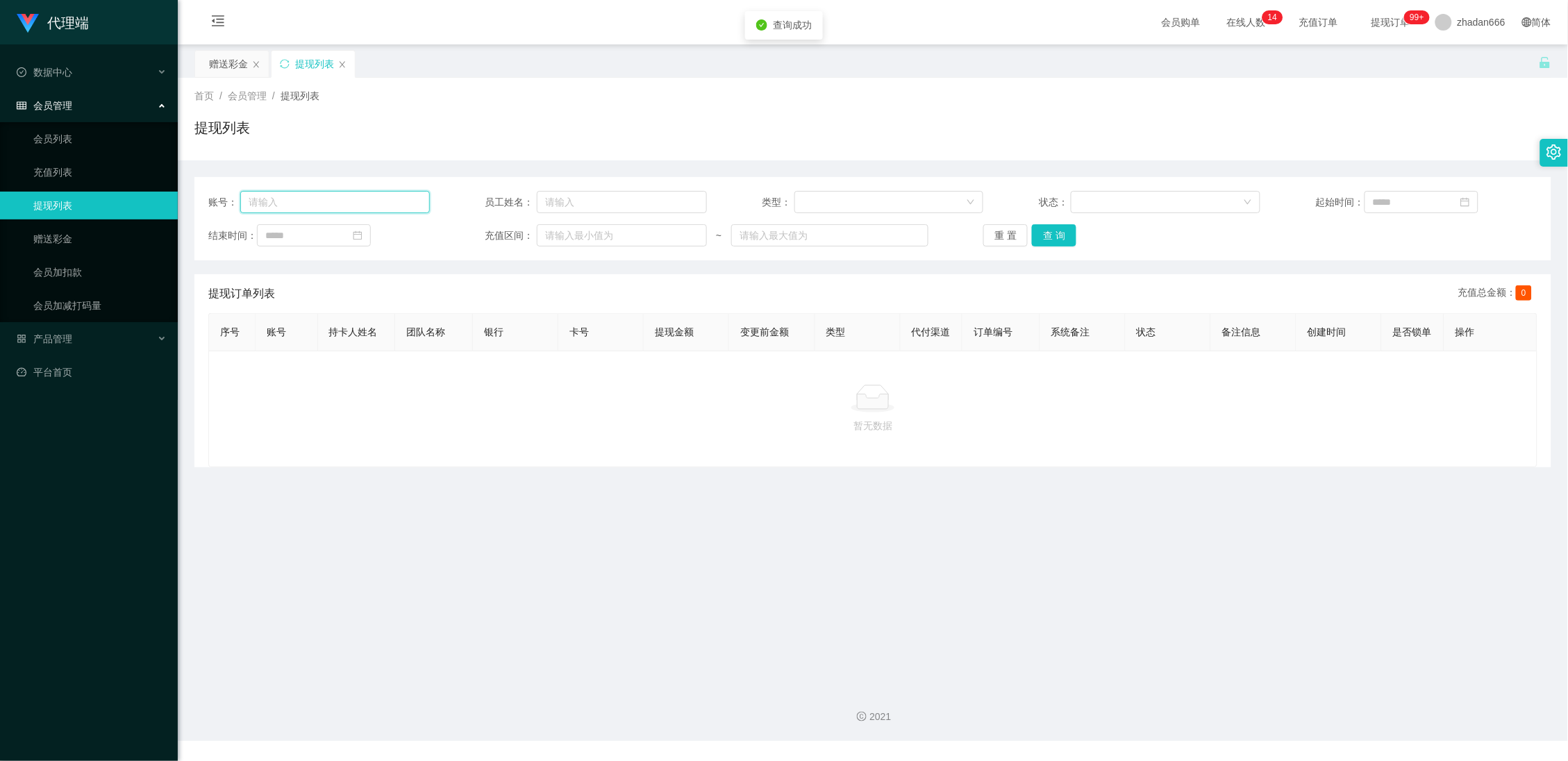
drag, startPoint x: 302, startPoint y: 200, endPoint x: 339, endPoint y: 203, distance: 37.1
click at [303, 201] on input "text" at bounding box center [335, 202] width 190 height 22
paste input "98760219"
type input "98760219"
click at [1040, 241] on button "查 询" at bounding box center [1054, 235] width 45 height 22
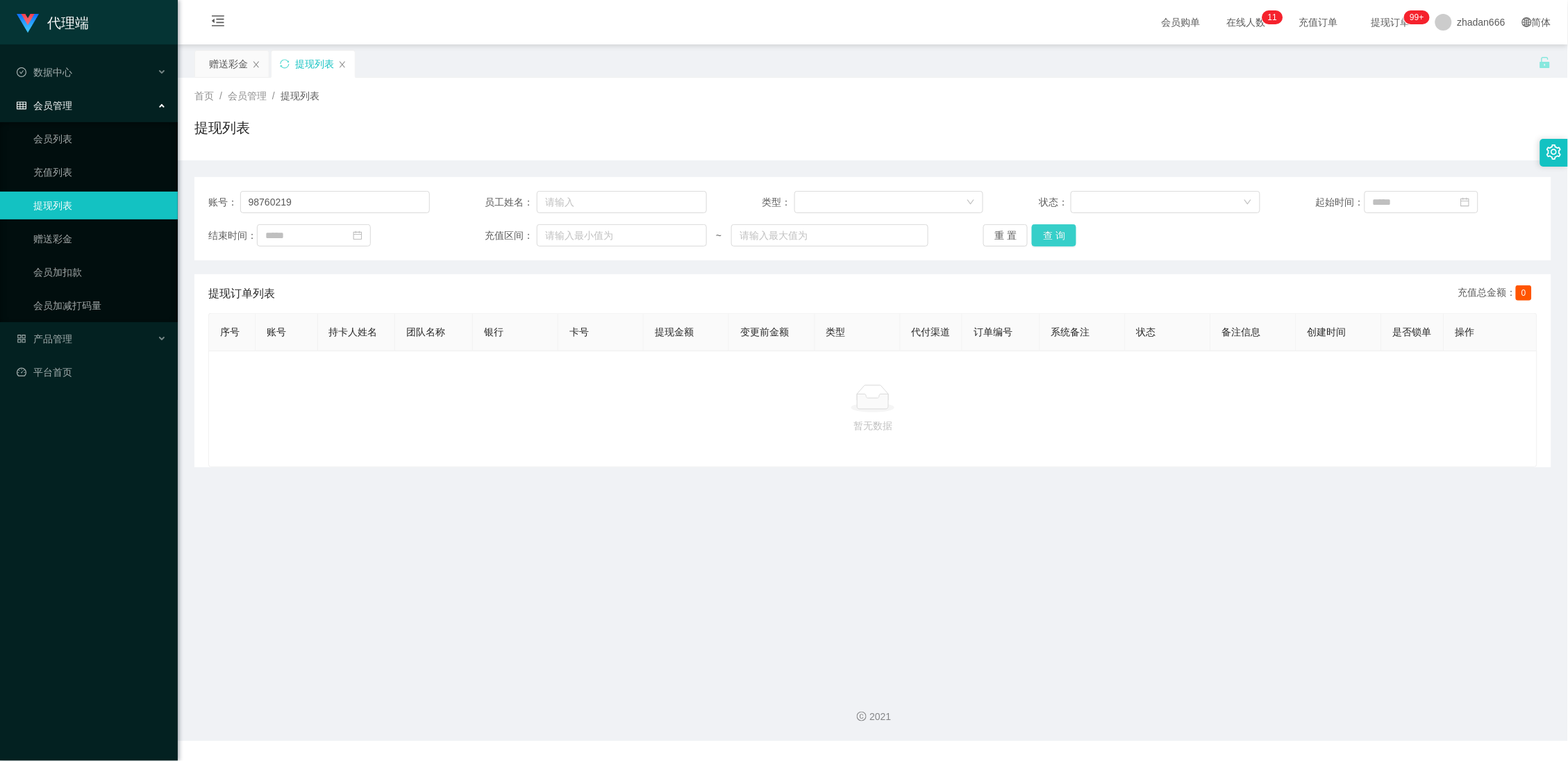
click at [1064, 234] on button "查 询" at bounding box center [1054, 235] width 45 height 22
click at [220, 76] on div "关闭左侧 关闭右侧 关闭其它 刷新页面 赠送彩金 提现列表 首页 / 会员管理 / 提现列表 / 提现列表 账号： 98760219 员工姓名： 类型： 状态…" at bounding box center [873, 258] width 1357 height 417
click at [232, 64] on div "赠送彩金" at bounding box center [228, 63] width 39 height 26
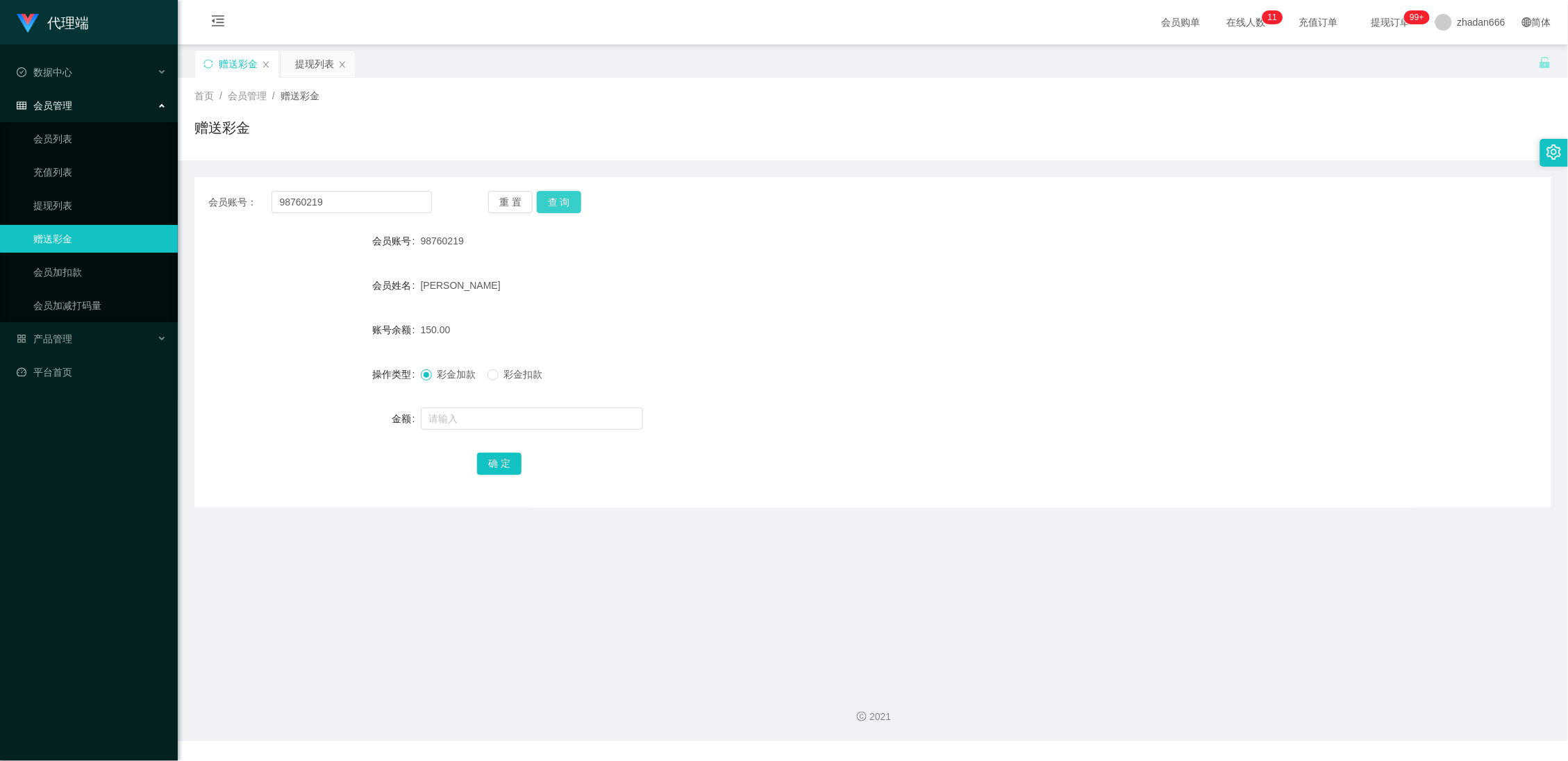
click at [567, 206] on button "查 询" at bounding box center [558, 202] width 45 height 22
click at [308, 67] on div "提现列表" at bounding box center [314, 63] width 39 height 26
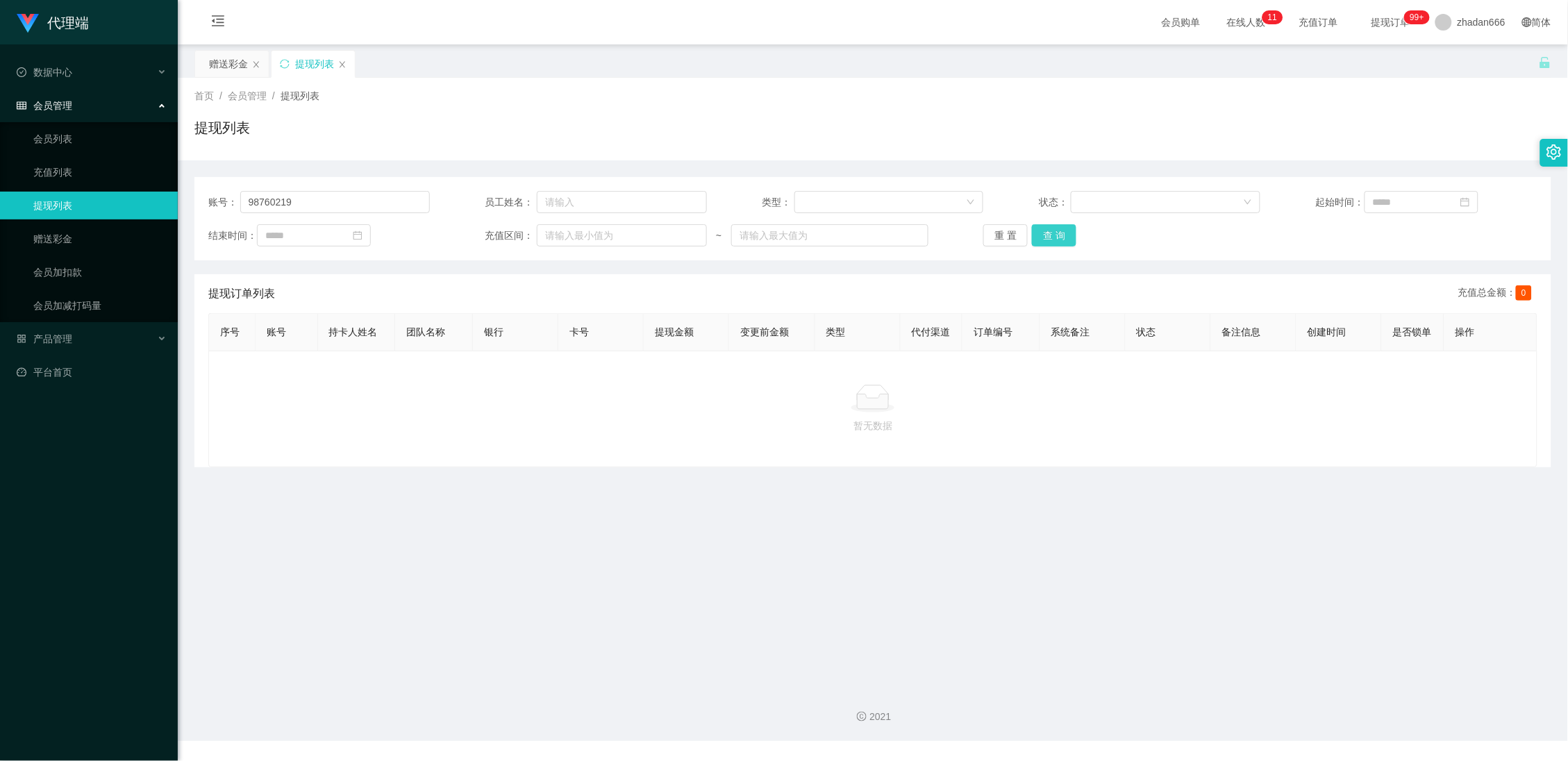
click at [1047, 237] on button "查 询" at bounding box center [1054, 235] width 45 height 22
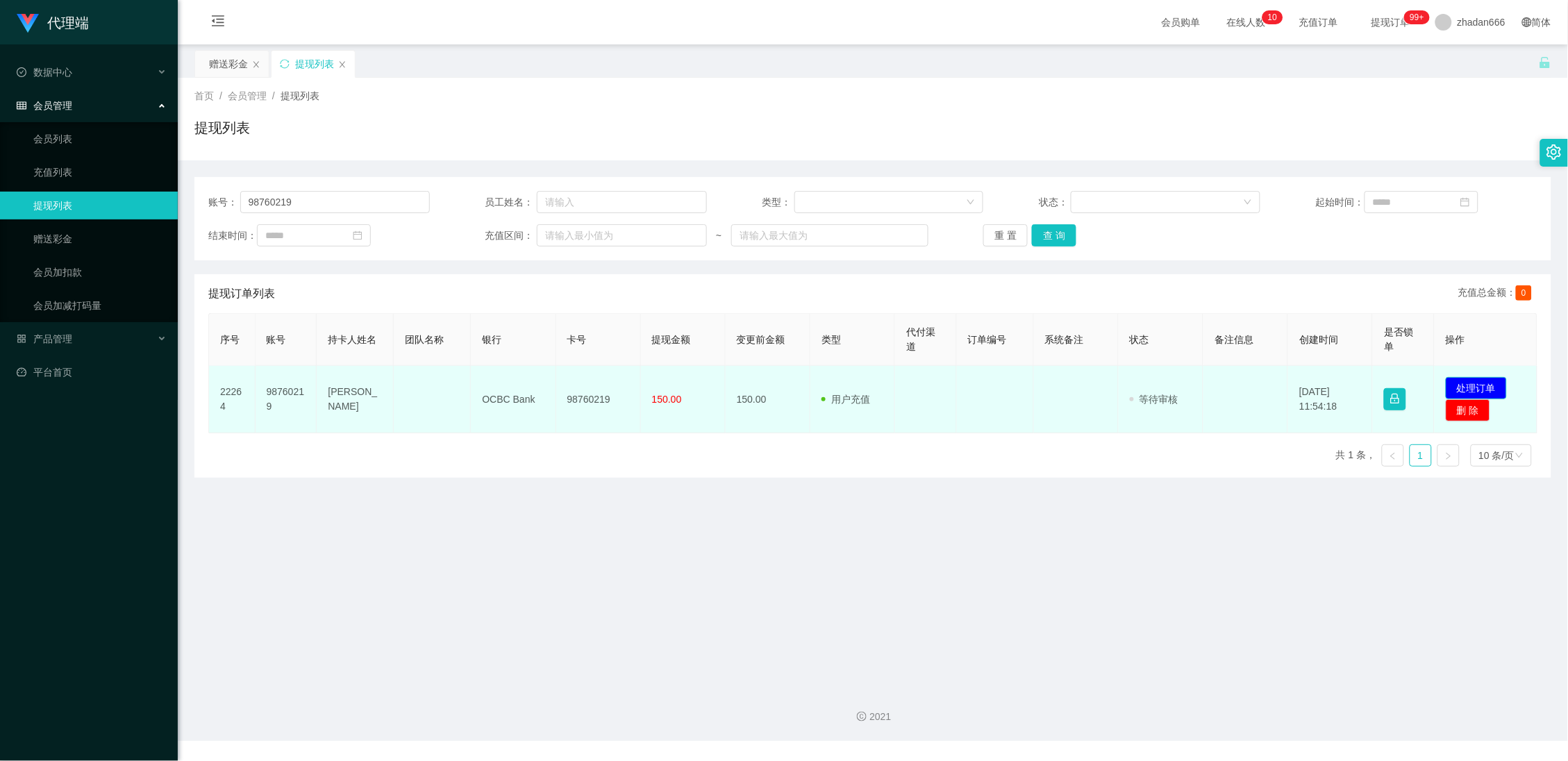
click at [1479, 383] on button "处理订单" at bounding box center [1476, 388] width 61 height 22
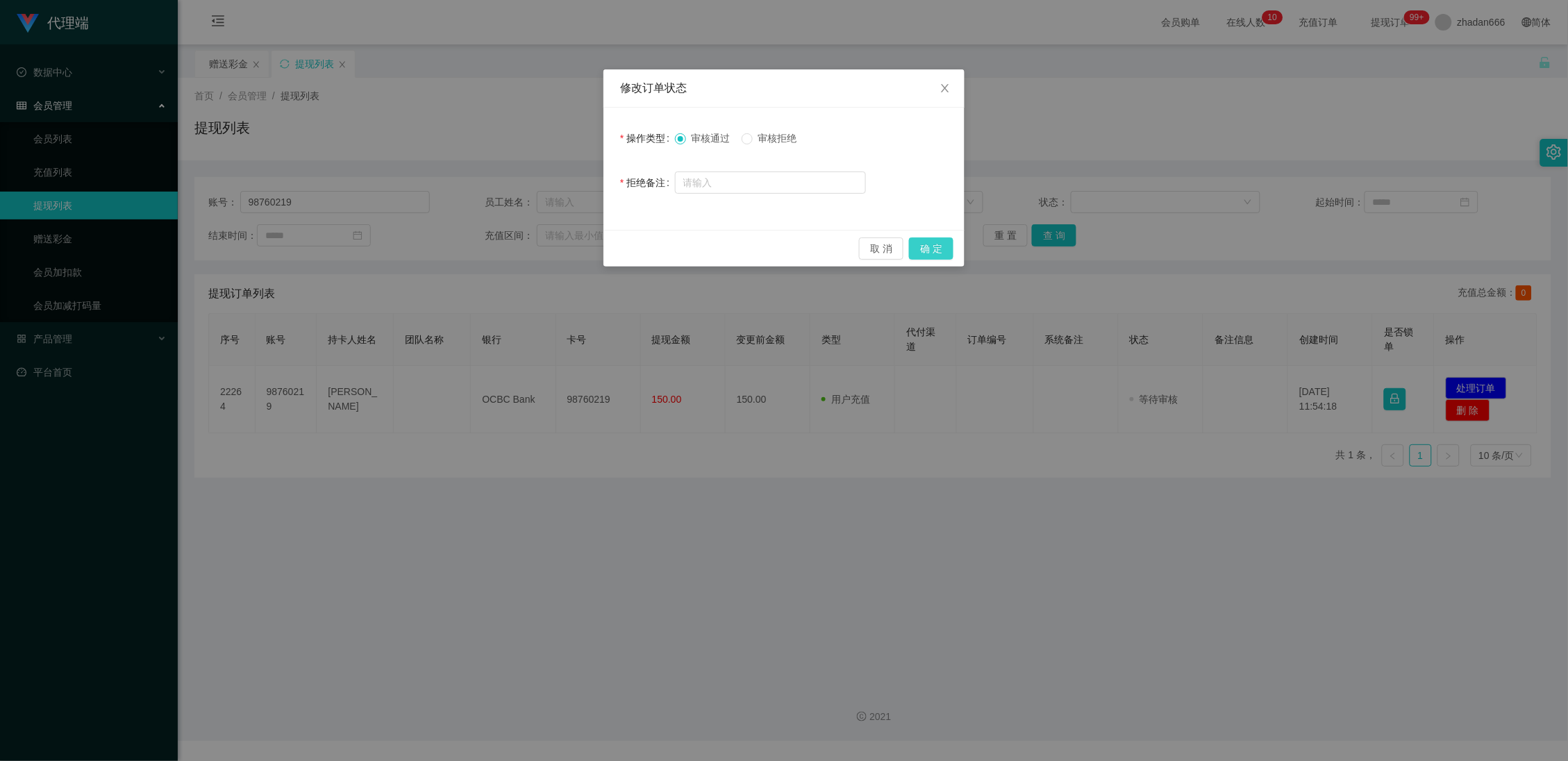
click at [920, 244] on button "确 定" at bounding box center [931, 248] width 45 height 22
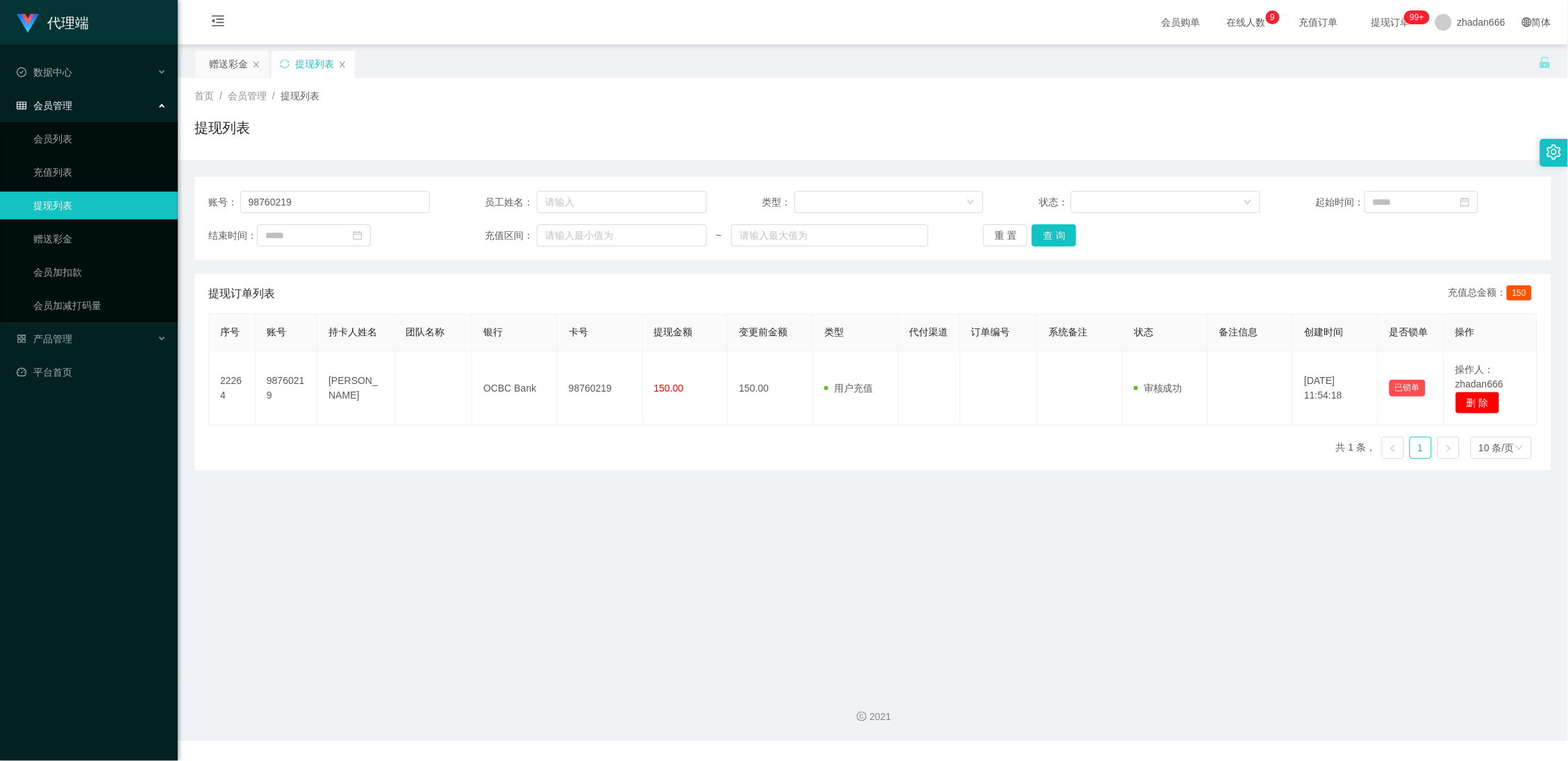
click at [327, 208] on input "98760219" at bounding box center [335, 202] width 190 height 22
type input "HJW2025"
click at [1054, 233] on button "查 询" at bounding box center [1054, 235] width 45 height 22
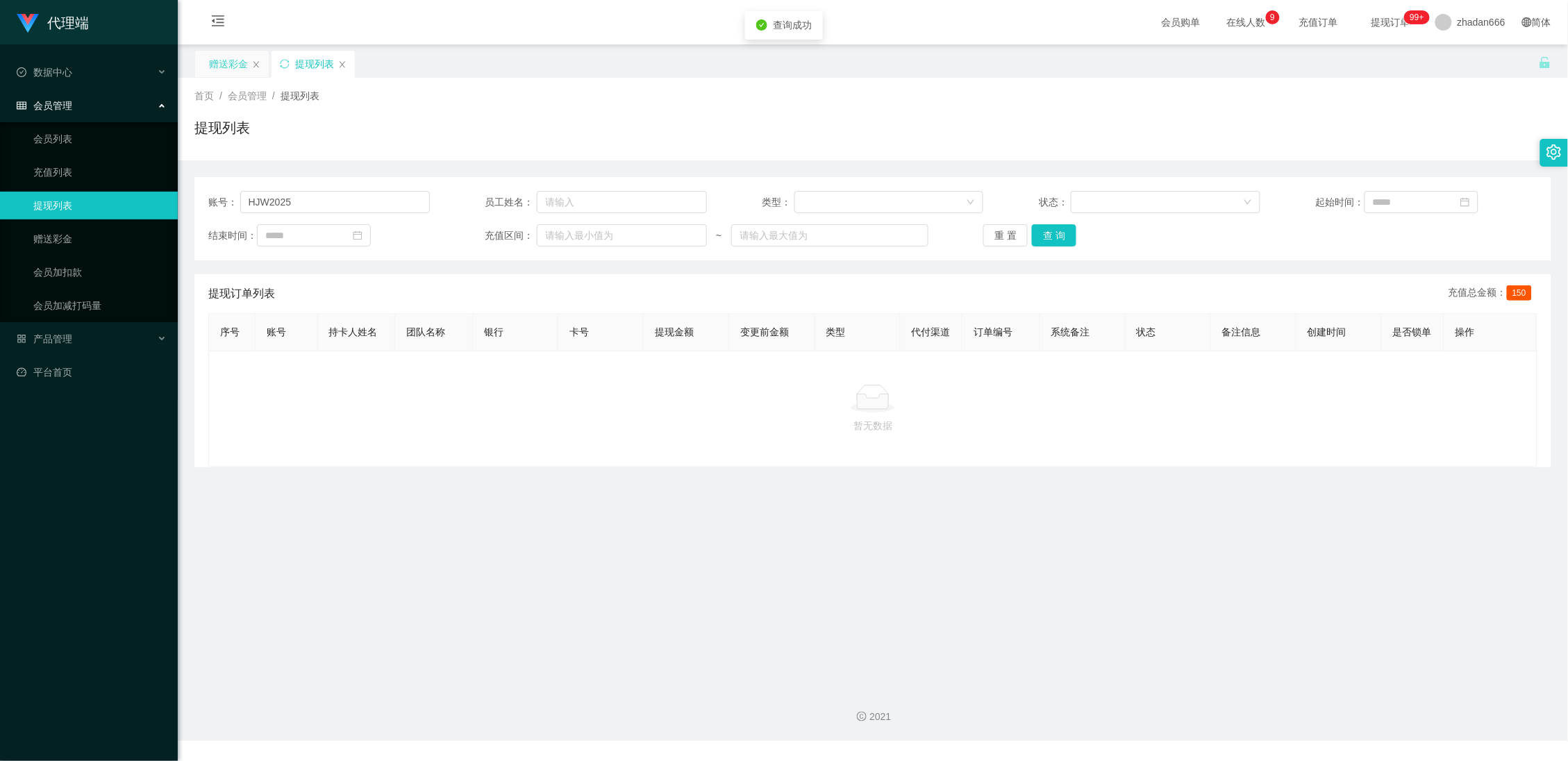
click at [246, 75] on div "赠送彩金" at bounding box center [228, 63] width 39 height 26
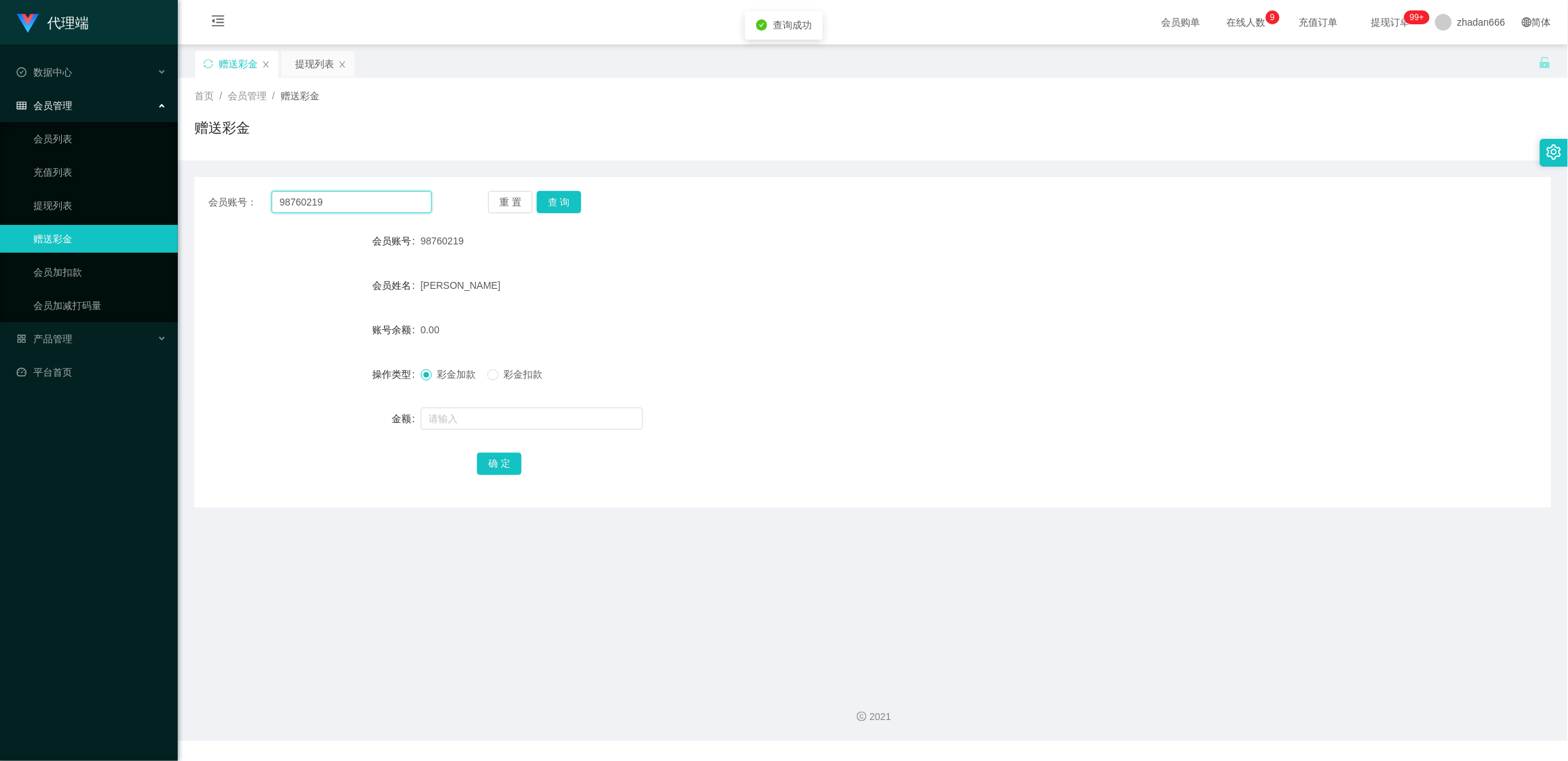
click at [339, 198] on input "98760219" at bounding box center [351, 202] width 161 height 22
click at [340, 198] on input "98760219" at bounding box center [351, 202] width 161 height 22
paste input "HJW2025"
type input "HJW2025"
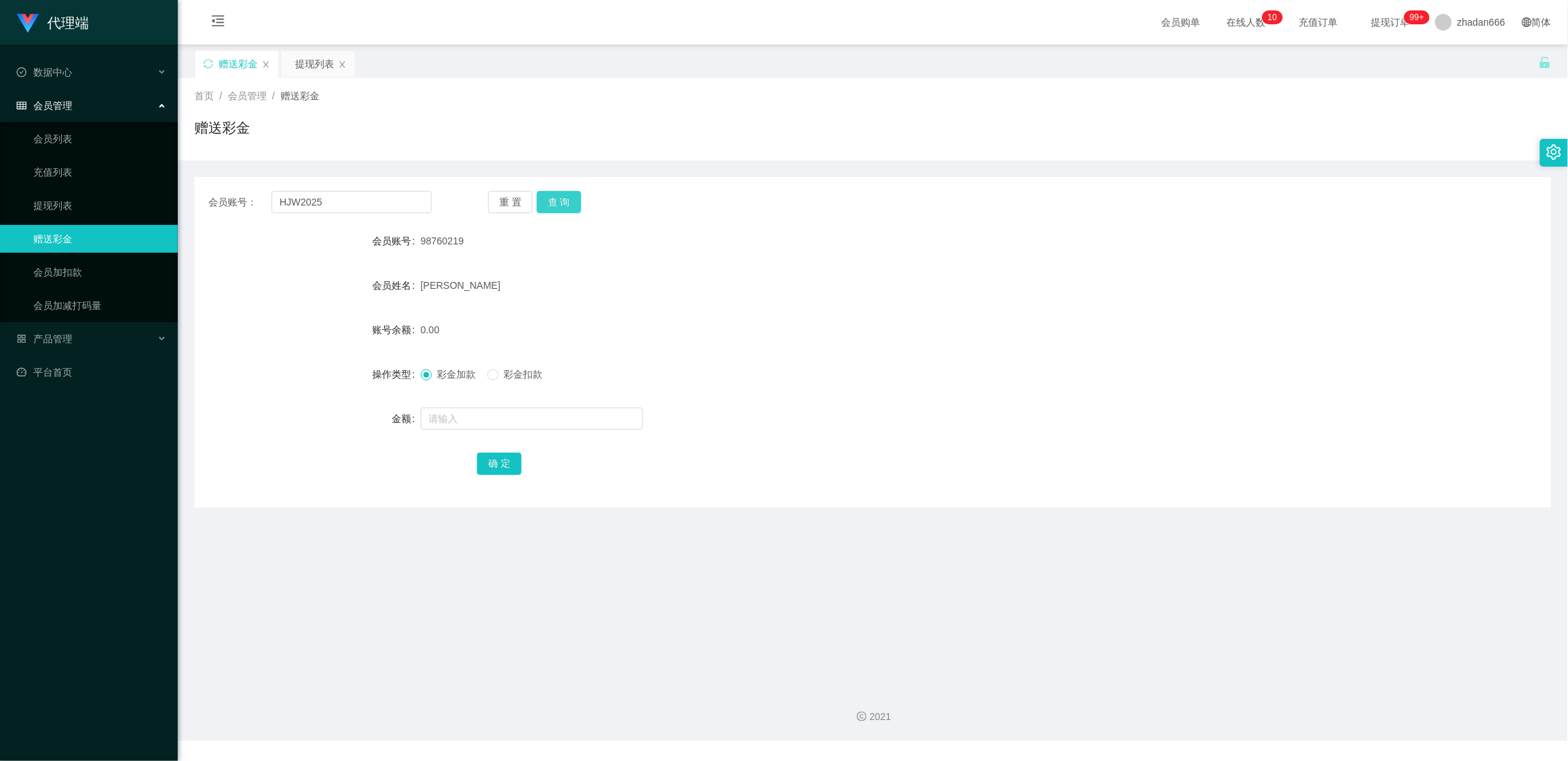
click at [567, 201] on button "查 询" at bounding box center [558, 202] width 45 height 22
click at [363, 203] on input "HJW2025" at bounding box center [351, 202] width 161 height 22
click at [363, 204] on input "HJW2025" at bounding box center [351, 202] width 161 height 22
click at [343, 208] on input "HJW2025" at bounding box center [351, 202] width 161 height 22
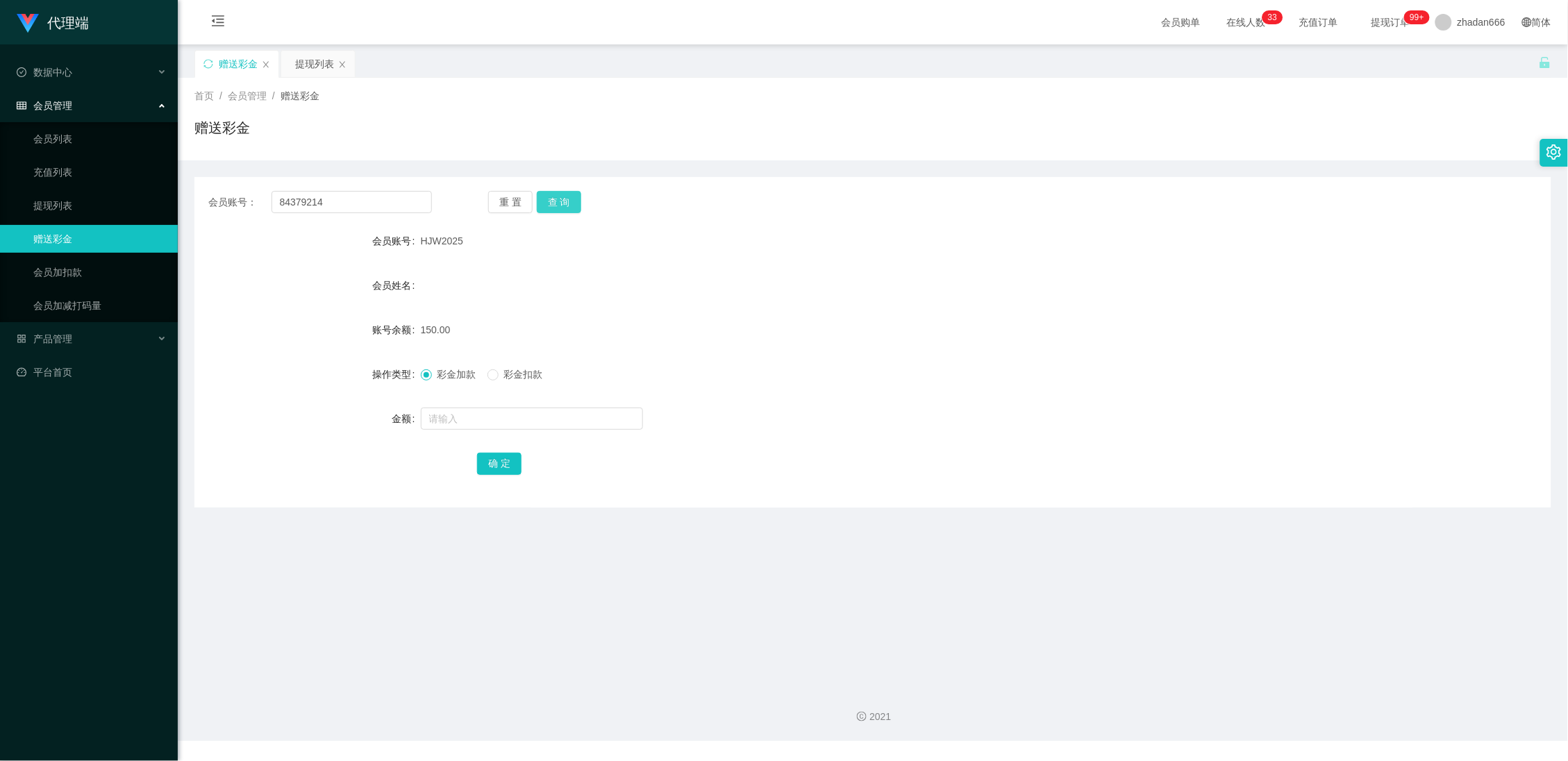
type input "84379214"
click at [553, 212] on button "查 询" at bounding box center [558, 202] width 45 height 22
click at [463, 422] on input "text" at bounding box center [532, 418] width 222 height 22
type input "100"
click at [493, 460] on button "确 定" at bounding box center [499, 463] width 45 height 22
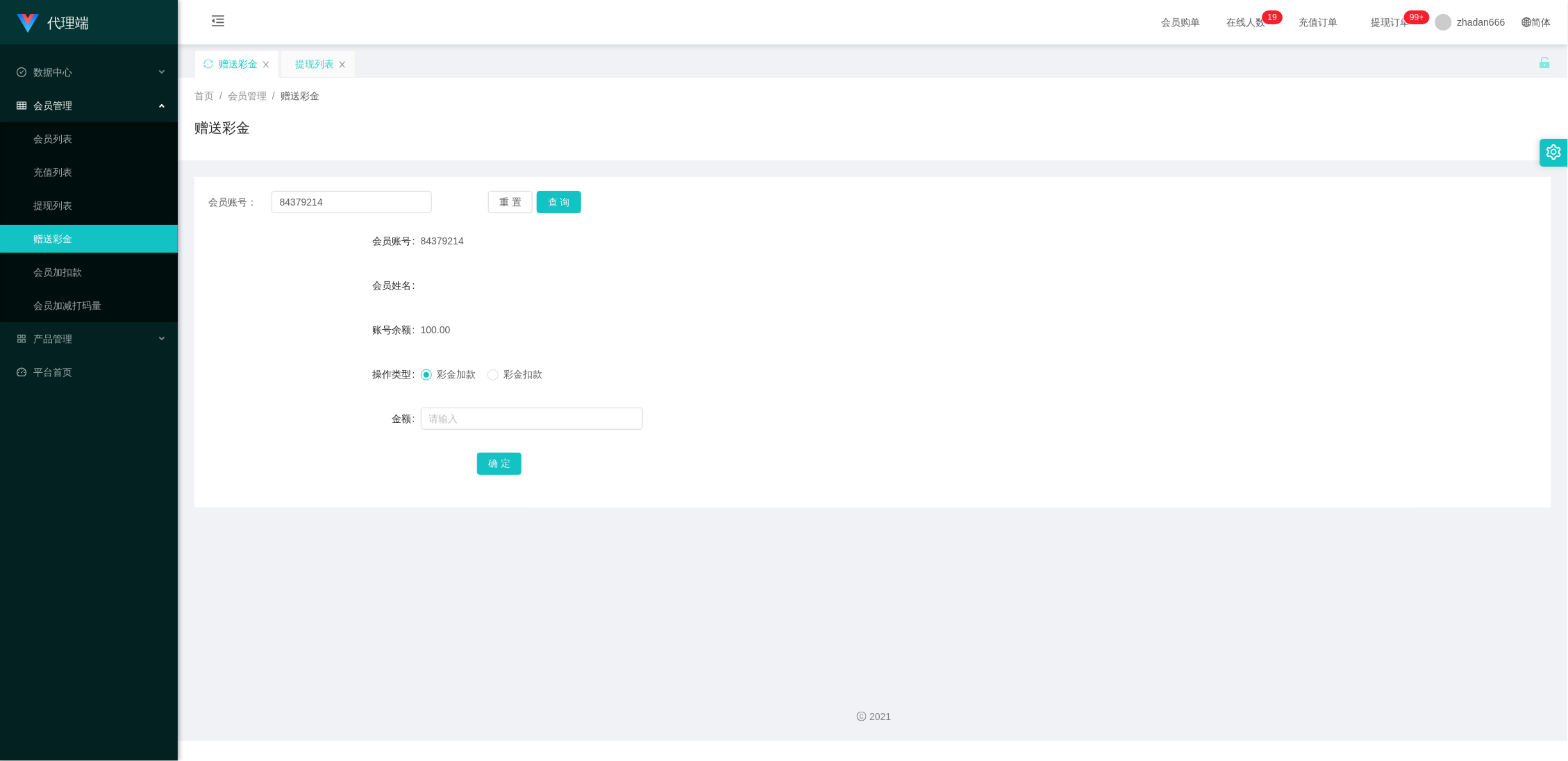
click at [305, 60] on div "提现列表" at bounding box center [314, 63] width 39 height 26
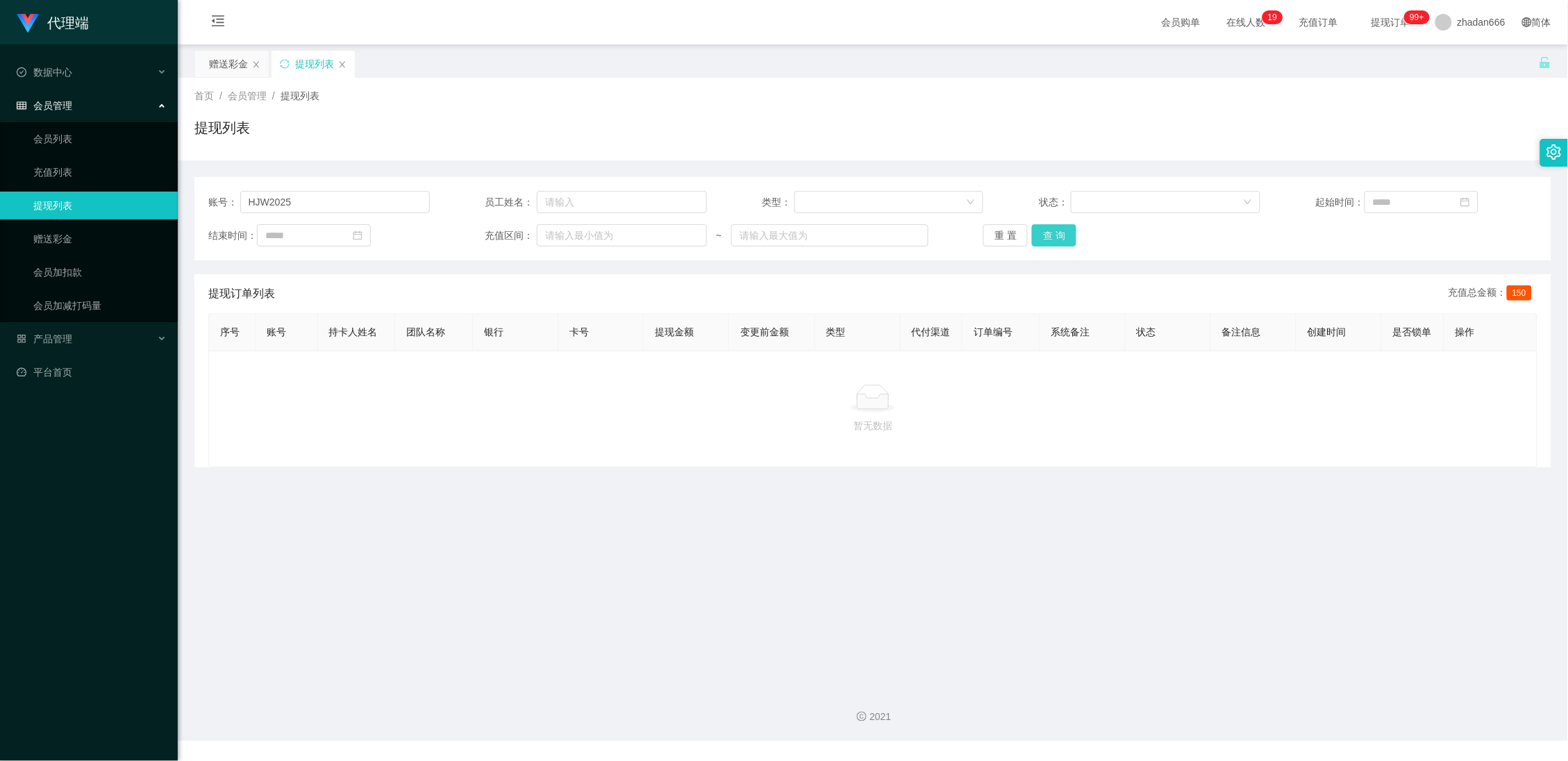
click at [1049, 240] on button "查 询" at bounding box center [1054, 235] width 45 height 22
click at [241, 72] on div "赠送彩金" at bounding box center [228, 63] width 39 height 26
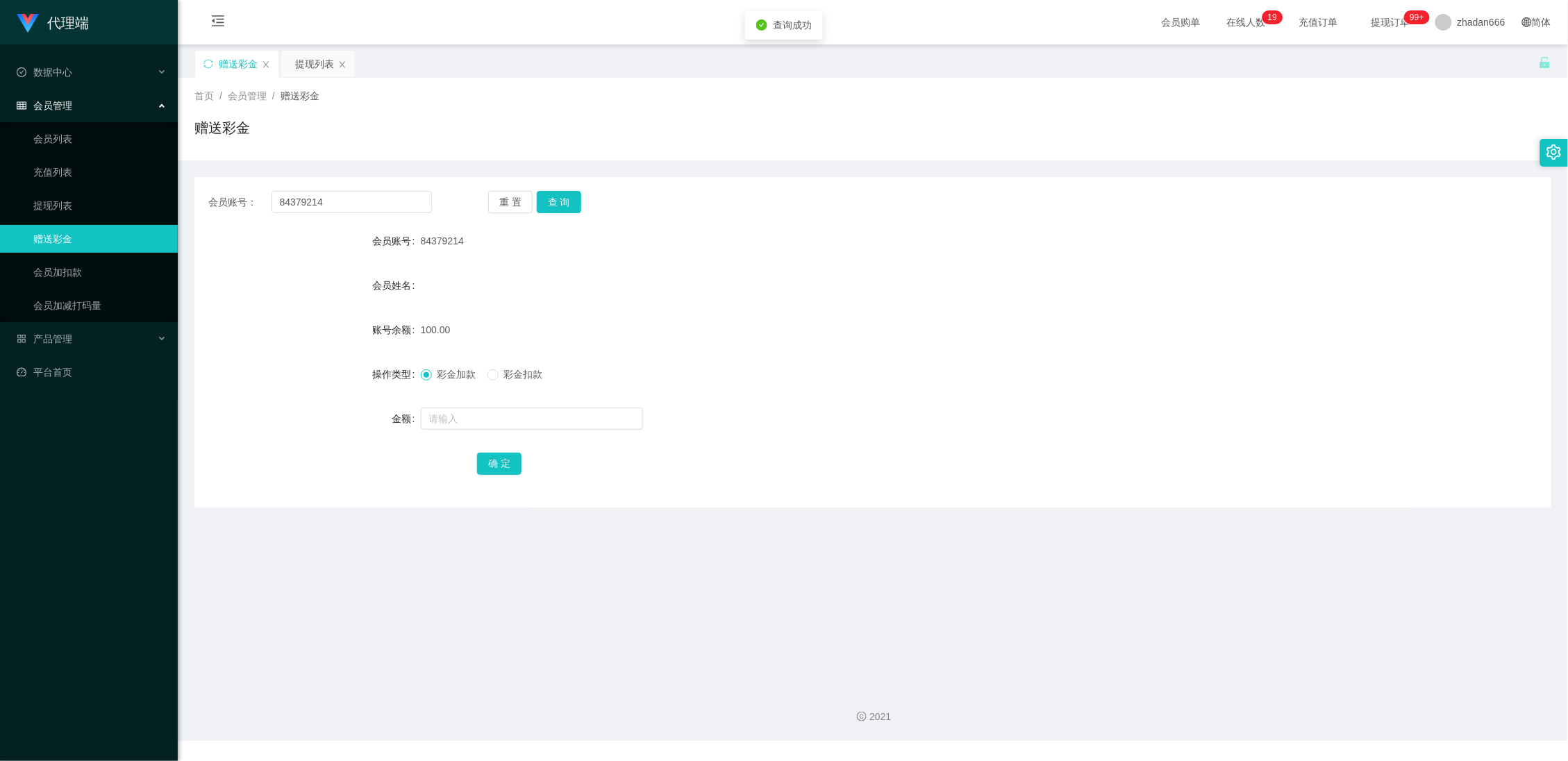
click at [580, 193] on div "重 置 查 询" at bounding box center [600, 202] width 224 height 22
click at [562, 202] on button "查 询" at bounding box center [558, 202] width 45 height 22
click at [330, 211] on input "84379214" at bounding box center [351, 202] width 161 height 22
click at [314, 65] on div "提现列表" at bounding box center [314, 63] width 39 height 26
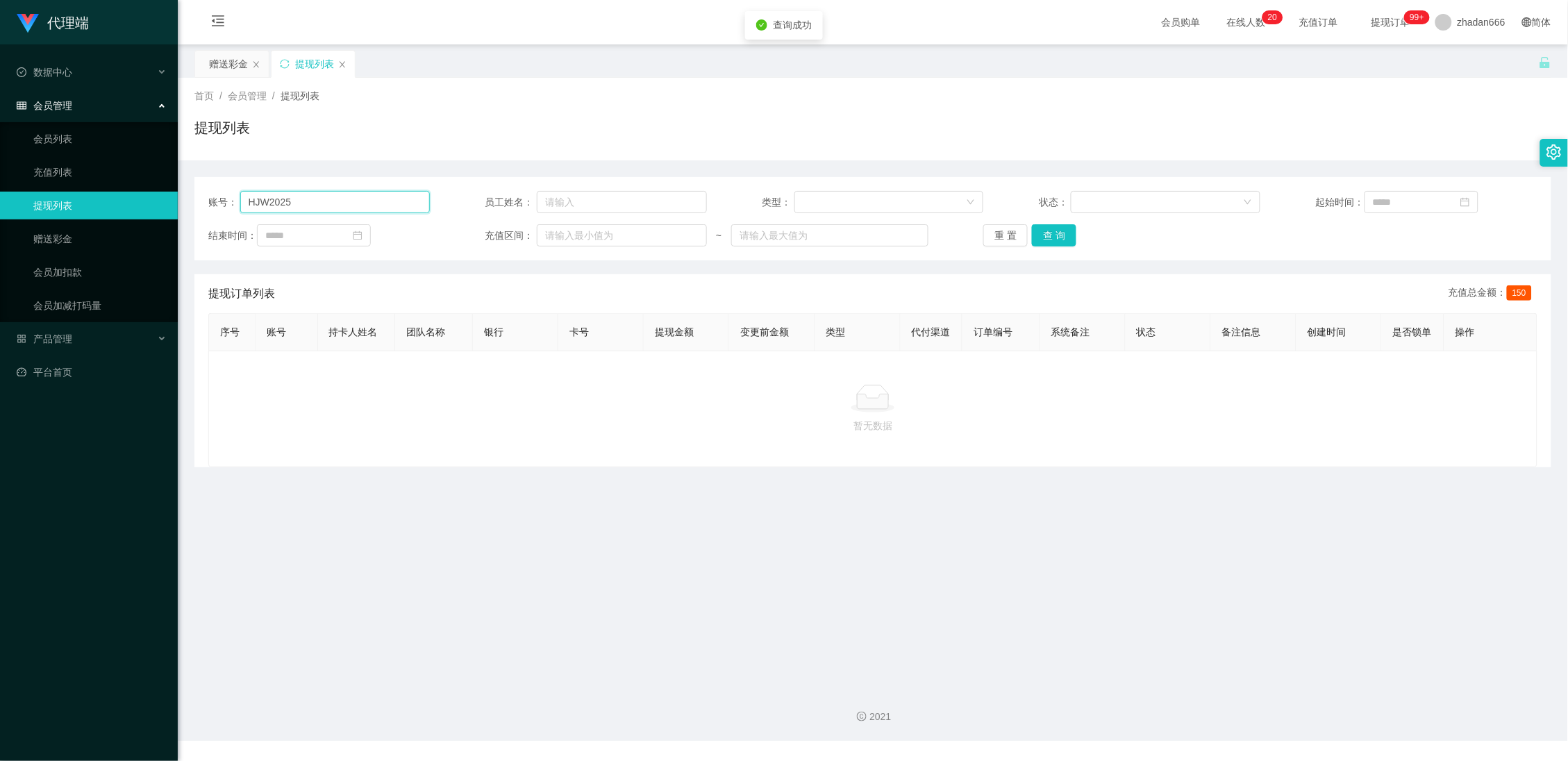
click at [320, 203] on input "HJW2025" at bounding box center [335, 202] width 190 height 22
drag, startPoint x: 322, startPoint y: 204, endPoint x: 357, endPoint y: 195, distance: 36.1
click at [322, 204] on input "HJW2025" at bounding box center [335, 202] width 190 height 22
paste input "84379214"
type input "84379214"
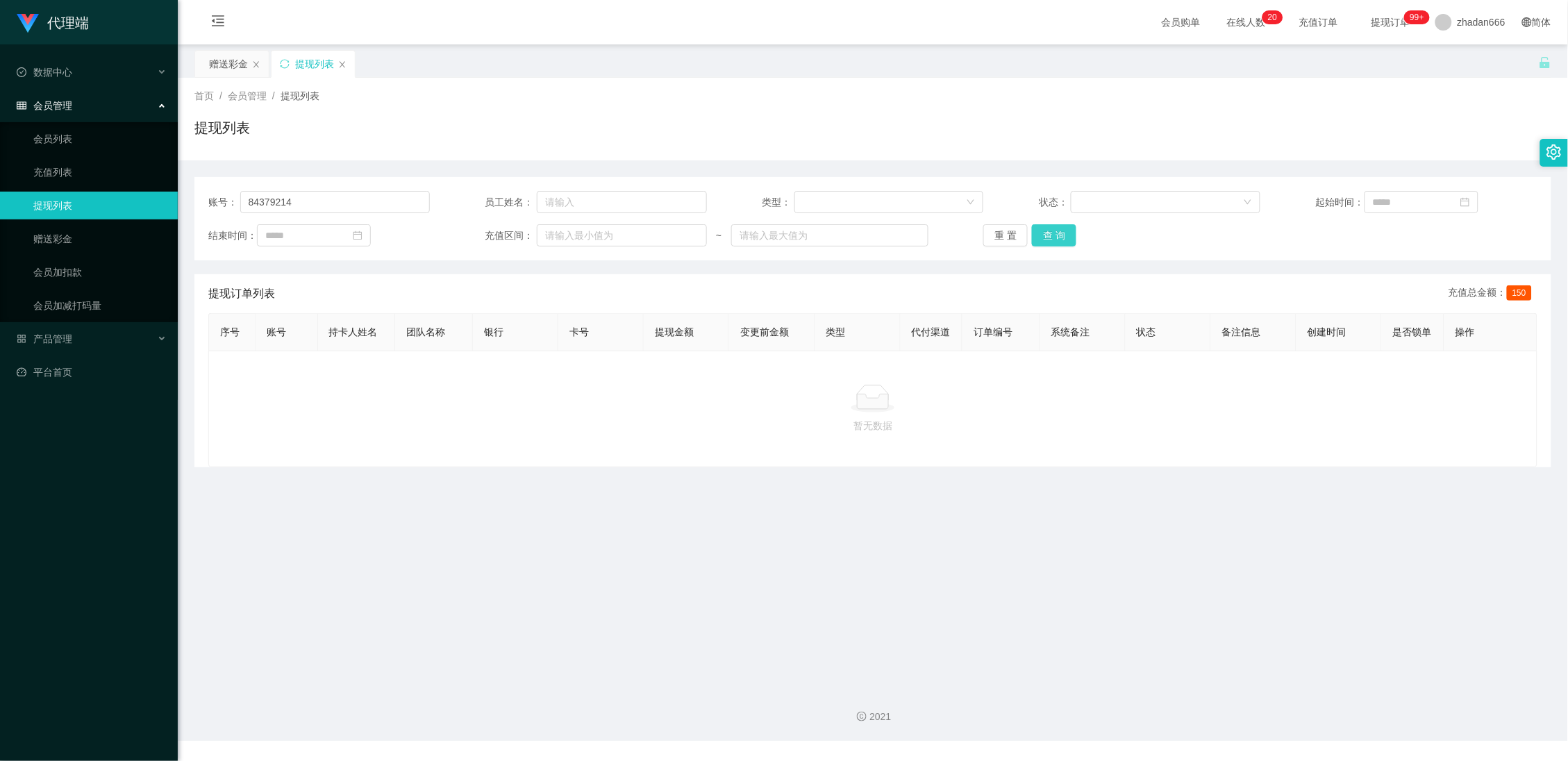
click at [1053, 228] on button "查 询" at bounding box center [1054, 235] width 45 height 22
click at [219, 56] on div "赠送彩金" at bounding box center [228, 63] width 39 height 26
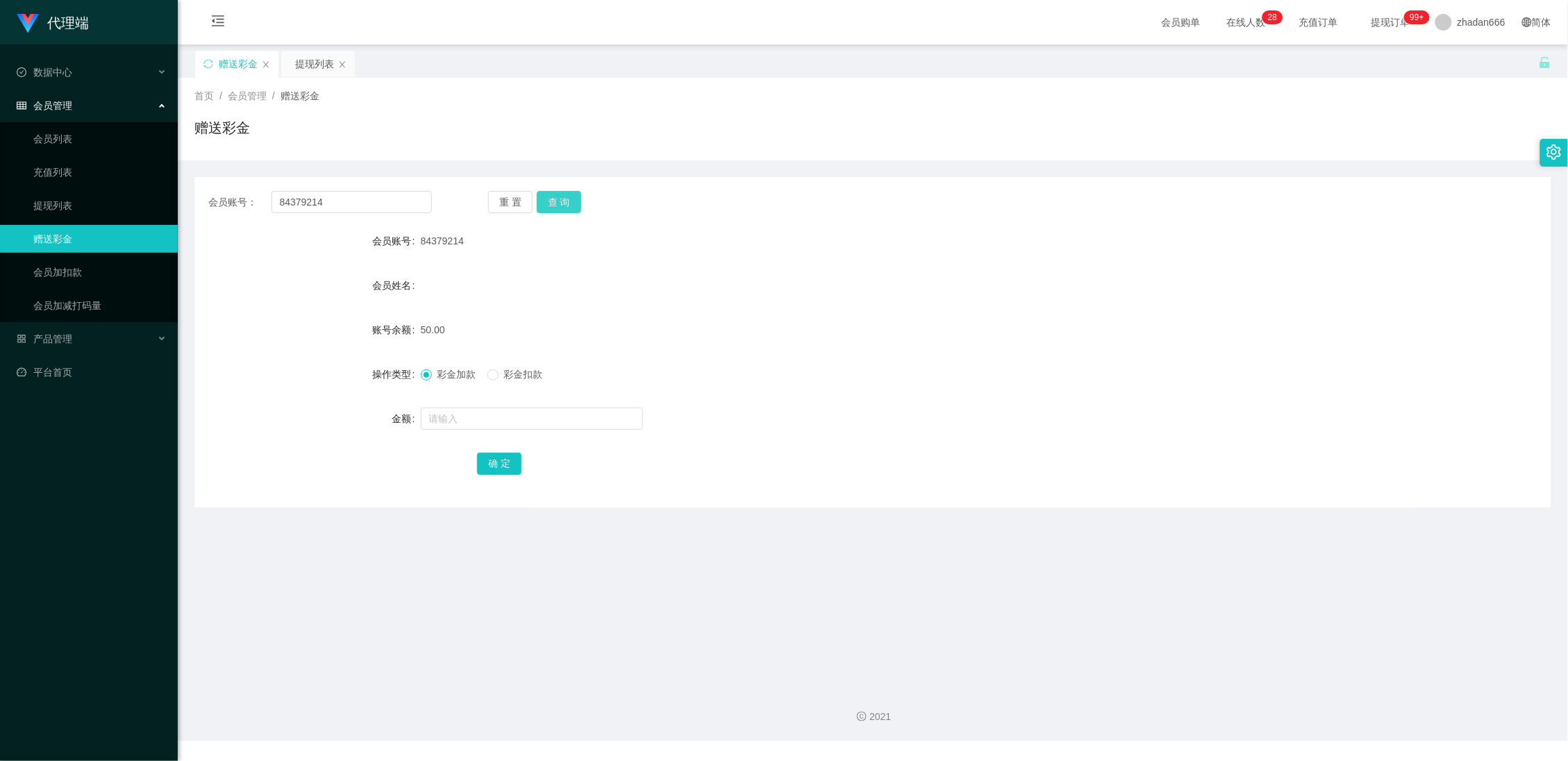
click at [571, 196] on button "查 询" at bounding box center [558, 202] width 45 height 22
click at [554, 193] on button "查 询" at bounding box center [558, 202] width 45 height 22
click at [561, 201] on button "查 询" at bounding box center [558, 202] width 45 height 22
click at [568, 202] on button "查 询" at bounding box center [558, 202] width 45 height 22
drag, startPoint x: 563, startPoint y: 193, endPoint x: 554, endPoint y: 198, distance: 10.3
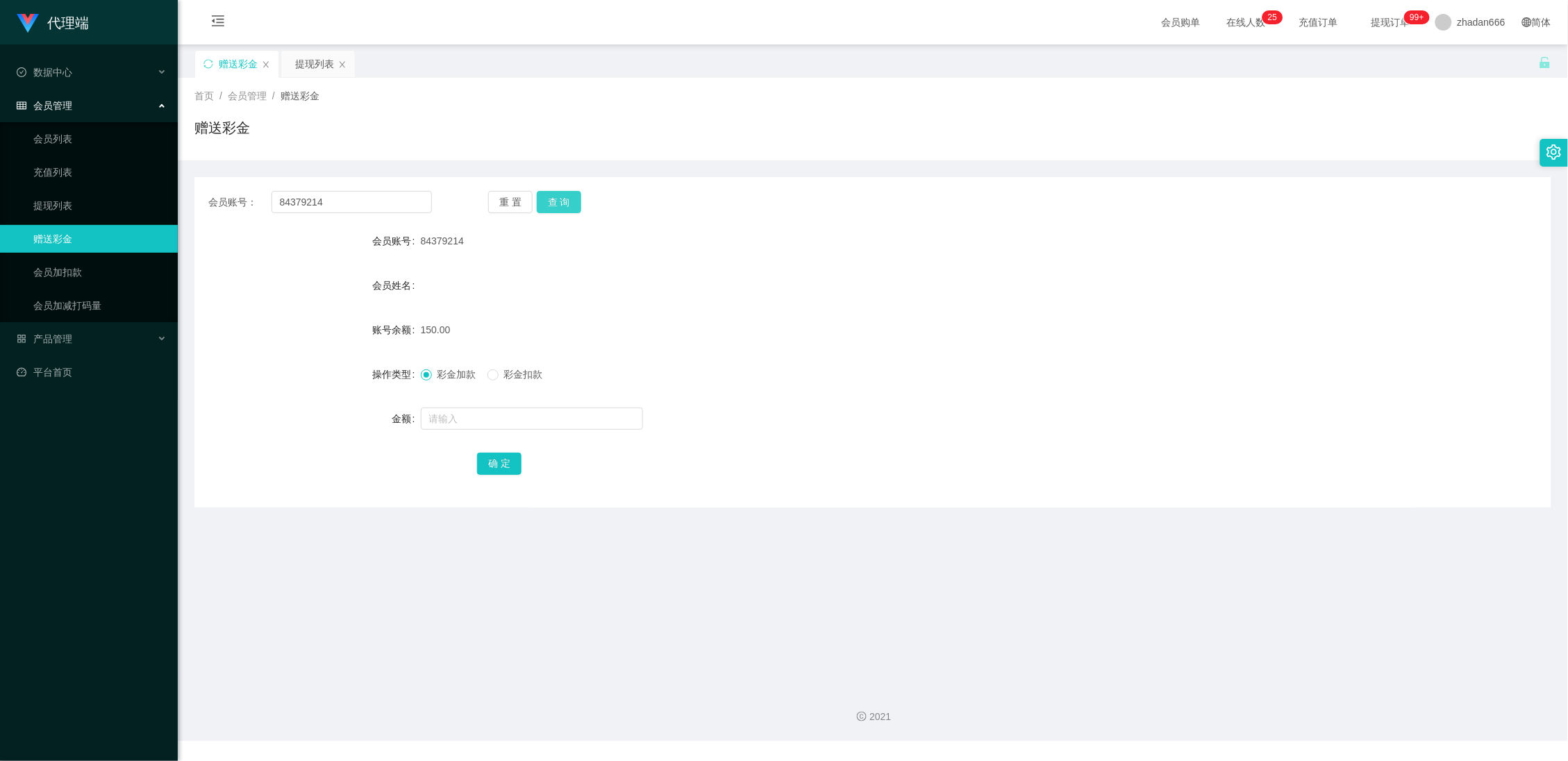
click at [563, 193] on button "查 询" at bounding box center [558, 202] width 45 height 22
click at [306, 62] on div "提现列表" at bounding box center [314, 63] width 39 height 26
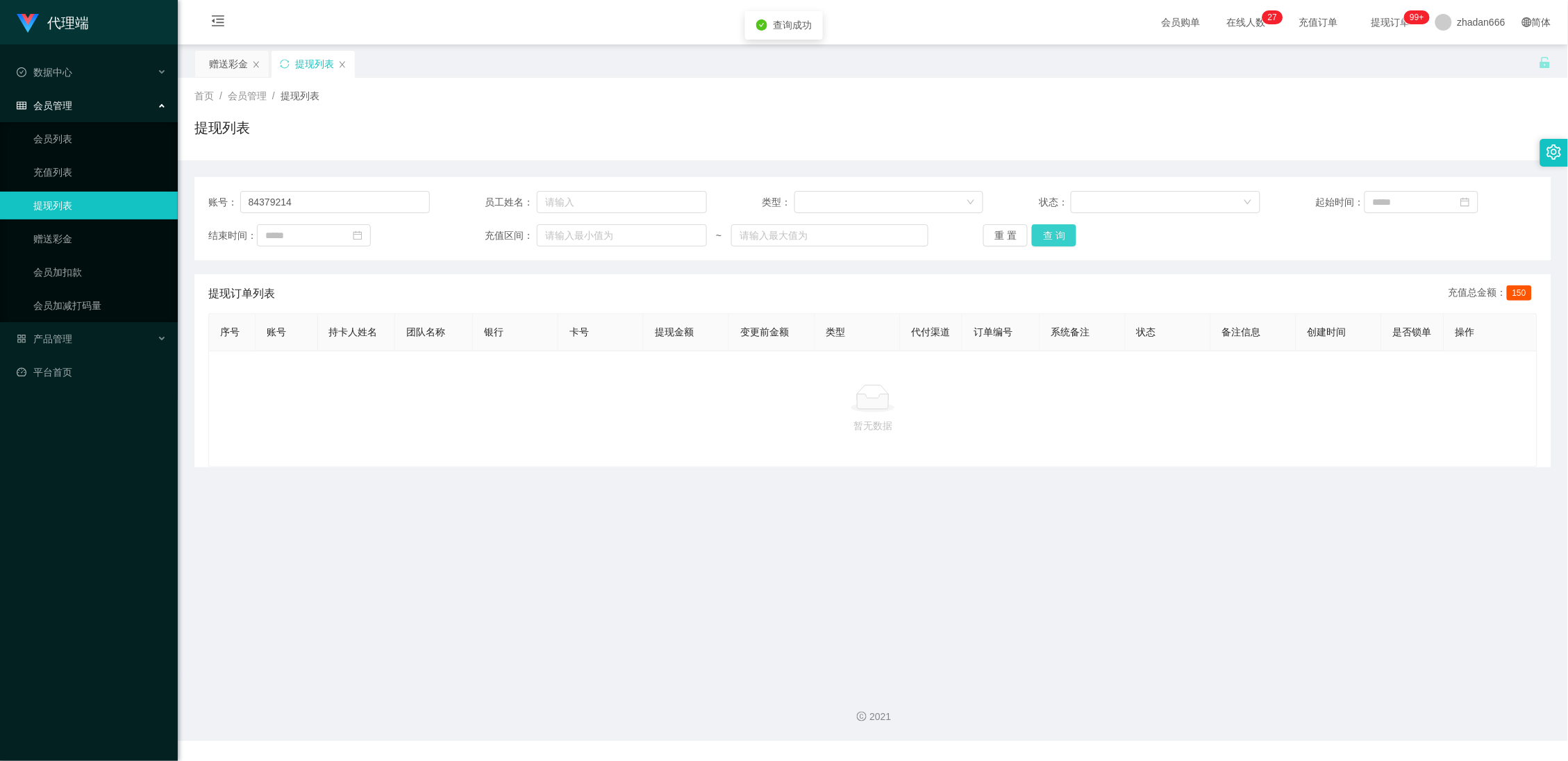
click at [1059, 230] on button "查 询" at bounding box center [1054, 235] width 45 height 22
click at [1069, 235] on button "查 询" at bounding box center [1054, 235] width 45 height 22
click at [1047, 232] on button "查 询" at bounding box center [1054, 235] width 45 height 22
click at [235, 73] on div "赠送彩金" at bounding box center [228, 63] width 39 height 26
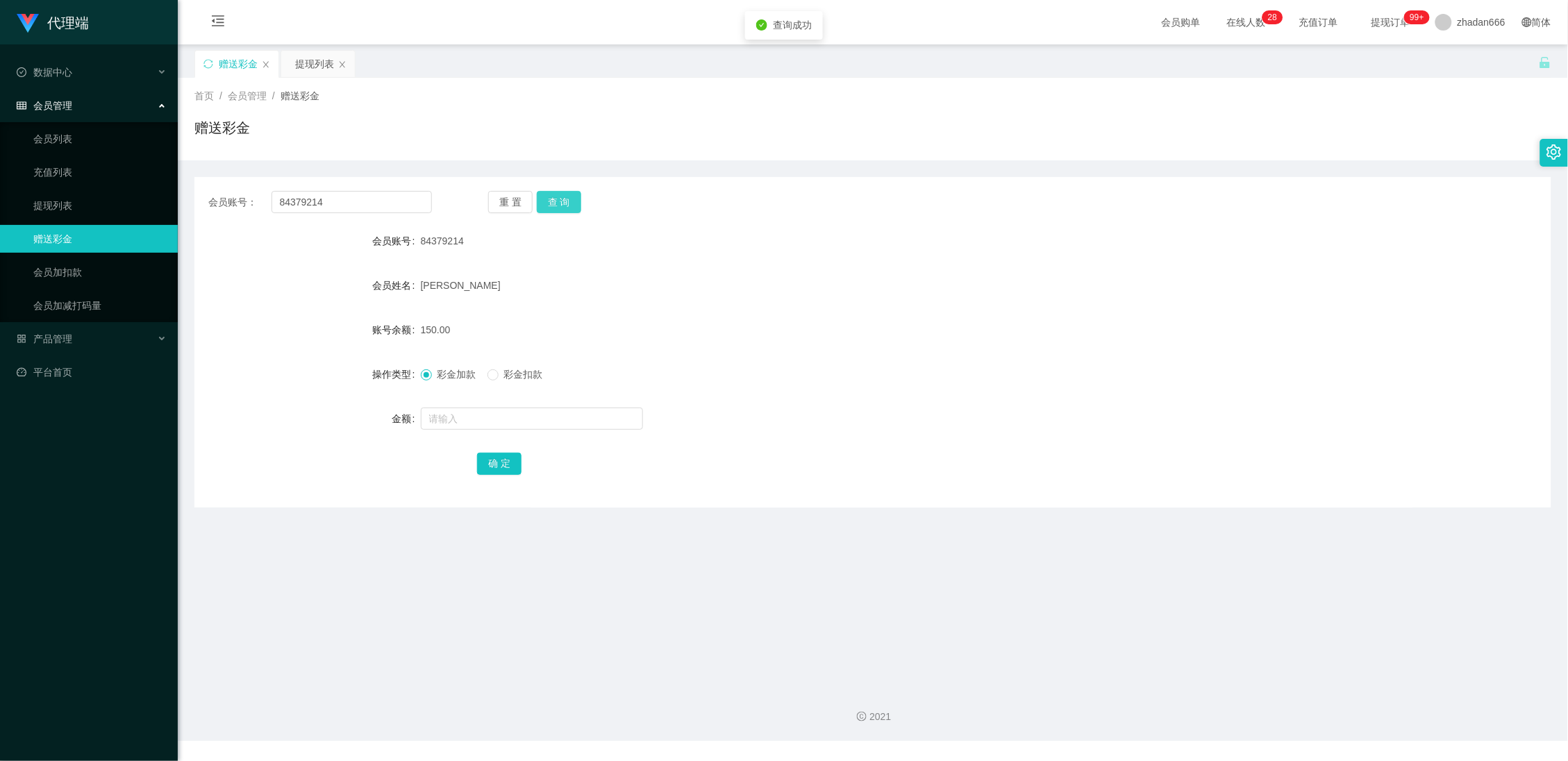
click at [562, 198] on button "查 询" at bounding box center [558, 202] width 45 height 22
click at [305, 63] on div "提现列表" at bounding box center [314, 63] width 39 height 26
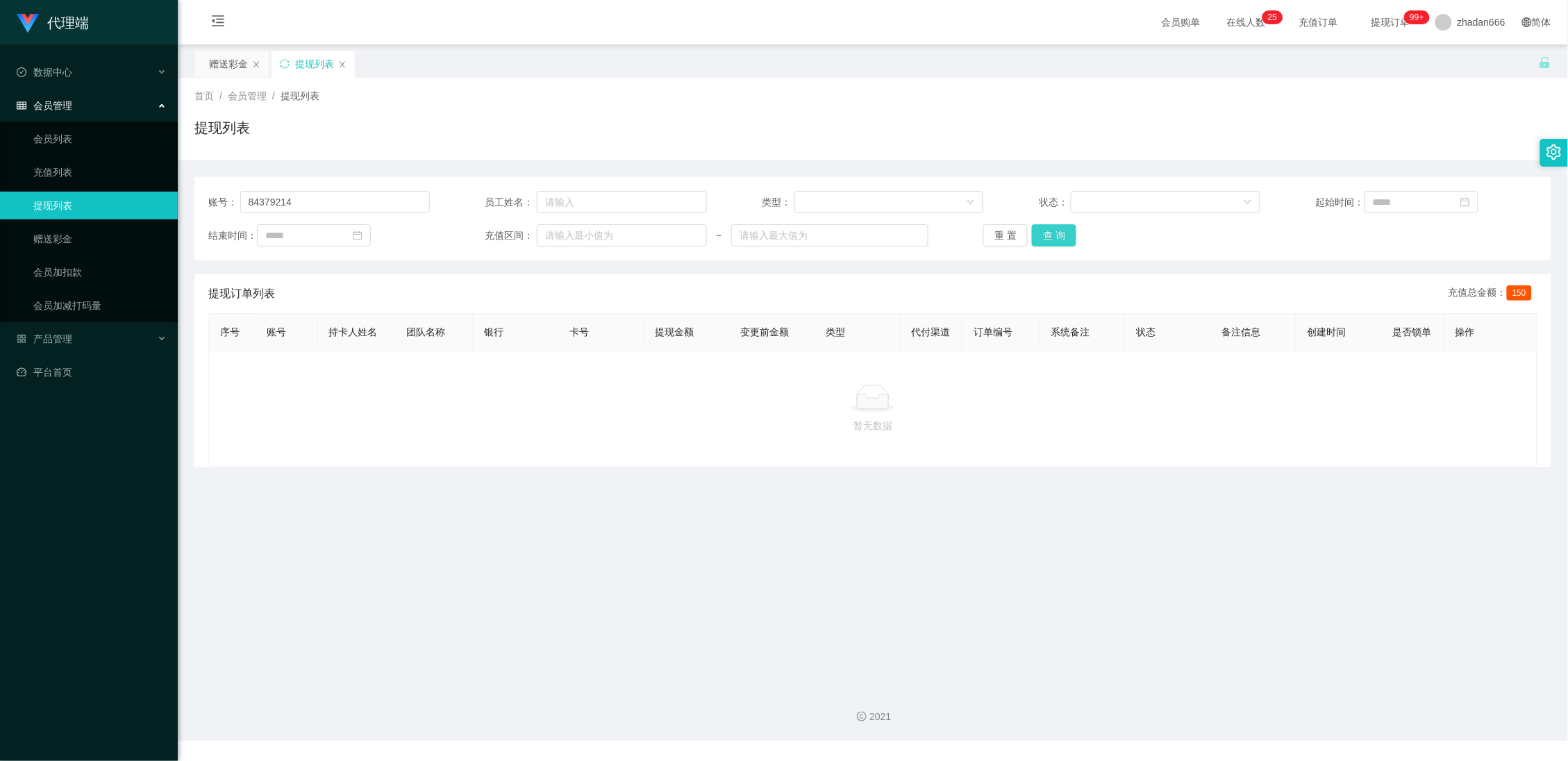
click at [1043, 235] on button "查 询" at bounding box center [1054, 235] width 45 height 22
click at [221, 73] on div "赠送彩金" at bounding box center [228, 63] width 39 height 26
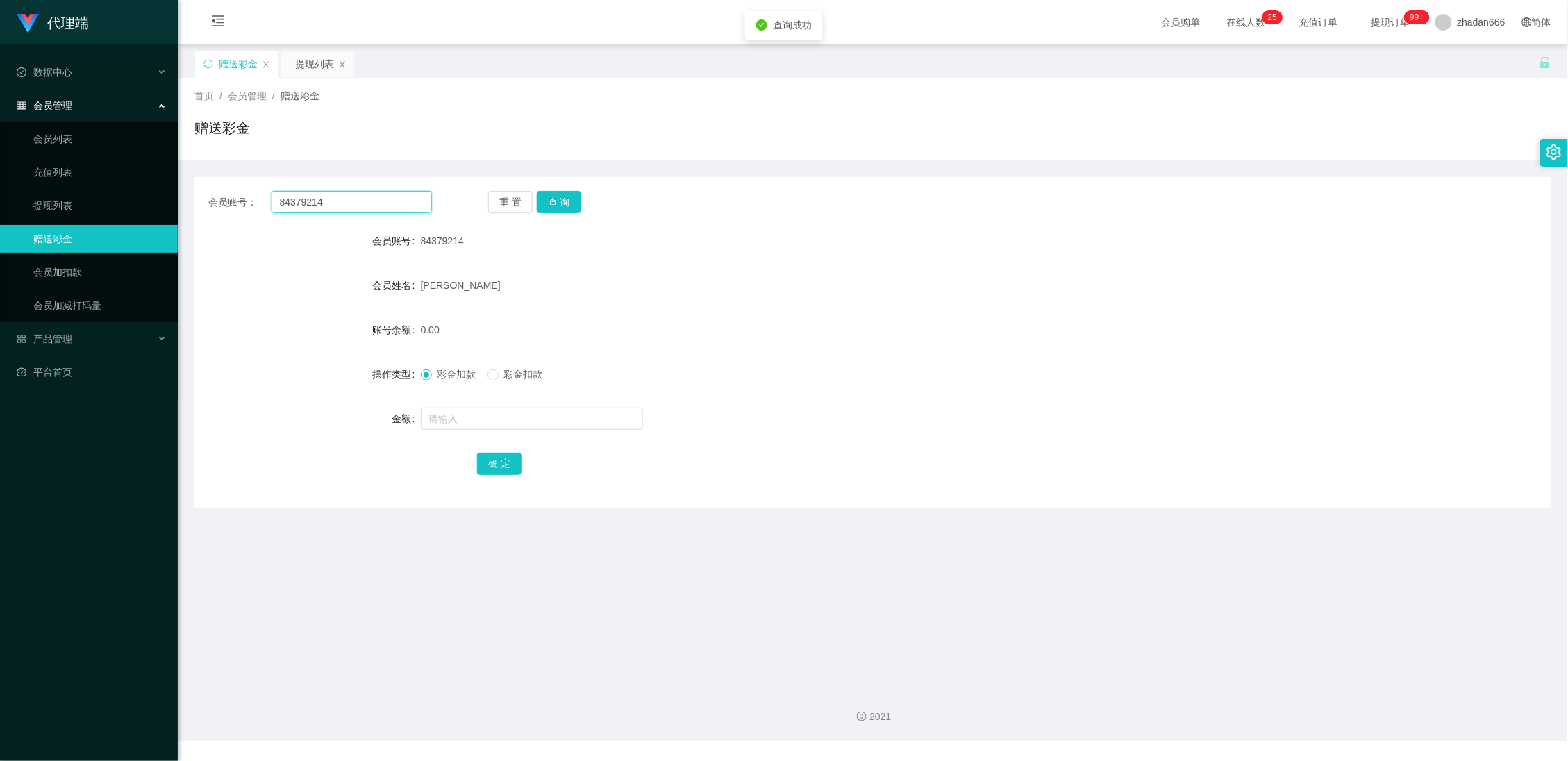
click at [330, 205] on input "84379214" at bounding box center [351, 202] width 161 height 22
click at [308, 76] on div "提现列表" at bounding box center [314, 63] width 39 height 26
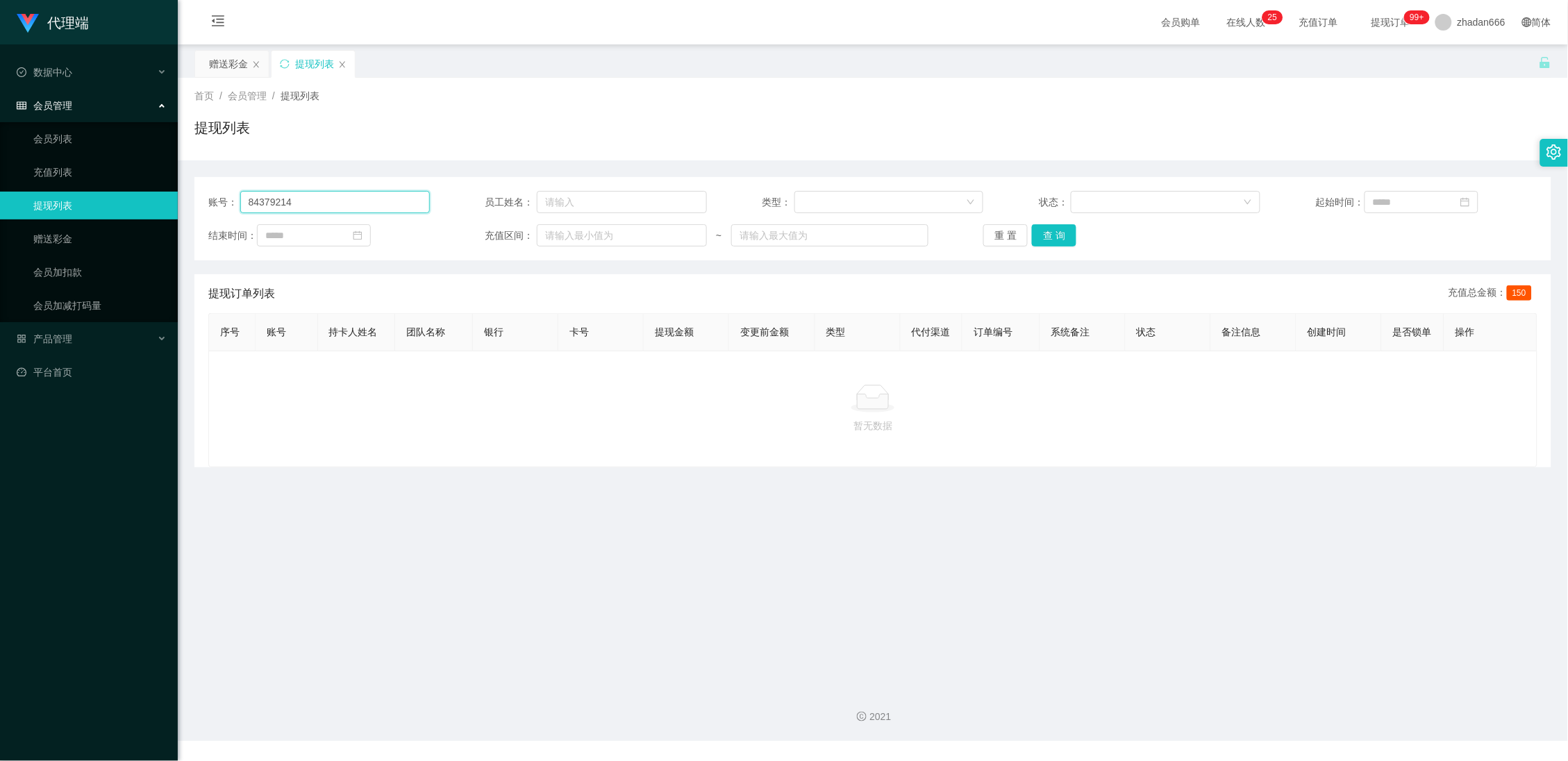
click at [296, 202] on input "84379214" at bounding box center [335, 202] width 190 height 22
click at [1047, 243] on button "查 询" at bounding box center [1054, 235] width 45 height 22
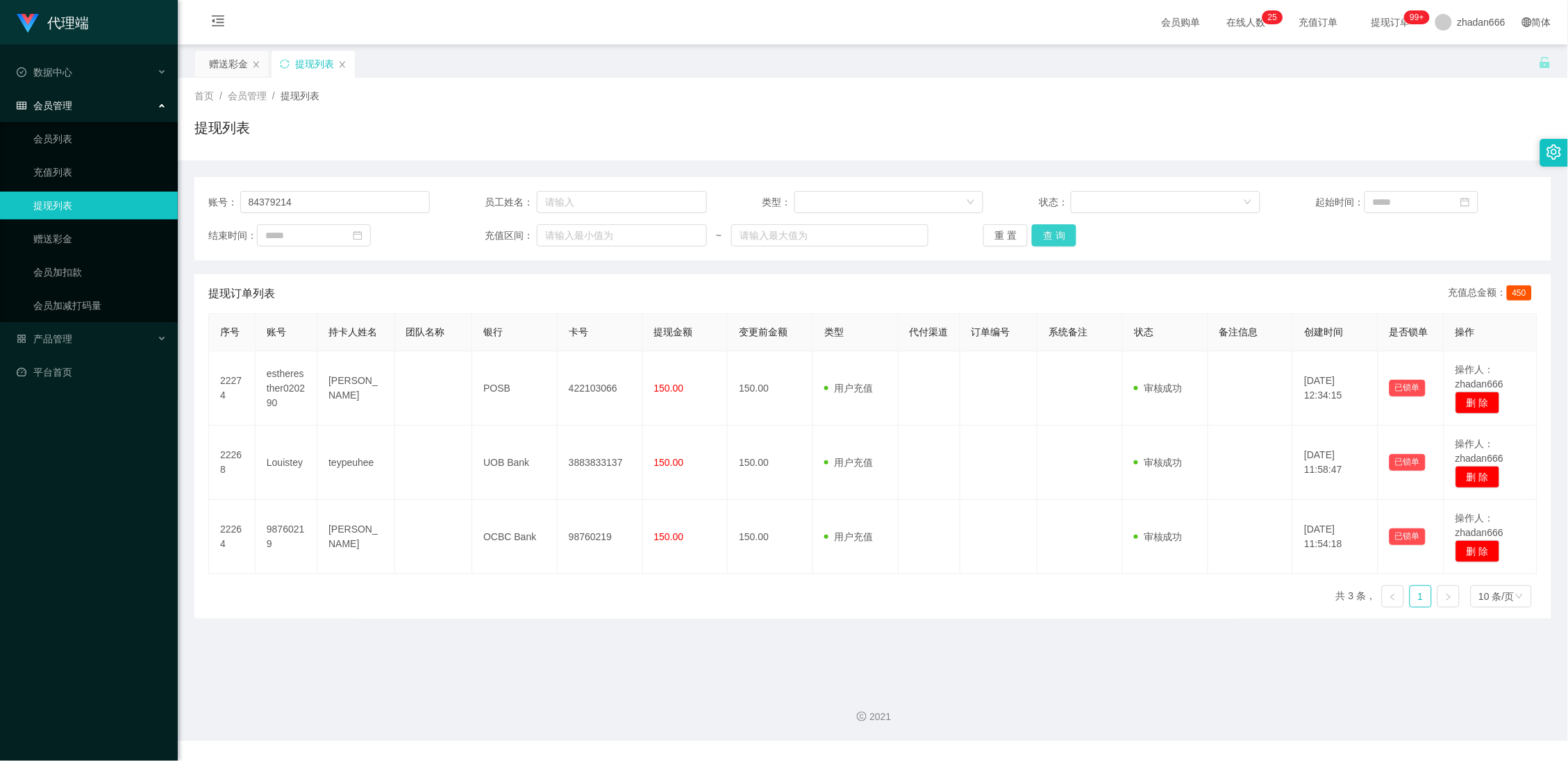
type input "84379214"
click at [1058, 240] on button "查 询" at bounding box center [1054, 235] width 45 height 22
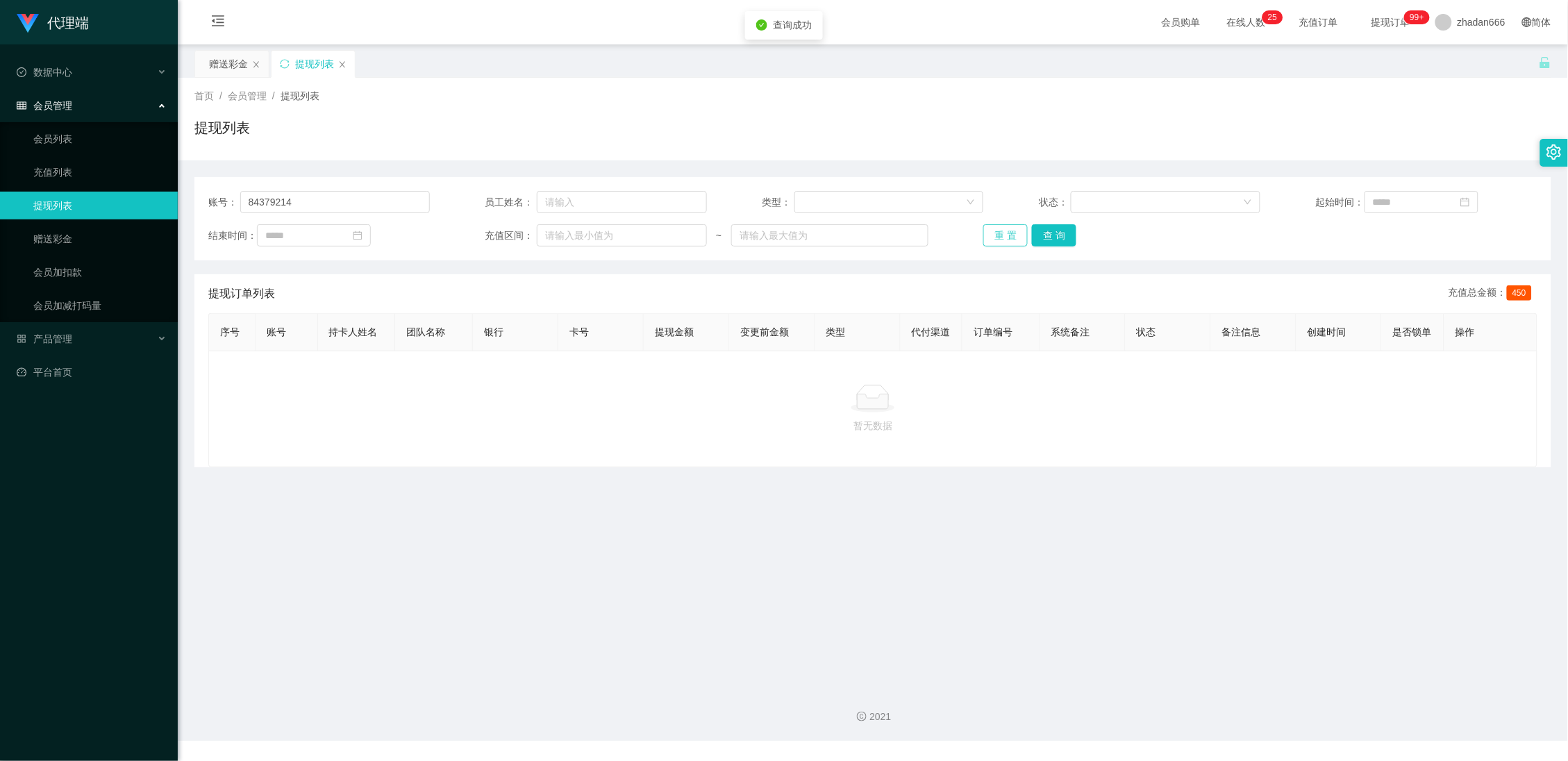
click at [998, 237] on button "重 置" at bounding box center [1005, 235] width 45 height 22
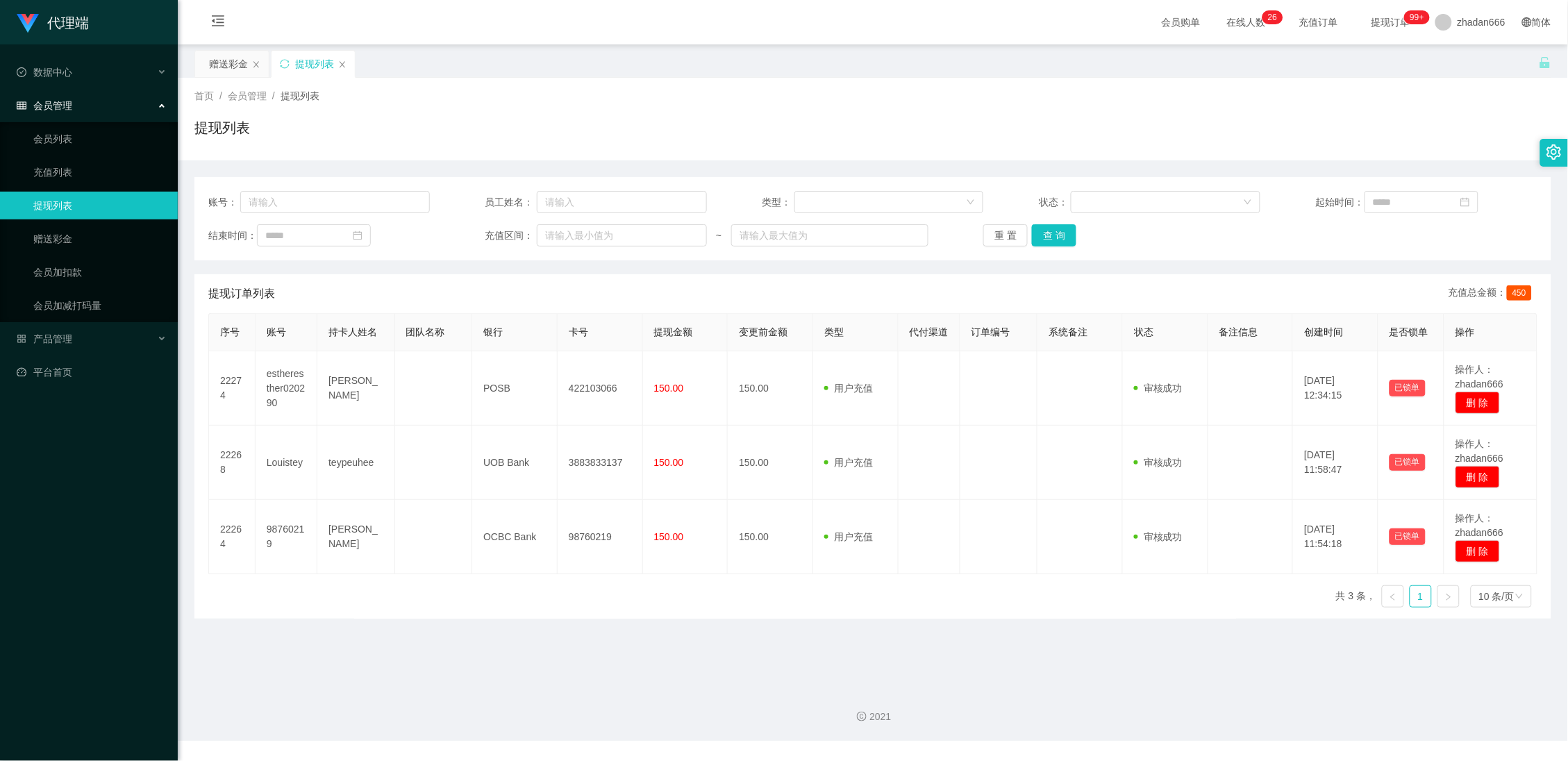
click at [233, 64] on div "赠送彩金" at bounding box center [228, 63] width 39 height 26
